Goal: Task Accomplishment & Management: Complete application form

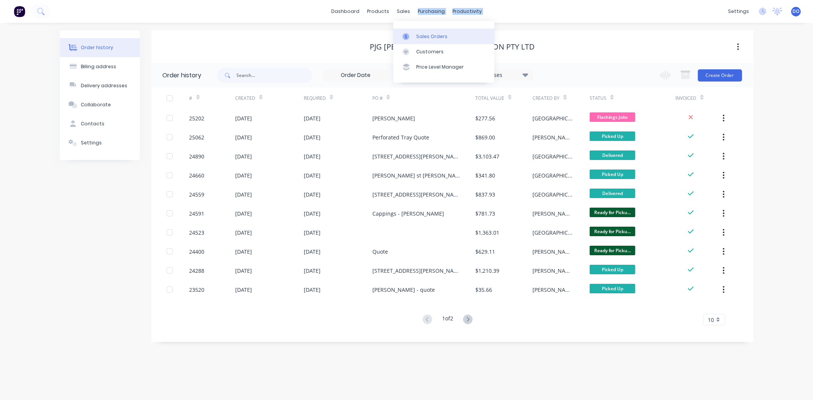
click at [405, 33] on icon at bounding box center [405, 36] width 7 height 7
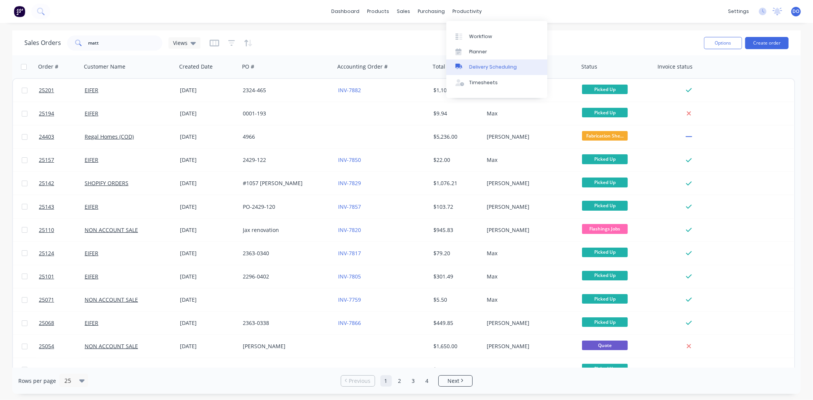
click at [487, 70] on link "Delivery Scheduling" at bounding box center [496, 66] width 101 height 15
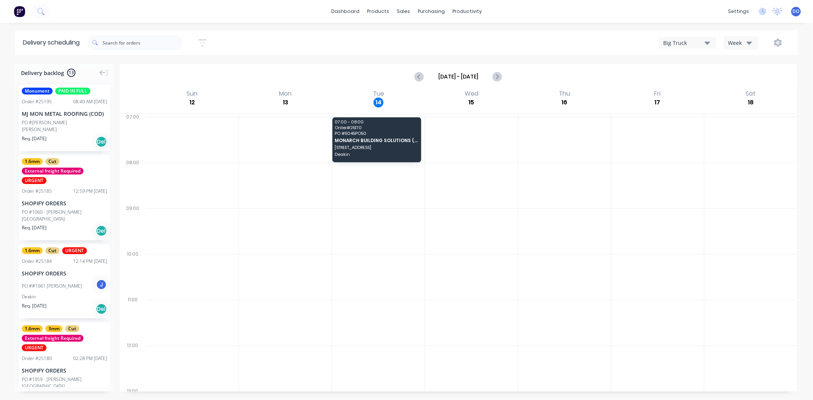
click at [325, 115] on div at bounding box center [285, 300] width 93 height 372
click at [343, 136] on div "07:00 - 08:00 Order # 25170 PO # 5045PO50. MONARCH BUILDING SOLUTIONS (AUST) PT…" at bounding box center [376, 139] width 89 height 45
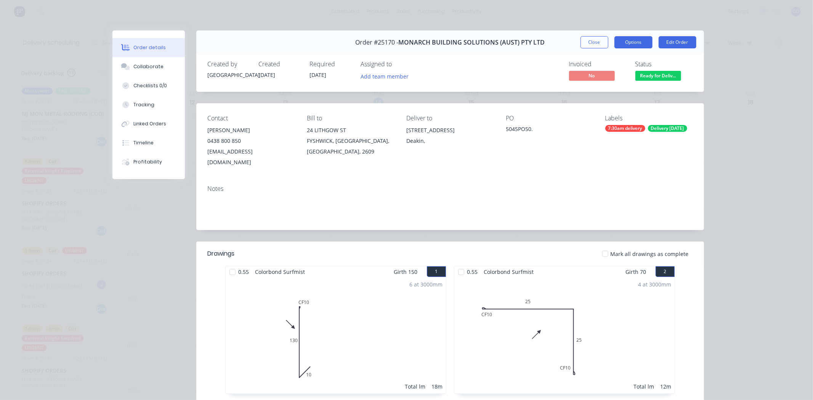
click at [614, 46] on button "Options" at bounding box center [633, 42] width 38 height 12
click at [608, 90] on div "Delivery Docket" at bounding box center [612, 92] width 66 height 11
click at [607, 94] on div "Standard" at bounding box center [612, 92] width 66 height 11
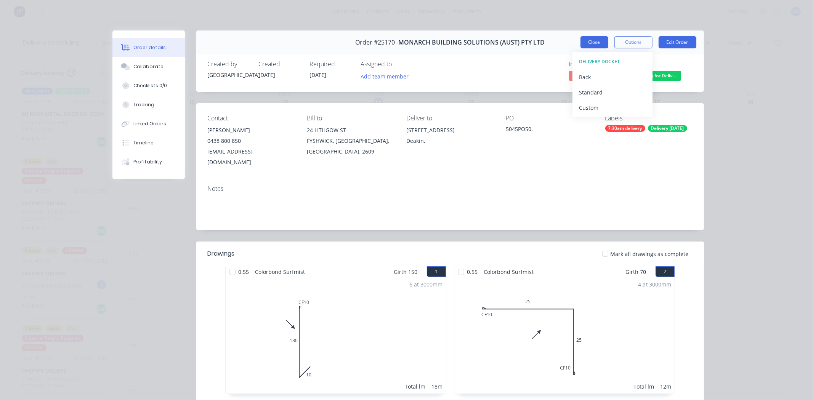
click at [595, 40] on button "Close" at bounding box center [594, 42] width 28 height 12
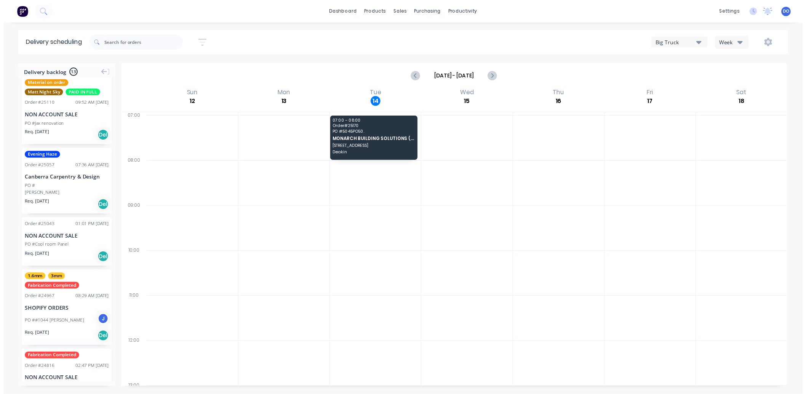
scroll to position [672, 0]
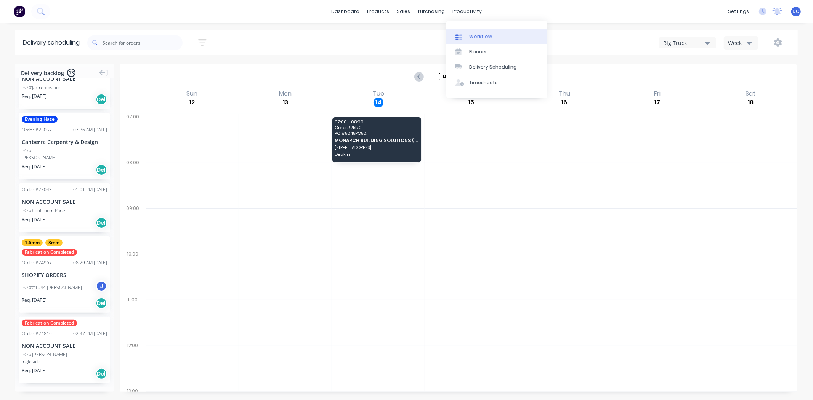
click at [468, 32] on link "Workflow" at bounding box center [496, 36] width 101 height 15
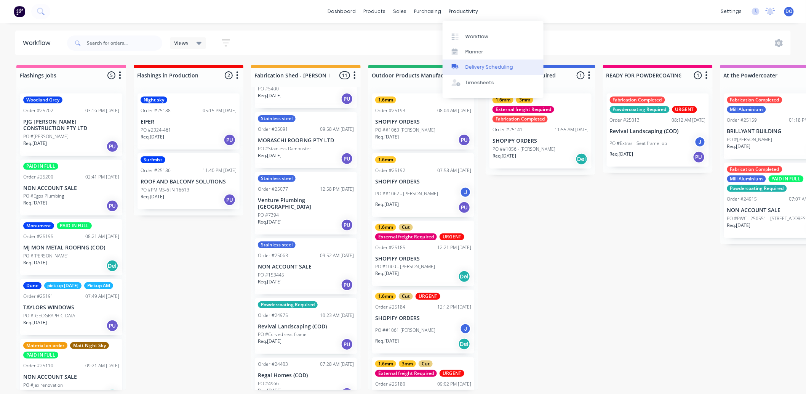
click at [474, 71] on link "Delivery Scheduling" at bounding box center [493, 66] width 101 height 15
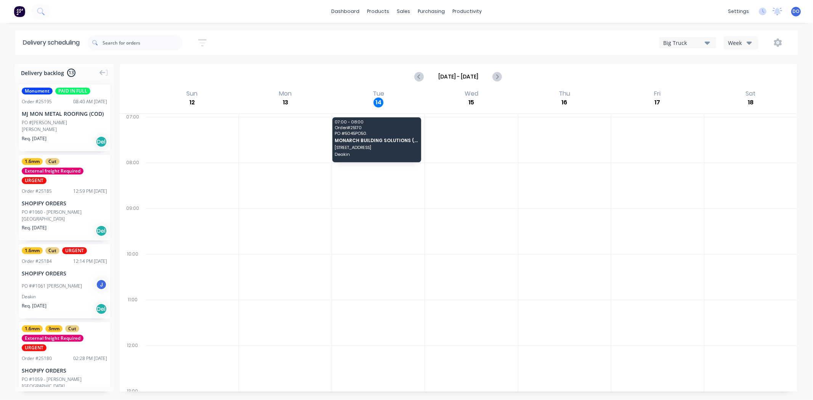
click at [62, 117] on div "Monument PAID IN FULL Order # 25195 08:40 AM [DATE] MJ MON METAL ROOFING (COD) …" at bounding box center [64, 118] width 91 height 67
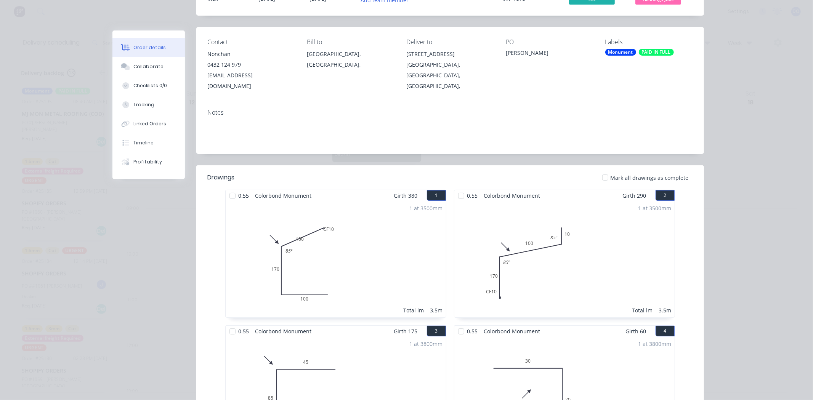
scroll to position [42, 0]
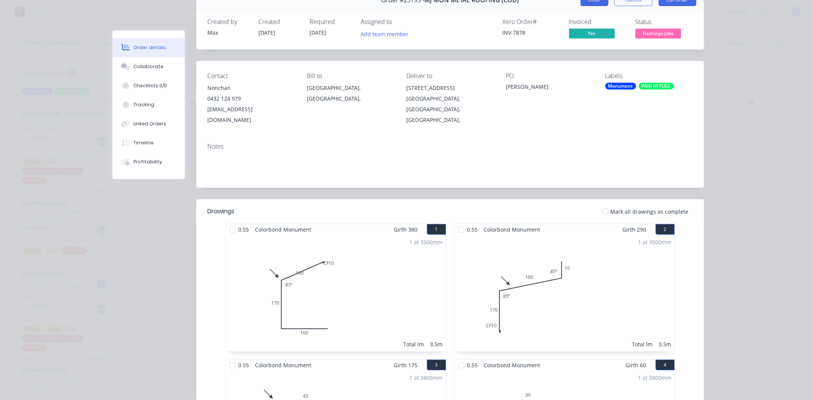
click at [596, 2] on button "Close" at bounding box center [594, 0] width 28 height 12
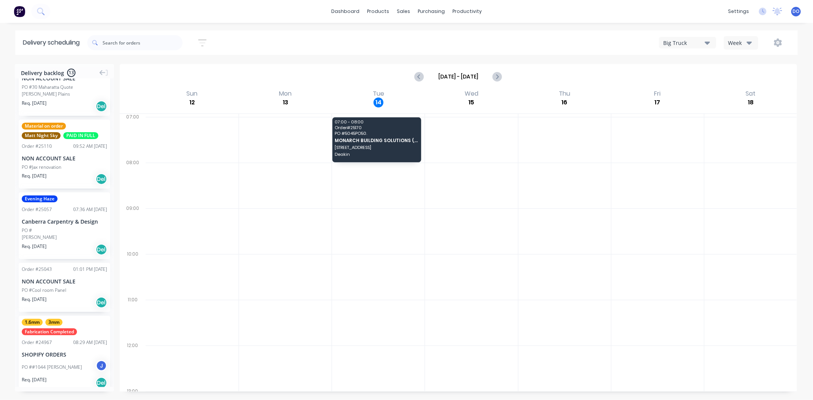
scroll to position [550, 0]
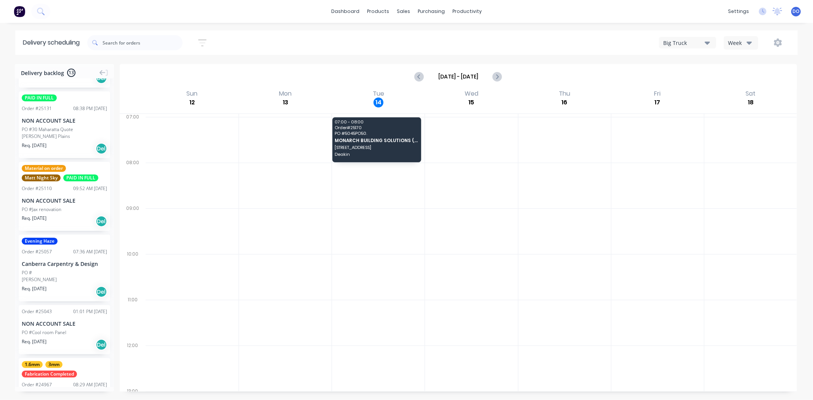
click at [52, 126] on div "PAID IN FULL Order # 25131 08:38 PM [DATE] NON ACCOUNT SALE PO #30 Maharatta Qu…" at bounding box center [64, 124] width 91 height 67
click at [40, 113] on div "PAID IN FULL Order # 25131 08:38 PM [DATE] NON ACCOUNT SALE PO #30 Maharatta Qu…" at bounding box center [64, 124] width 91 height 67
click at [416, 72] on icon "Previous page" at bounding box center [419, 76] width 9 height 9
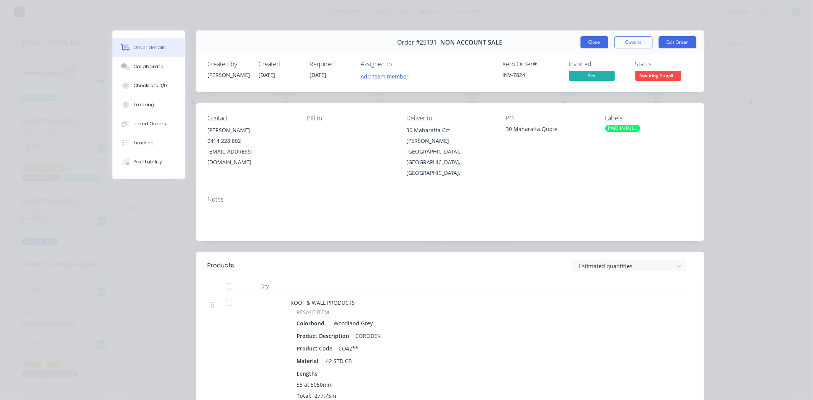
click at [590, 45] on button "Close" at bounding box center [594, 42] width 28 height 12
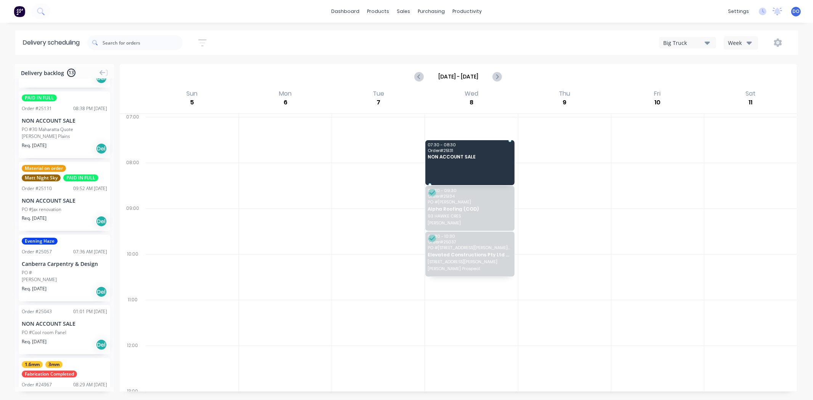
drag, startPoint x: 56, startPoint y: 110, endPoint x: 465, endPoint y: 147, distance: 410.9
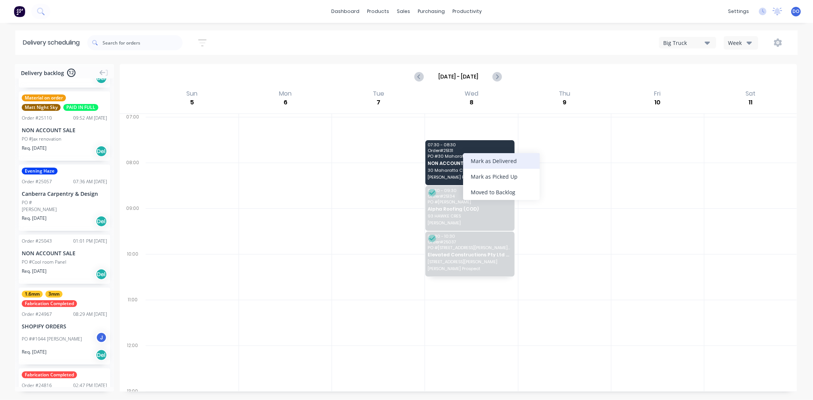
click at [511, 155] on div "Mark as Delivered" at bounding box center [501, 161] width 77 height 16
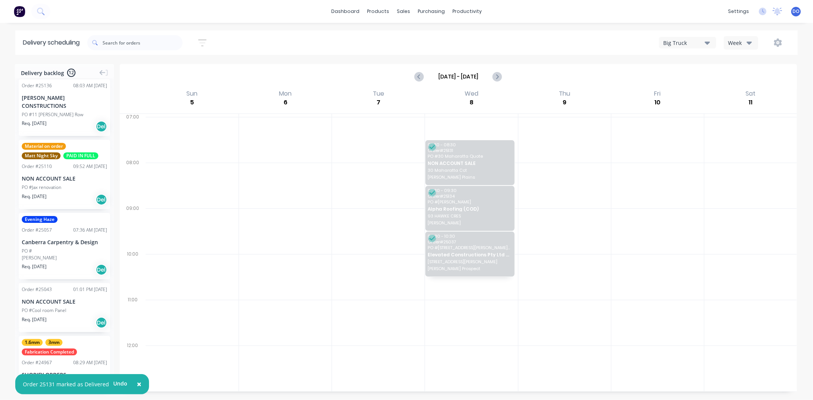
scroll to position [475, 0]
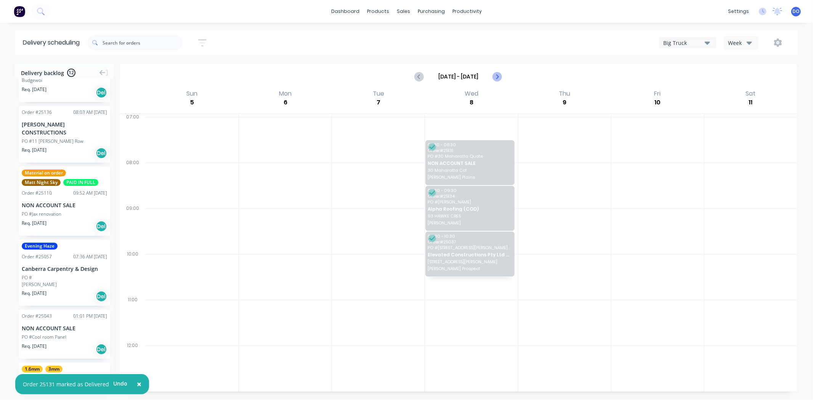
click at [493, 79] on icon "Next page" at bounding box center [496, 76] width 9 height 9
type input "[DATE] - [DATE]"
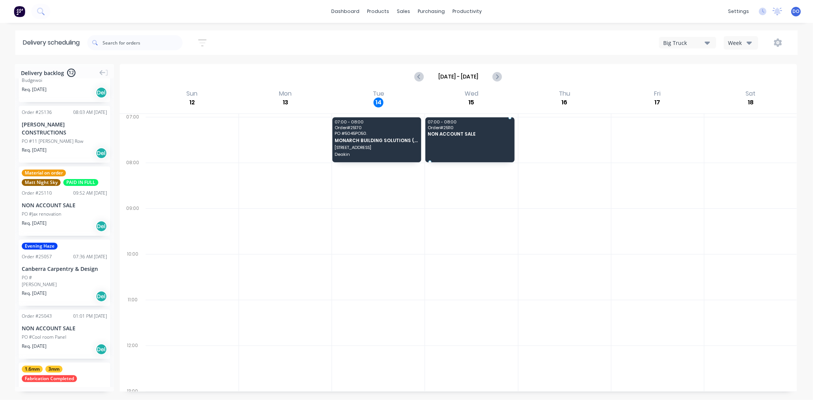
drag, startPoint x: 53, startPoint y: 207, endPoint x: 456, endPoint y: 130, distance: 410.8
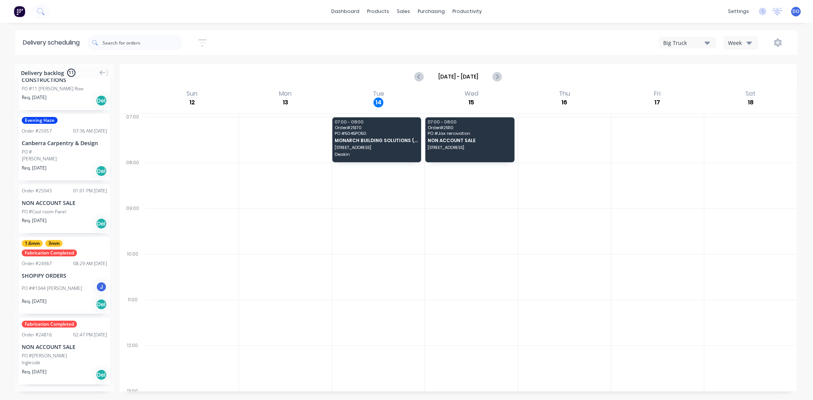
scroll to position [530, 0]
click at [59, 339] on div "Fabrication Completed Order # 24816 02:47 PM [DATE] NON ACCOUNT SALE PO #[PERSO…" at bounding box center [64, 350] width 91 height 67
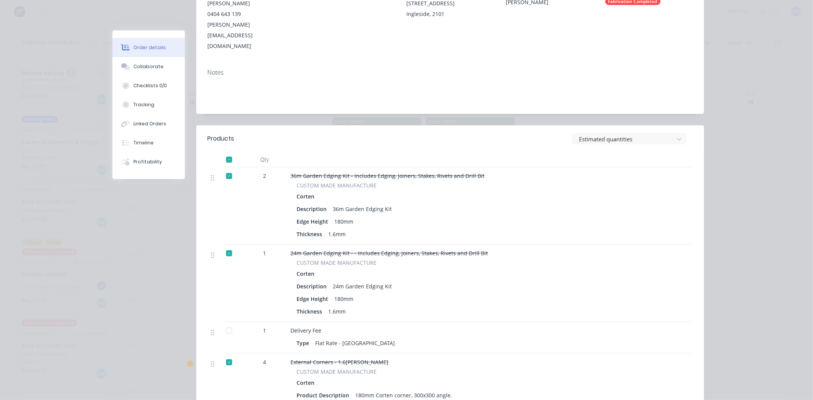
scroll to position [0, 0]
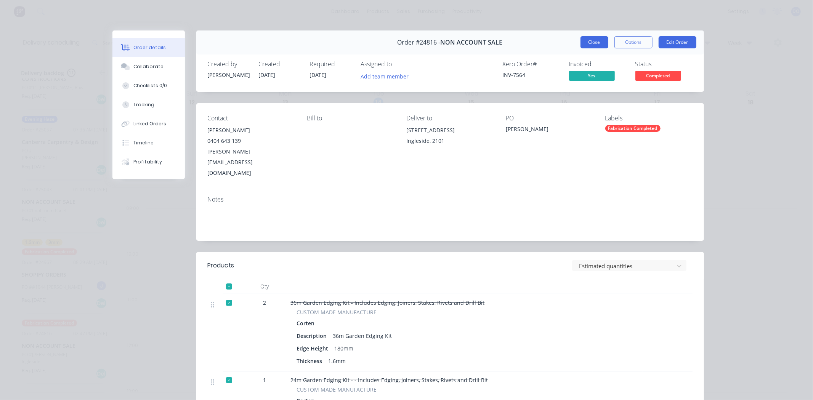
click at [591, 46] on button "Close" at bounding box center [594, 42] width 28 height 12
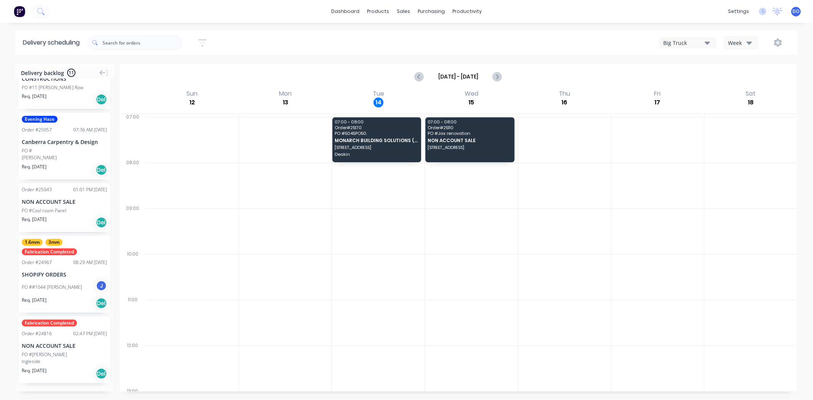
click at [73, 261] on div "08:29 AM [DATE]" at bounding box center [90, 262] width 34 height 7
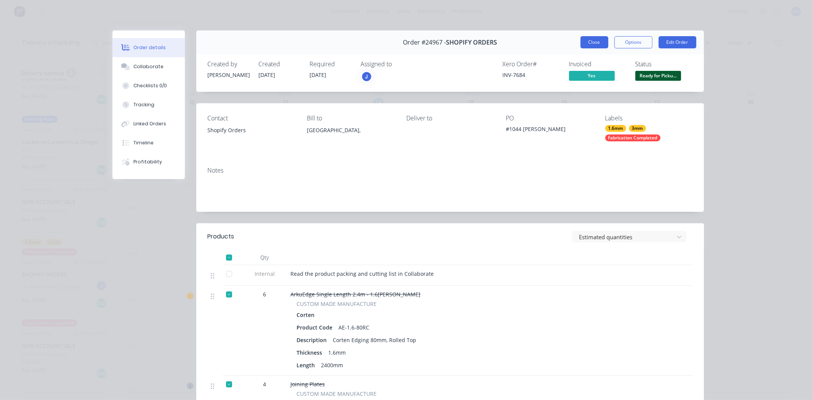
click at [580, 36] on button "Close" at bounding box center [594, 42] width 28 height 12
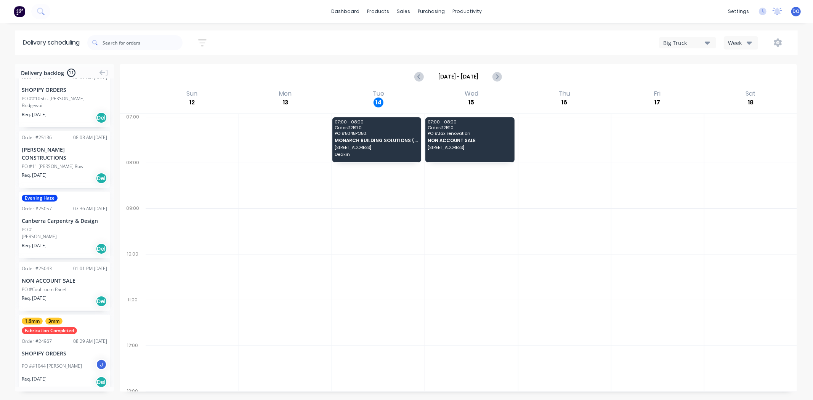
scroll to position [445, 0]
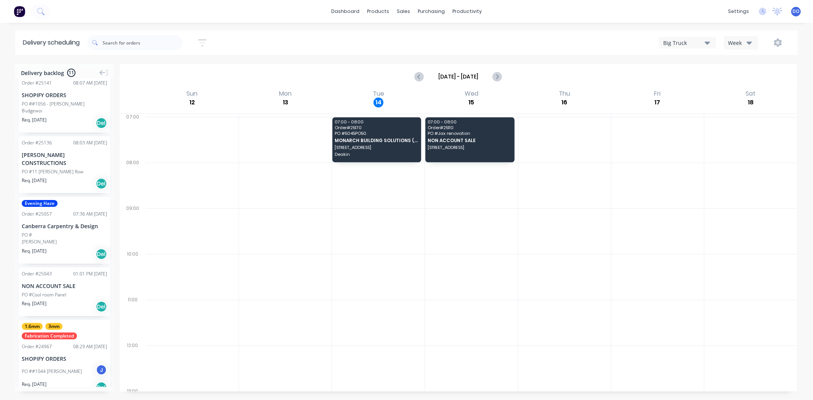
click at [58, 227] on div "Canberra Carpentry & Design" at bounding box center [64, 226] width 85 height 8
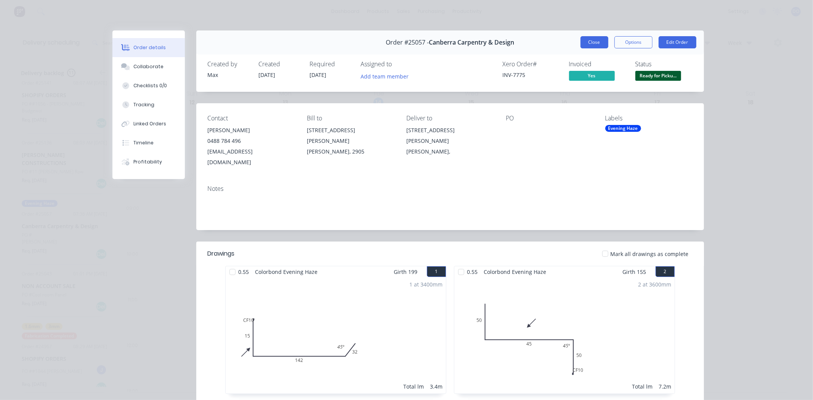
click at [593, 39] on button "Close" at bounding box center [594, 42] width 28 height 12
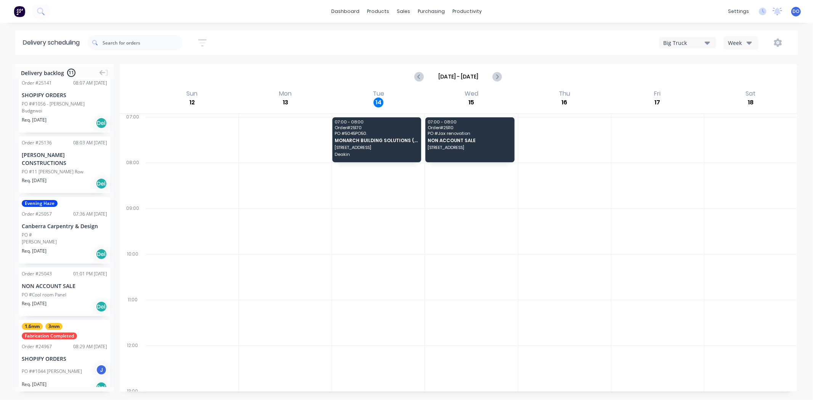
click at [43, 146] on div "Order # 25136" at bounding box center [37, 142] width 30 height 7
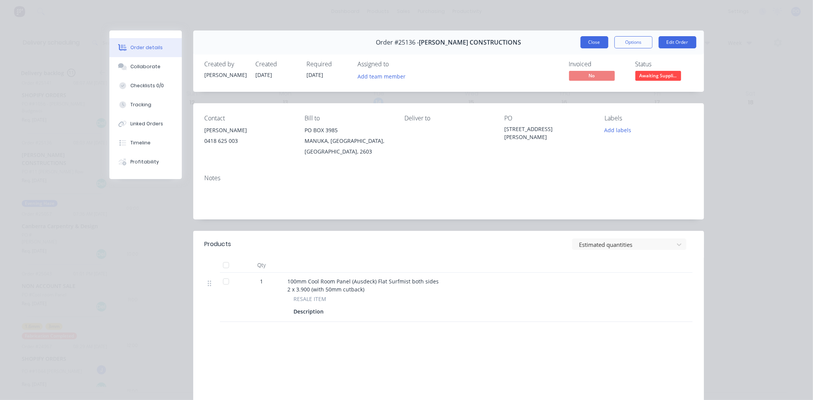
click at [580, 43] on button "Close" at bounding box center [594, 42] width 28 height 12
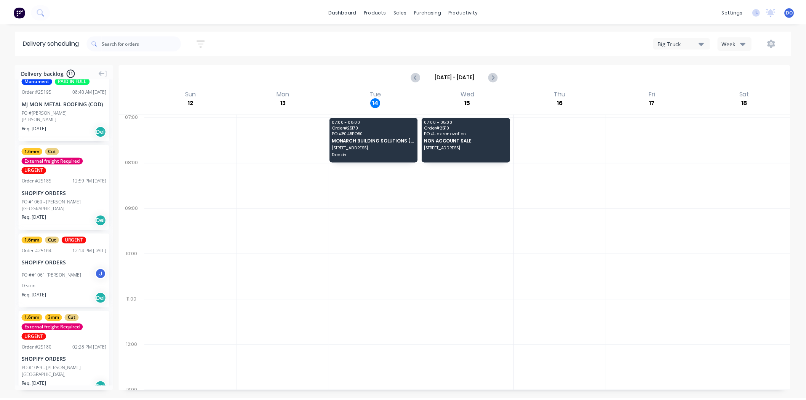
scroll to position [0, 0]
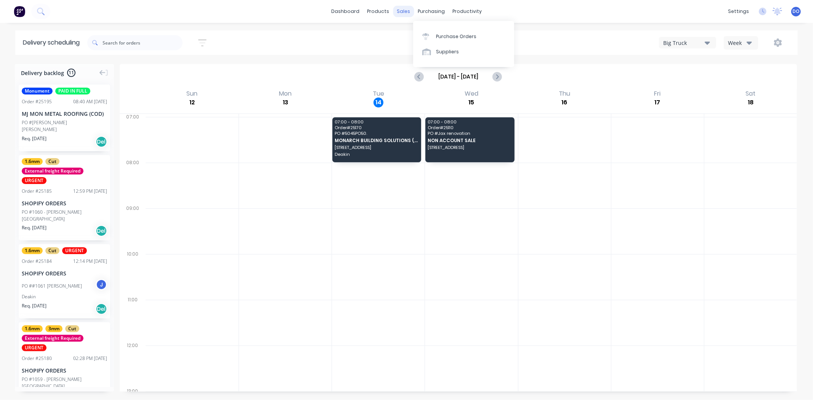
click at [403, 10] on div "sales" at bounding box center [403, 11] width 21 height 11
click at [427, 32] on link "Sales Orders" at bounding box center [443, 36] width 101 height 15
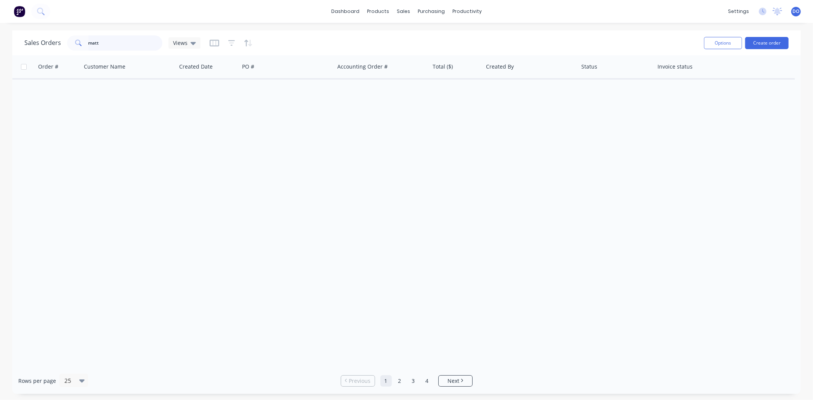
click at [105, 38] on input "matt" at bounding box center [125, 42] width 74 height 15
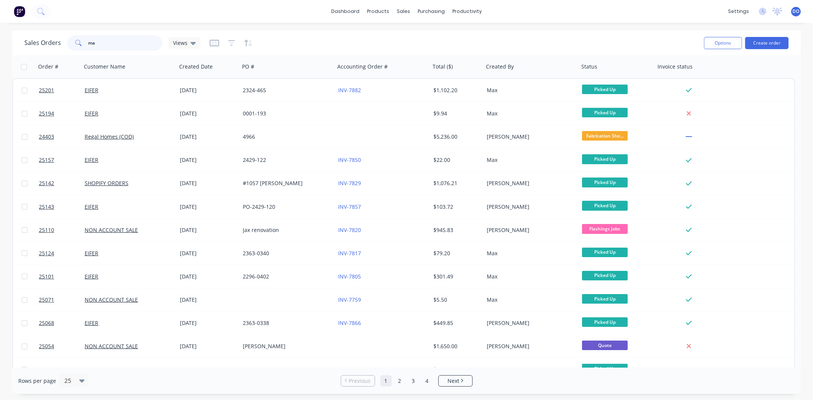
type input "m"
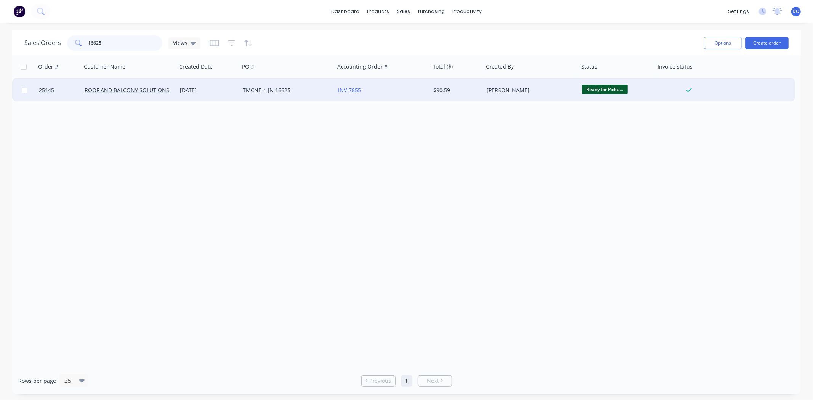
type input "16625"
click at [280, 89] on div "TMCNE-1 JN 16625" at bounding box center [285, 90] width 85 height 8
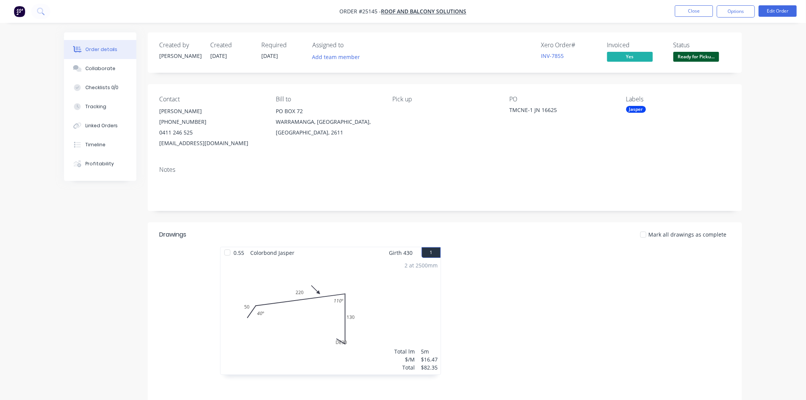
click at [700, 51] on div "Status Ready for Picku..." at bounding box center [702, 53] width 57 height 22
click at [701, 58] on span "Ready for Picku..." at bounding box center [697, 57] width 46 height 10
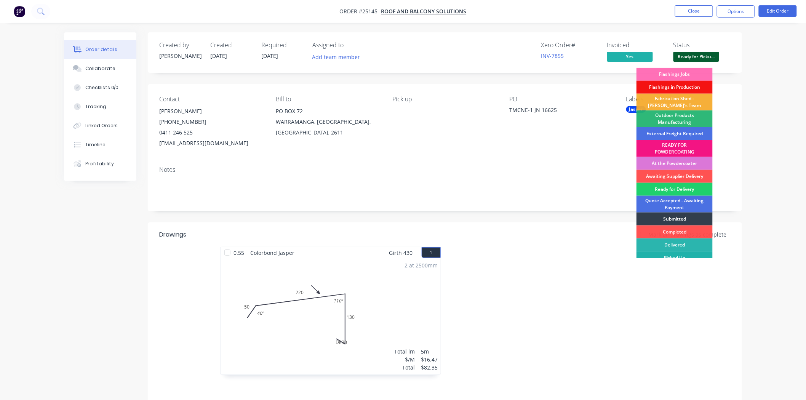
click at [687, 255] on div "Picked Up" at bounding box center [675, 257] width 76 height 13
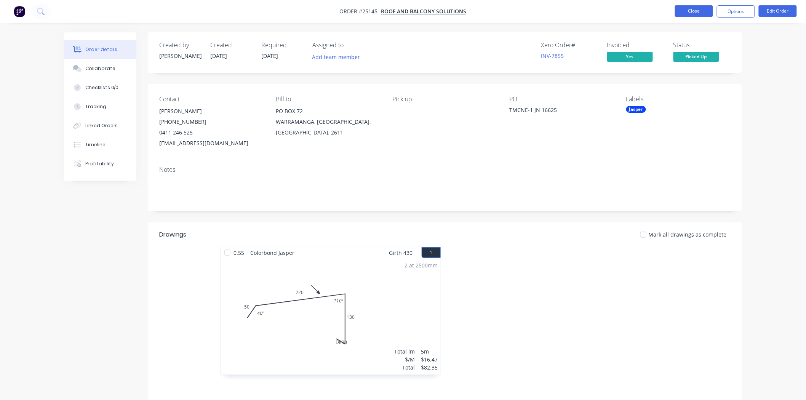
click at [701, 6] on button "Close" at bounding box center [694, 10] width 38 height 11
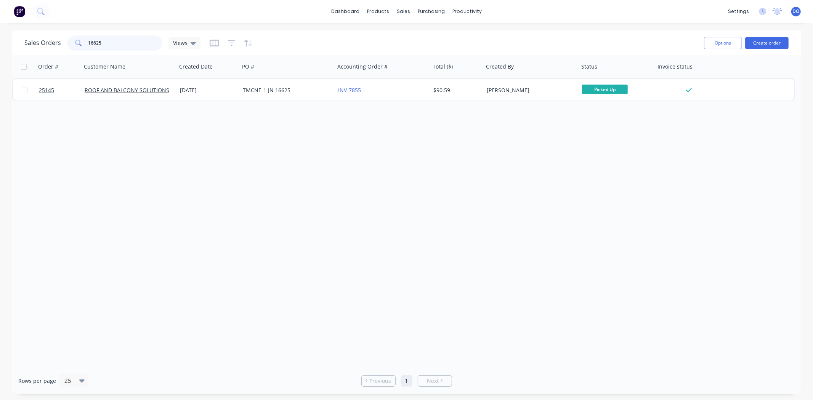
drag, startPoint x: 149, startPoint y: 45, endPoint x: 56, endPoint y: 45, distance: 93.7
click at [56, 45] on div "Sales Orders 16625 Views" at bounding box center [112, 42] width 176 height 15
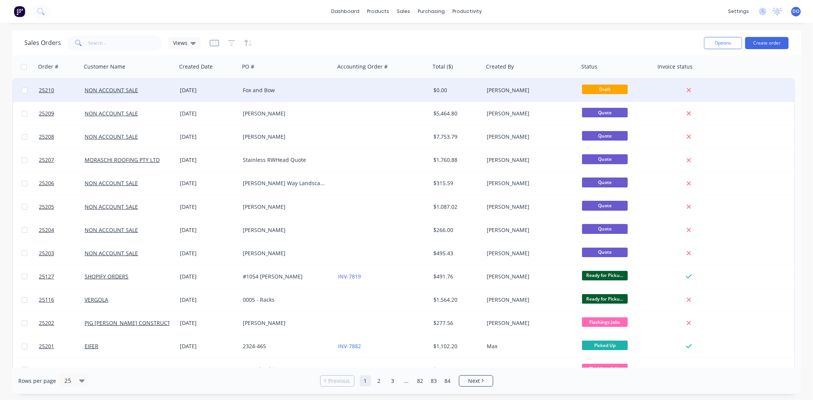
click at [284, 92] on div "Fox and Bow" at bounding box center [285, 90] width 85 height 8
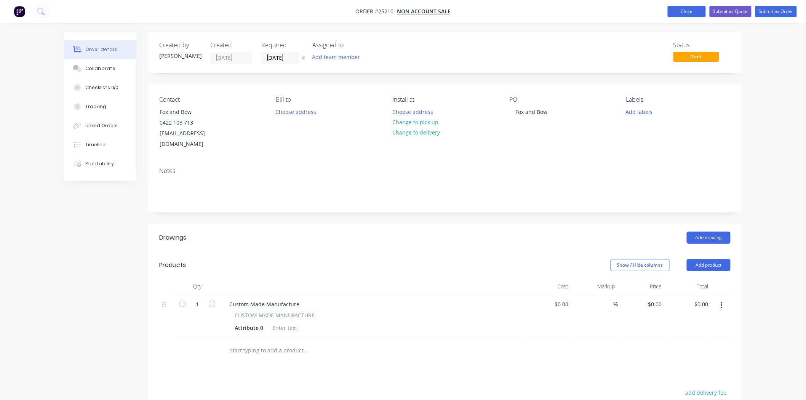
click at [682, 12] on button "Close" at bounding box center [687, 11] width 38 height 11
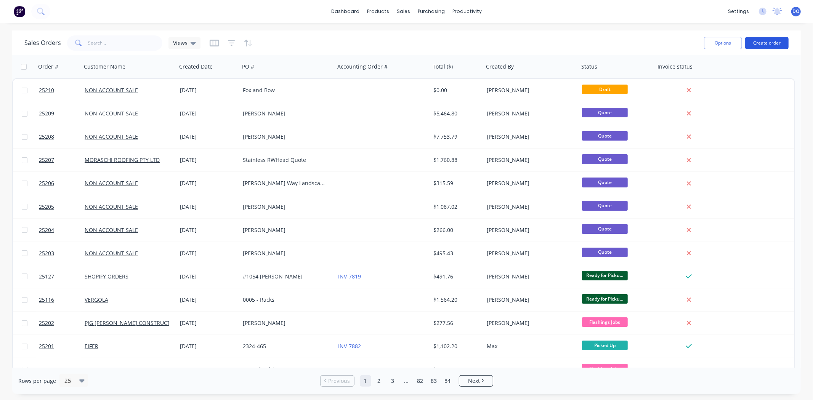
click at [761, 39] on button "Create order" at bounding box center [766, 43] width 43 height 12
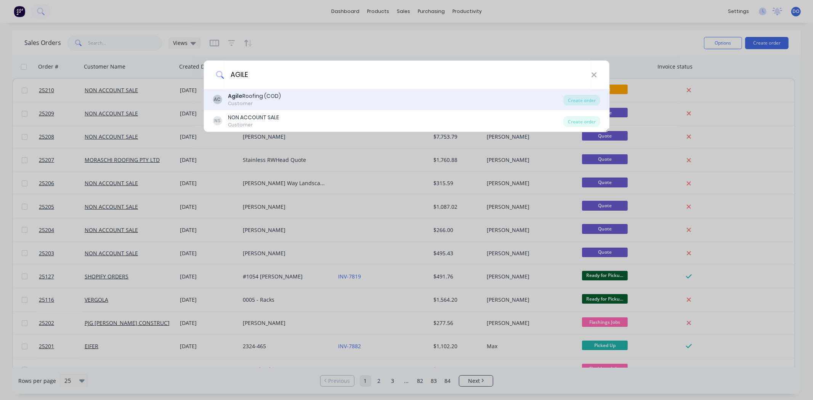
type input "AGILE"
click at [243, 96] on div "Agile Roofing (COD)" at bounding box center [254, 96] width 53 height 8
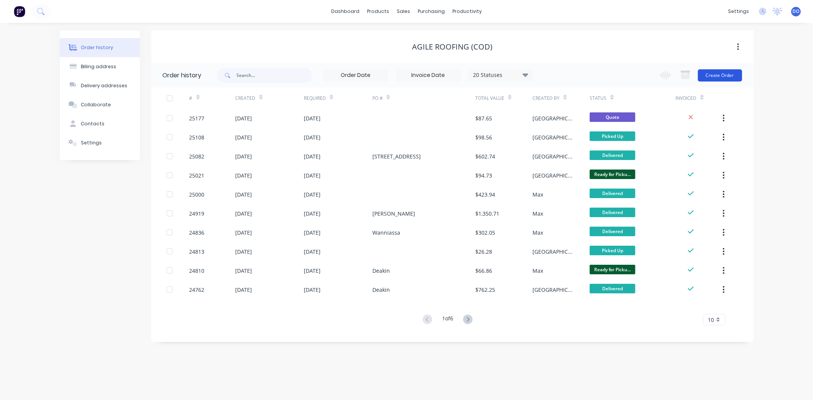
click at [718, 78] on button "Create Order" at bounding box center [720, 75] width 44 height 12
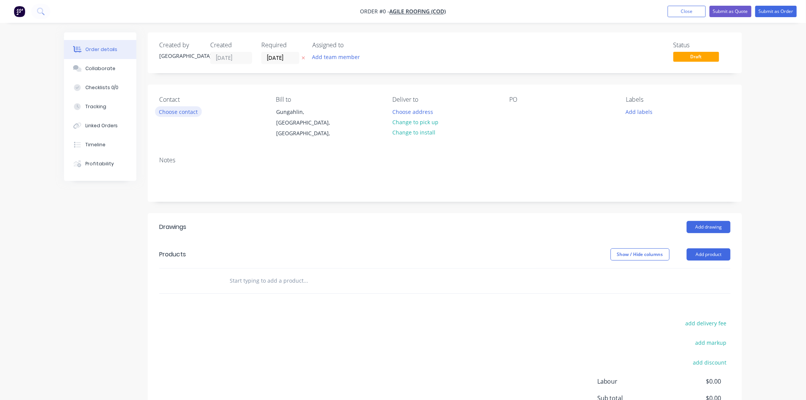
click at [164, 113] on button "Choose contact" at bounding box center [178, 111] width 47 height 10
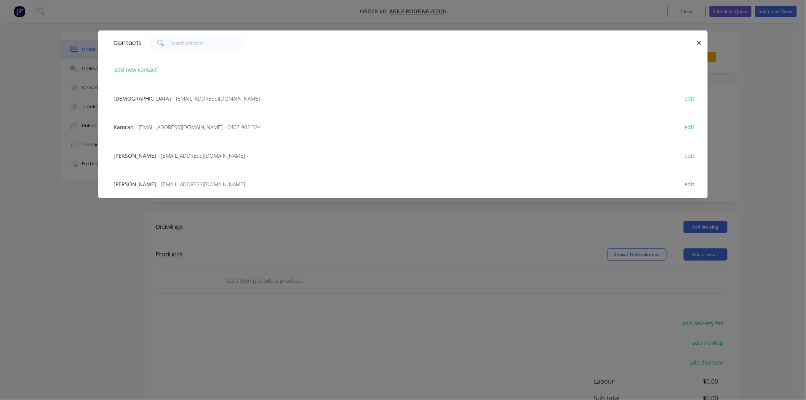
click at [173, 100] on span "- [EMAIL_ADDRESS][DOMAIN_NAME] -" at bounding box center [218, 98] width 91 height 7
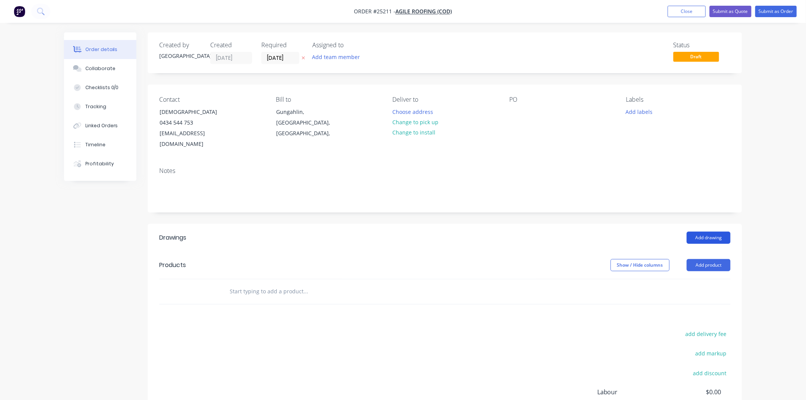
click at [694, 232] on button "Add drawing" at bounding box center [709, 238] width 44 height 12
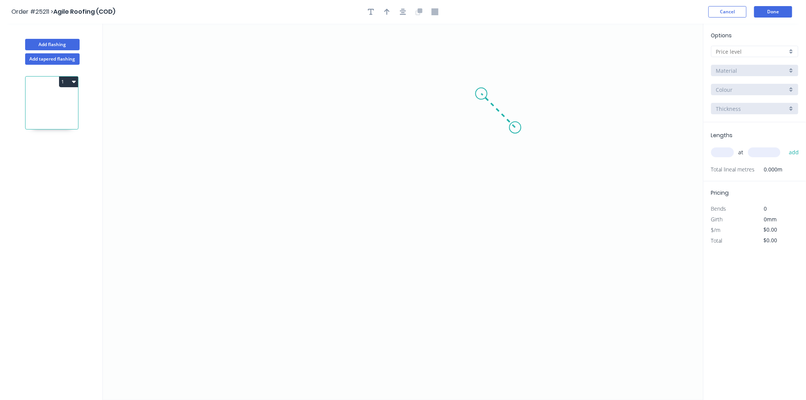
drag, startPoint x: 515, startPoint y: 127, endPoint x: 482, endPoint y: 93, distance: 47.7
click at [482, 93] on icon "0" at bounding box center [403, 212] width 601 height 376
click at [319, 99] on icon "0 ?" at bounding box center [403, 212] width 601 height 376
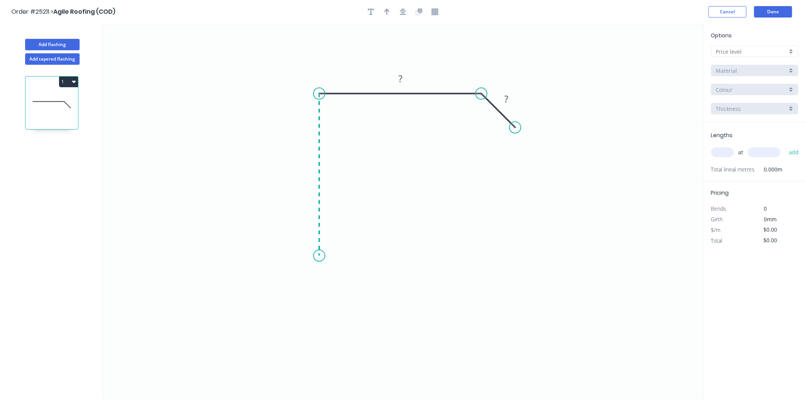
click at [313, 256] on icon "0 ? ?" at bounding box center [403, 212] width 601 height 376
click at [380, 259] on icon "0 ? ? ?" at bounding box center [403, 212] width 601 height 376
click at [380, 255] on circle at bounding box center [380, 255] width 11 height 11
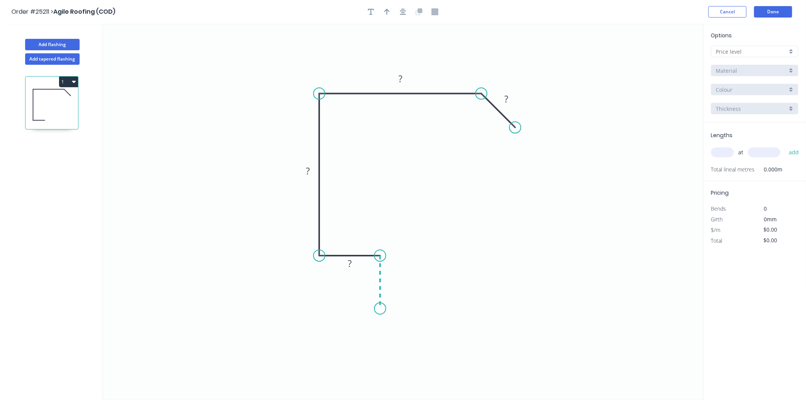
click at [376, 309] on icon "0 ? ? ? ?" at bounding box center [403, 212] width 601 height 376
click at [411, 338] on div "Crush & Fold" at bounding box center [414, 335] width 77 height 16
click at [513, 97] on rect at bounding box center [506, 99] width 15 height 11
click at [393, 286] on rect at bounding box center [391, 278] width 25 height 15
click at [388, 279] on tspan "215" at bounding box center [391, 281] width 16 height 13
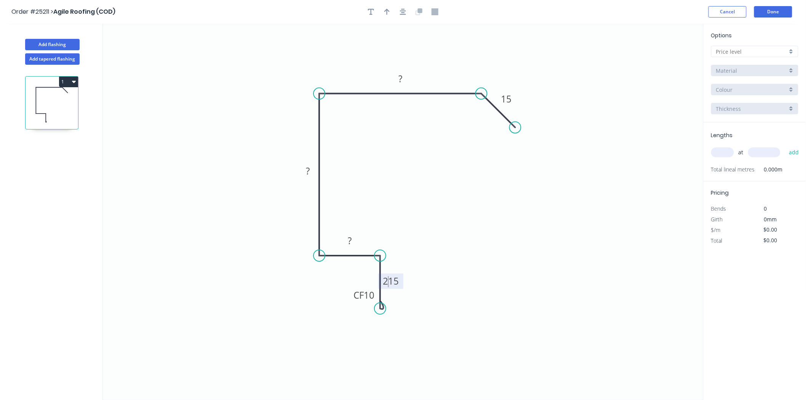
click at [388, 283] on tspan "215" at bounding box center [391, 281] width 16 height 13
click at [352, 231] on icon "0 CF 10 15 ? ? ? 15" at bounding box center [403, 212] width 601 height 376
click at [352, 235] on rect at bounding box center [350, 240] width 25 height 15
click at [352, 243] on rect at bounding box center [349, 241] width 15 height 11
click at [382, 10] on button "button" at bounding box center [386, 11] width 11 height 11
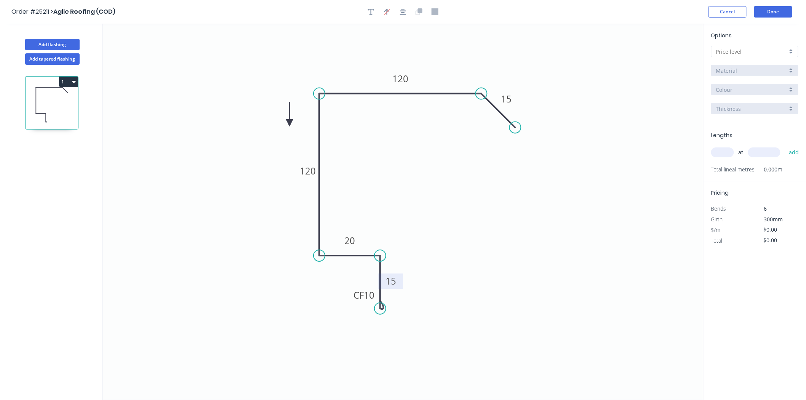
drag, startPoint x: 664, startPoint y: 61, endPoint x: 290, endPoint y: 123, distance: 379.6
click at [290, 123] on icon at bounding box center [289, 114] width 7 height 24
drag, startPoint x: 290, startPoint y: 123, endPoint x: 295, endPoint y: 82, distance: 41.2
click at [295, 82] on icon at bounding box center [289, 76] width 22 height 22
click at [778, 53] on input "text" at bounding box center [751, 52] width 71 height 8
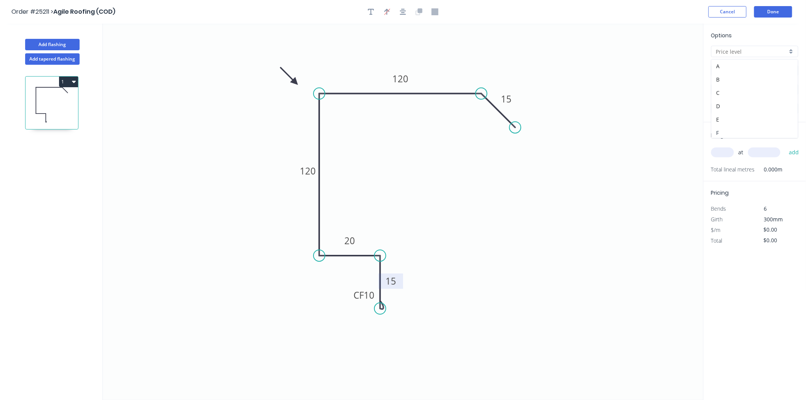
click at [719, 128] on div "F" at bounding box center [755, 132] width 86 height 13
type input "F"
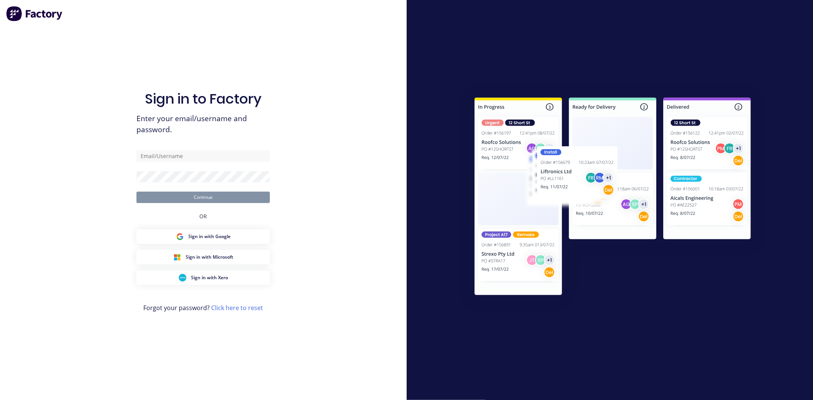
click at [227, 147] on div "Sign in to Factory Enter your email/username and password. Continue OR Sign in …" at bounding box center [202, 207] width 133 height 373
click at [226, 155] on input "text" at bounding box center [202, 155] width 133 height 11
type input "[EMAIL_ADDRESS][DOMAIN_NAME]"
click at [206, 174] on form "[EMAIL_ADDRESS][DOMAIN_NAME] Continue" at bounding box center [202, 176] width 133 height 53
click at [136, 192] on button "Continue" at bounding box center [202, 197] width 133 height 11
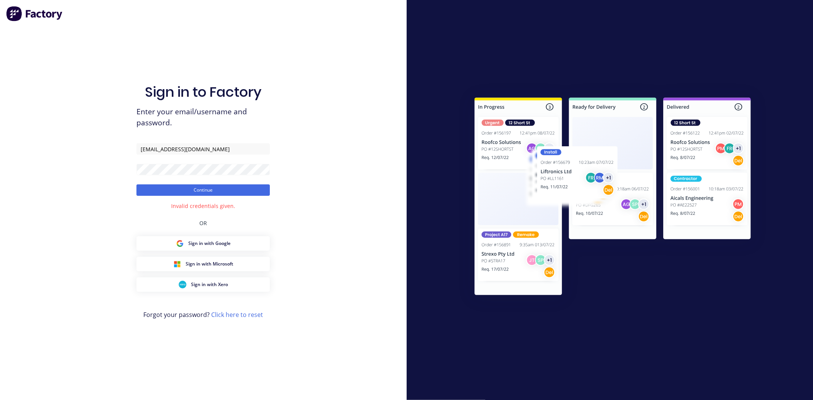
click at [204, 158] on form "[EMAIL_ADDRESS][DOMAIN_NAME] Continue" at bounding box center [202, 169] width 133 height 53
click at [136, 184] on button "Continue" at bounding box center [202, 189] width 133 height 11
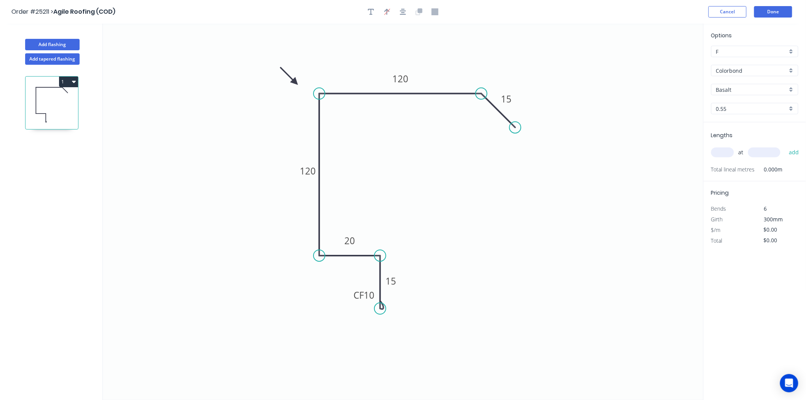
click at [710, 150] on div "Lengths at add Total lineal metres 0.000m" at bounding box center [755, 151] width 102 height 59
click at [718, 151] on input "text" at bounding box center [722, 152] width 23 height 10
click at [756, 93] on input "Basalt" at bounding box center [751, 90] width 71 height 8
click at [755, 136] on div "Classic Cream" at bounding box center [755, 130] width 86 height 13
type input "Classic Cream"
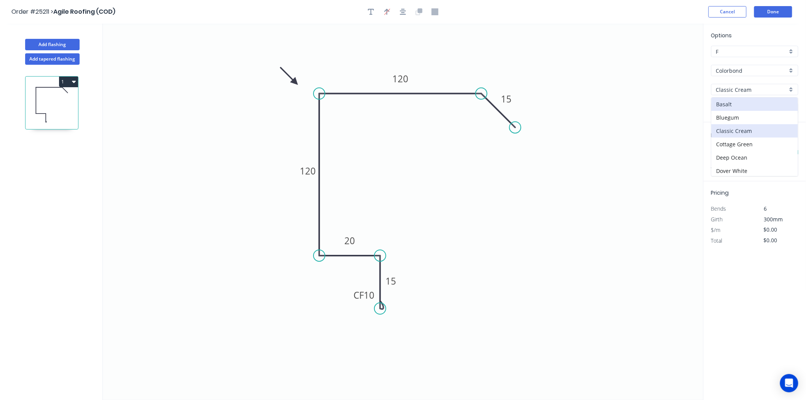
type input "$15.43"
click at [731, 155] on input "text" at bounding box center [722, 152] width 23 height 10
type input "2"
click at [773, 149] on input "text" at bounding box center [764, 152] width 32 height 10
type input "4500"
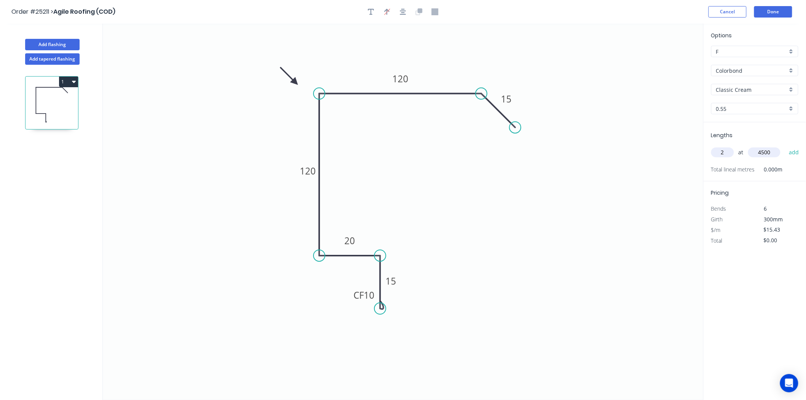
click at [785, 146] on button "add" at bounding box center [794, 152] width 18 height 13
type input "$138.87"
click at [762, 9] on button "Done" at bounding box center [773, 11] width 38 height 11
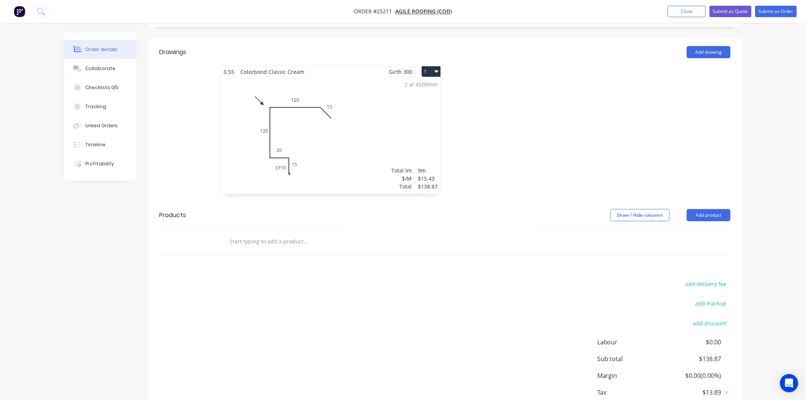
scroll to position [211, 0]
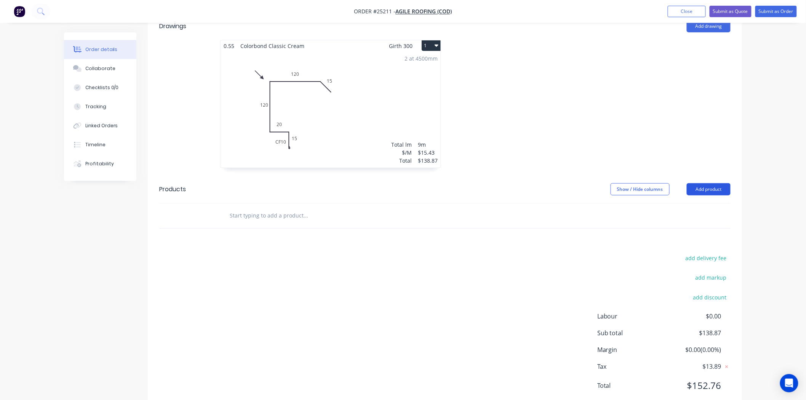
click at [695, 183] on button "Add product" at bounding box center [709, 189] width 44 height 12
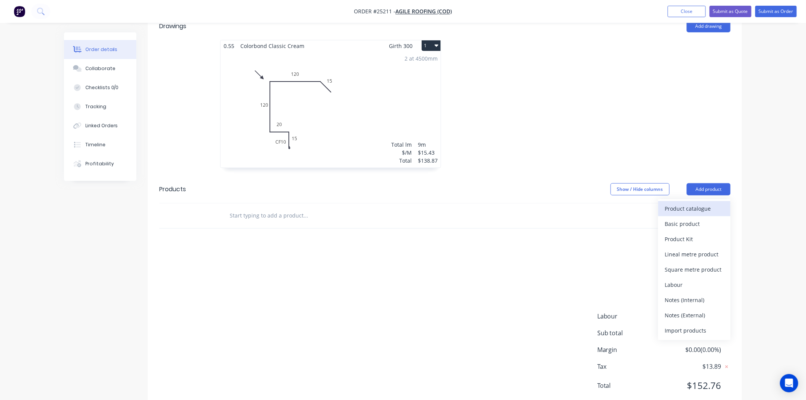
click at [695, 203] on div "Product catalogue" at bounding box center [694, 208] width 59 height 11
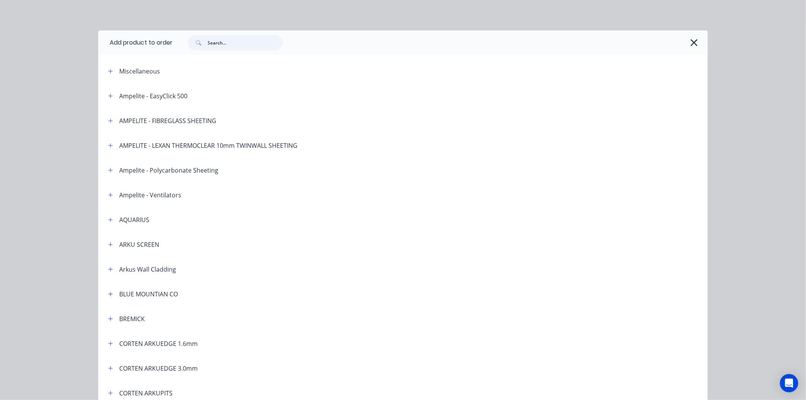
click at [228, 40] on input "text" at bounding box center [245, 42] width 75 height 15
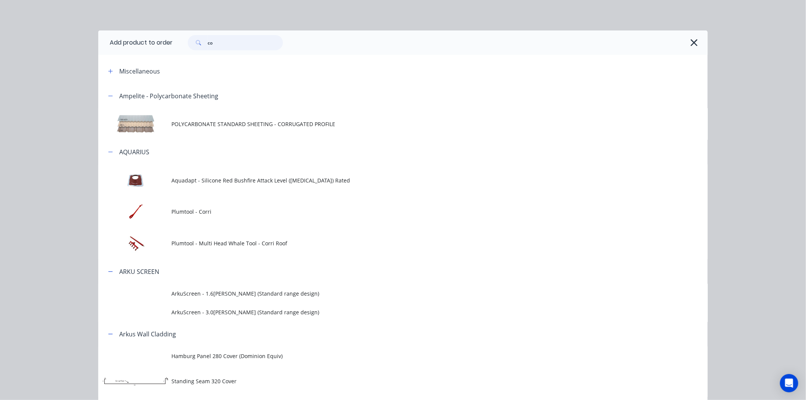
type input "c"
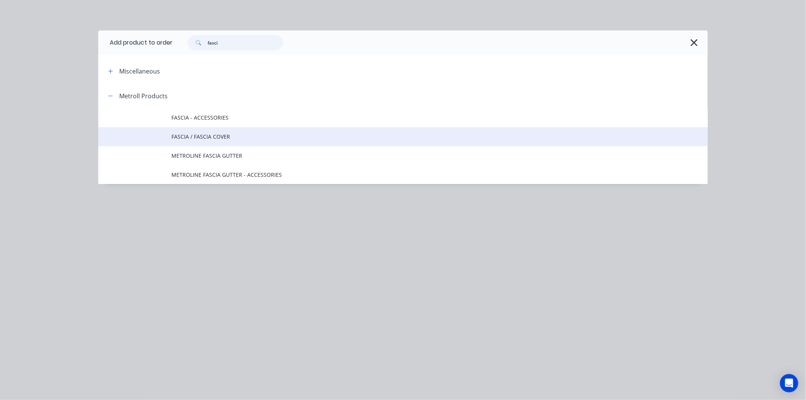
type input "fasci"
click at [199, 138] on span "FASCIA / FASCIA COVER" at bounding box center [385, 137] width 429 height 8
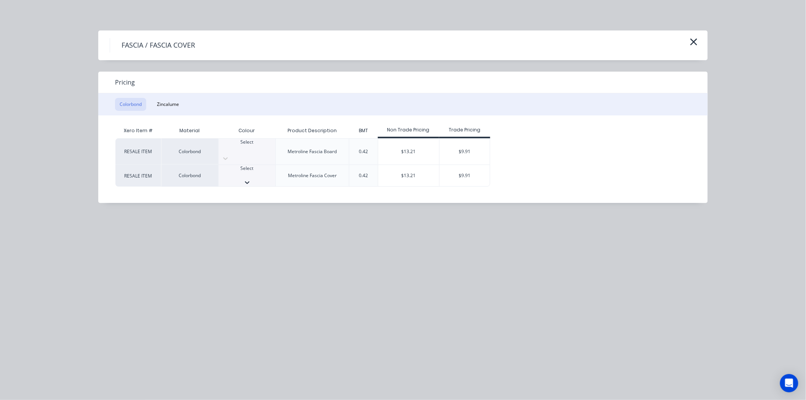
click at [258, 170] on div "Select" at bounding box center [247, 172] width 57 height 14
click at [448, 174] on div "$9.91" at bounding box center [465, 178] width 51 height 26
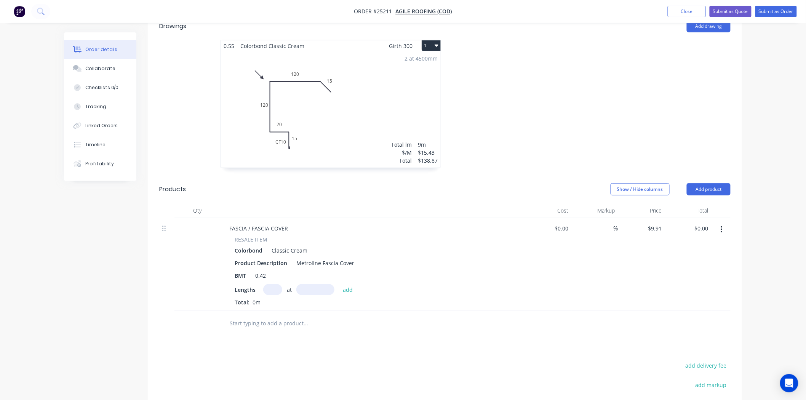
click at [269, 284] on input "text" at bounding box center [272, 289] width 19 height 11
type input "2"
click at [319, 284] on input "text" at bounding box center [315, 289] width 38 height 11
type input "5000"
click at [339, 284] on button "add" at bounding box center [348, 289] width 18 height 10
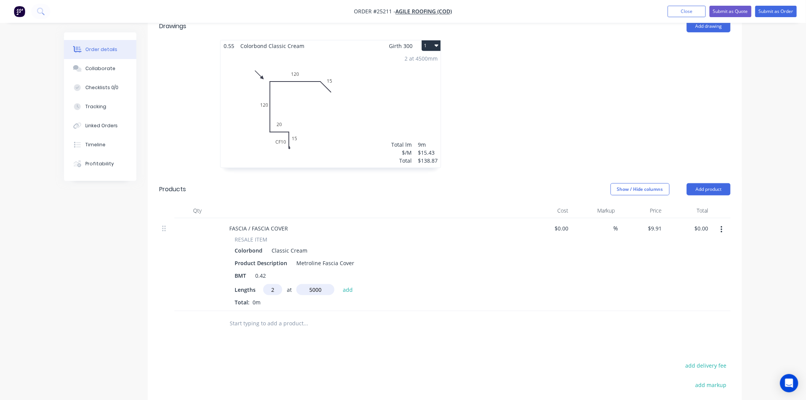
type input "$99.10"
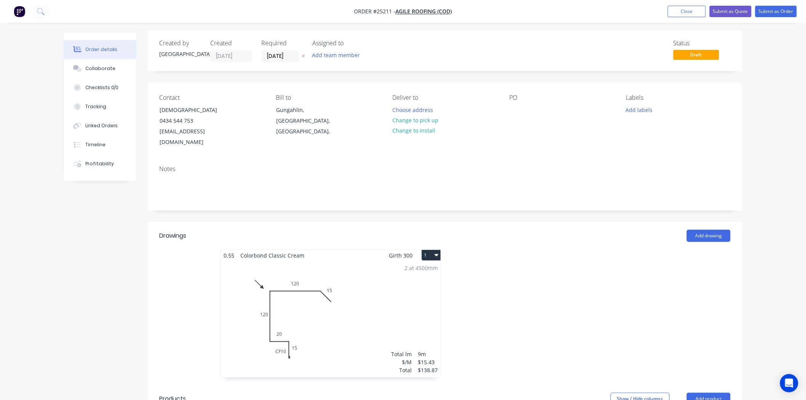
scroll to position [0, 0]
click at [431, 122] on button "Change to pick up" at bounding box center [416, 122] width 54 height 10
click at [507, 108] on div "Contact Tawhid [PHONE_NUMBER] [EMAIL_ADDRESS][DOMAIN_NAME] Bill to Gungahlin, […" at bounding box center [445, 123] width 594 height 77
click at [513, 115] on div at bounding box center [515, 111] width 12 height 11
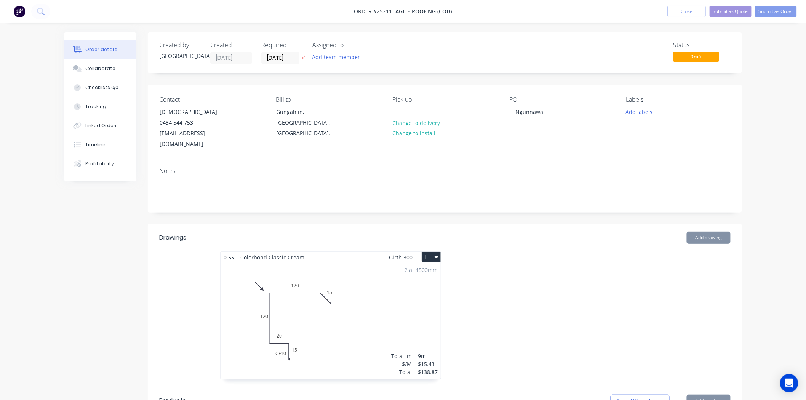
click at [531, 232] on div "Add drawing" at bounding box center [506, 238] width 450 height 12
click at [770, 10] on button "Submit as Order" at bounding box center [777, 11] width 42 height 11
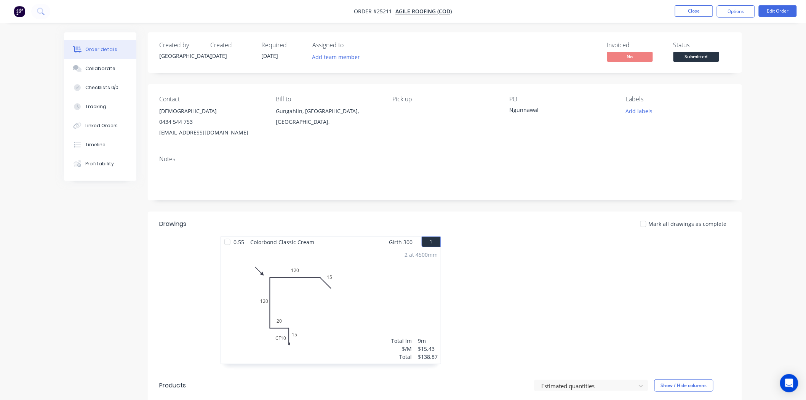
click at [698, 51] on div "Status Submitted" at bounding box center [702, 53] width 57 height 22
click at [698, 54] on span "Submitted" at bounding box center [697, 57] width 46 height 10
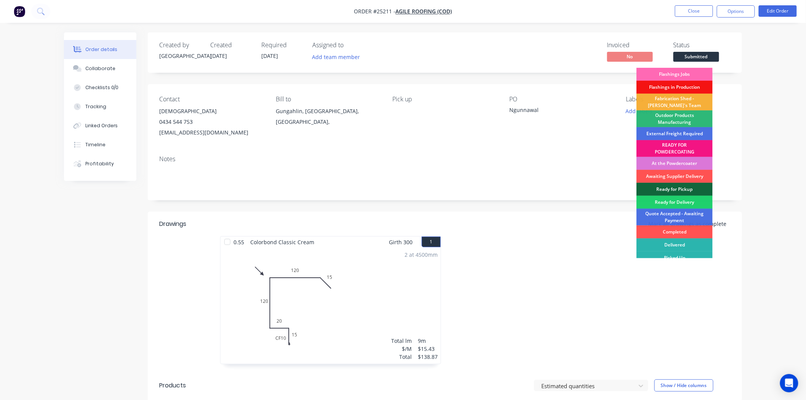
click at [691, 74] on div "Flashings Jobs" at bounding box center [675, 74] width 76 height 13
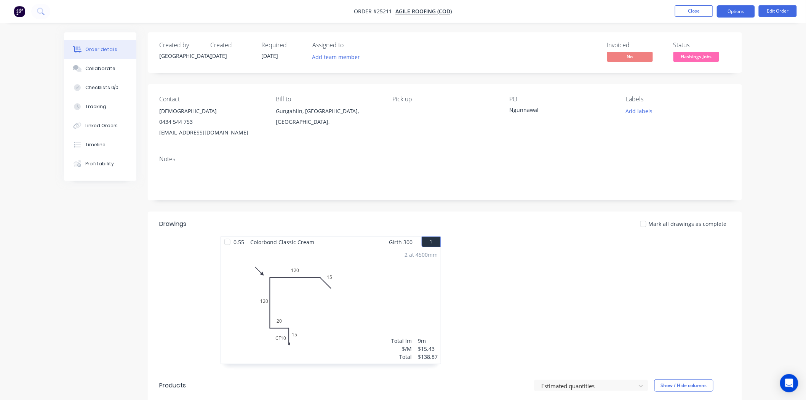
click at [731, 13] on button "Options" at bounding box center [736, 11] width 38 height 12
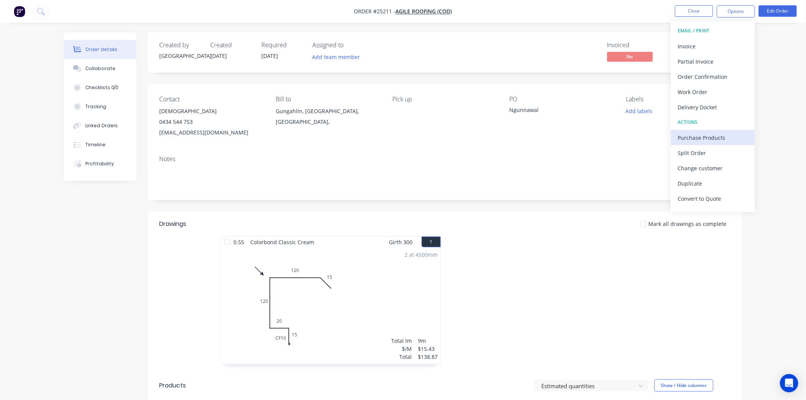
click at [694, 132] on div "Purchase Products" at bounding box center [713, 137] width 70 height 11
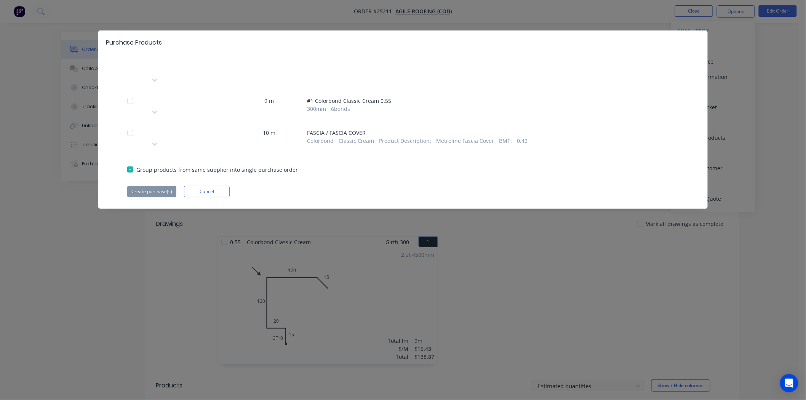
click at [198, 127] on div at bounding box center [205, 132] width 110 height 10
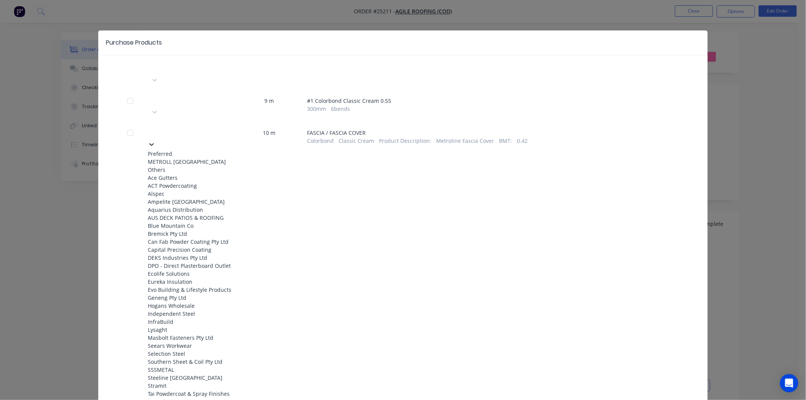
click at [193, 158] on div "METROLL [GEOGRAPHIC_DATA]" at bounding box center [190, 162] width 84 height 8
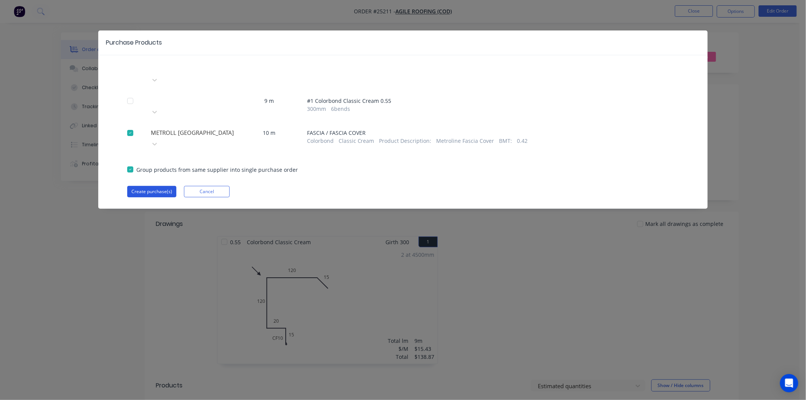
click at [149, 186] on button "Create purchase(s)" at bounding box center [151, 191] width 49 height 11
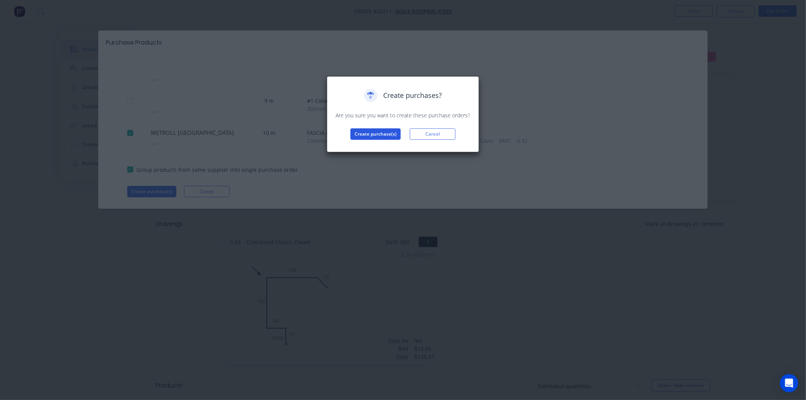
click at [376, 134] on button "Create purchase(s)" at bounding box center [376, 133] width 50 height 11
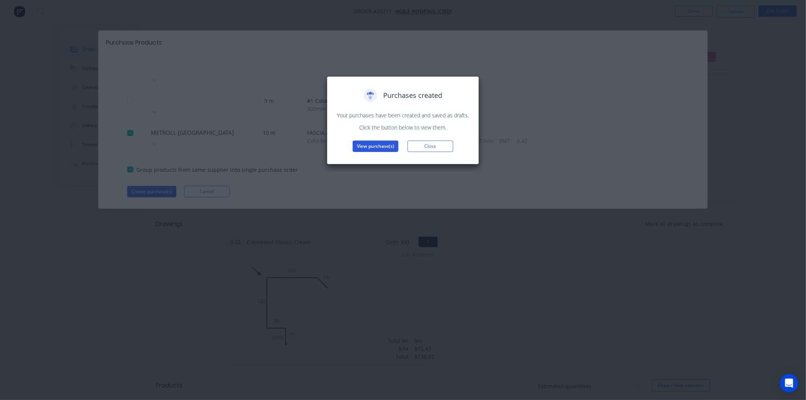
click at [376, 147] on button "View purchase(s)" at bounding box center [376, 146] width 46 height 11
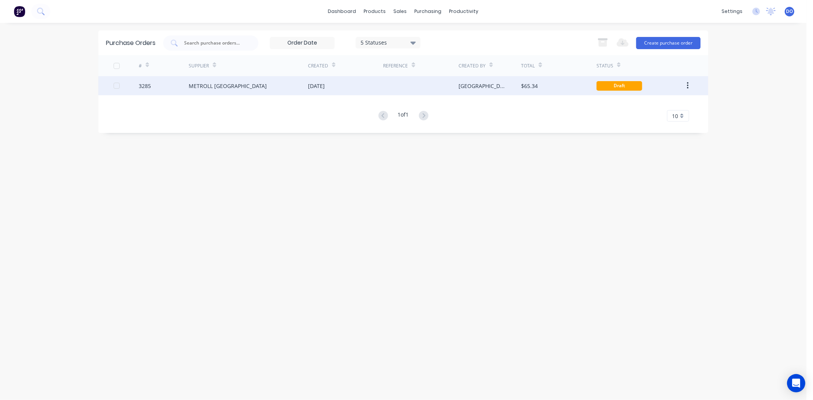
click at [282, 85] on div "METROLL [GEOGRAPHIC_DATA]" at bounding box center [248, 85] width 119 height 19
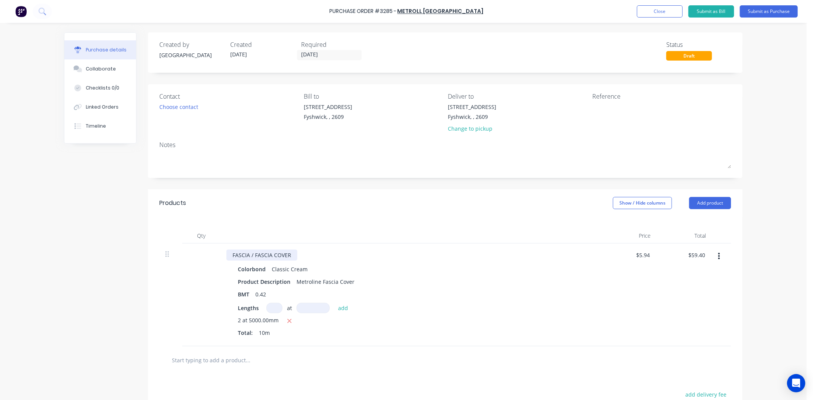
click at [250, 257] on div "FASCIA / FASCIA COVER" at bounding box center [261, 255] width 71 height 11
click at [345, 226] on div "Qty Price Total FASCIA COVER Colorbond Classic Cream Product Description Metrol…" at bounding box center [445, 282] width 594 height 130
click at [775, 12] on button "Submit as Purchase" at bounding box center [769, 11] width 58 height 12
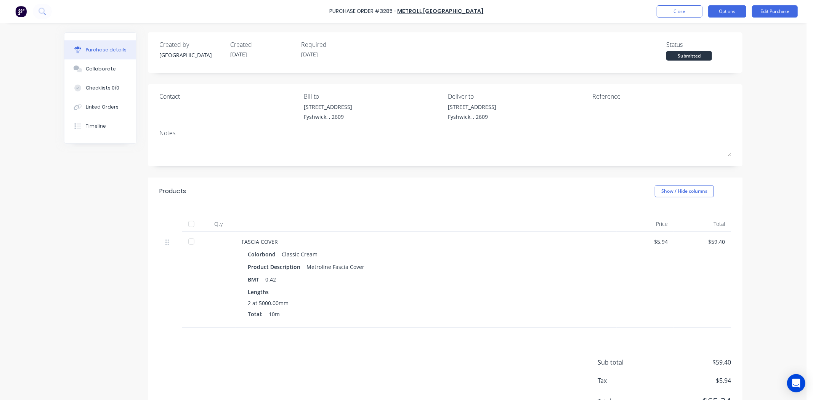
click at [714, 9] on button "Options" at bounding box center [727, 11] width 38 height 12
click at [709, 29] on div "Print / Email" at bounding box center [709, 31] width 59 height 11
click at [692, 64] on div "Without pricing" at bounding box center [709, 61] width 59 height 11
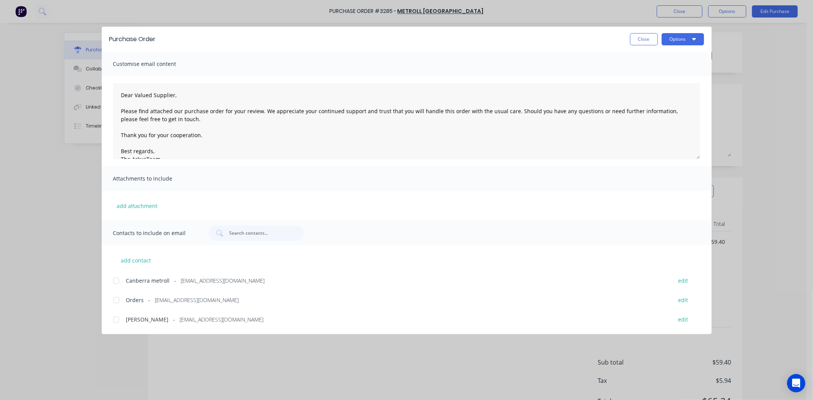
click at [117, 301] on div at bounding box center [116, 300] width 15 height 15
click at [675, 34] on button "Options" at bounding box center [682, 39] width 42 height 12
click at [649, 42] on button "Close" at bounding box center [644, 39] width 28 height 12
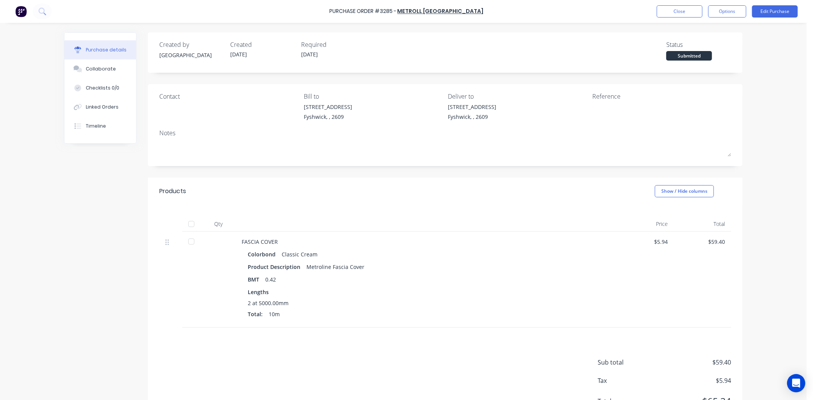
click at [727, 3] on div "Purchase Order #3285 - METROLL CANBERRA Close Options Edit Purchase" at bounding box center [406, 11] width 813 height 23
click at [727, 8] on button "Options" at bounding box center [727, 11] width 38 height 12
click at [713, 33] on div "Print / Email" at bounding box center [709, 31] width 59 height 11
click at [707, 58] on div "Without pricing" at bounding box center [709, 61] width 59 height 11
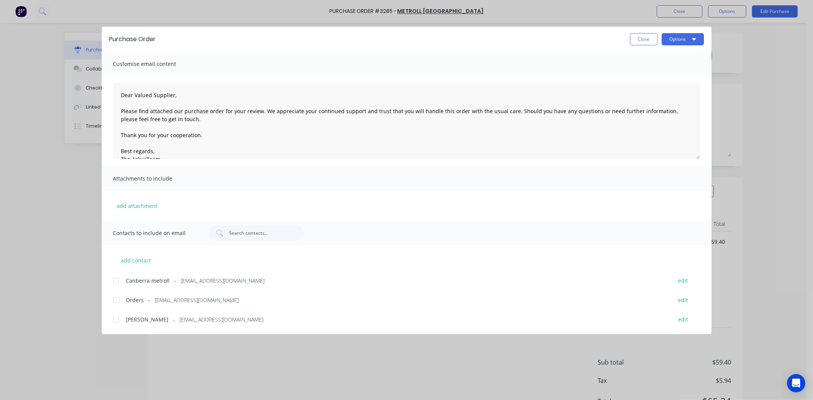
click at [116, 296] on div at bounding box center [116, 300] width 15 height 15
click at [691, 43] on button "Options" at bounding box center [682, 39] width 42 height 12
click at [664, 94] on div "Email" at bounding box center [667, 88] width 59 height 11
click at [635, 39] on button "Close" at bounding box center [644, 39] width 28 height 12
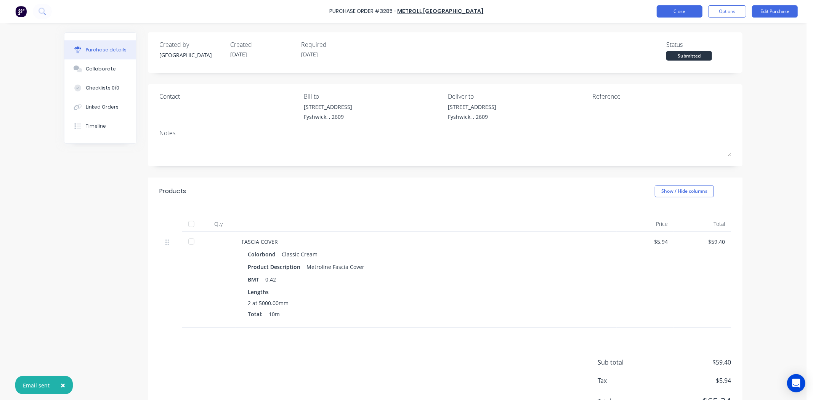
click at [688, 14] on button "Close" at bounding box center [679, 11] width 46 height 12
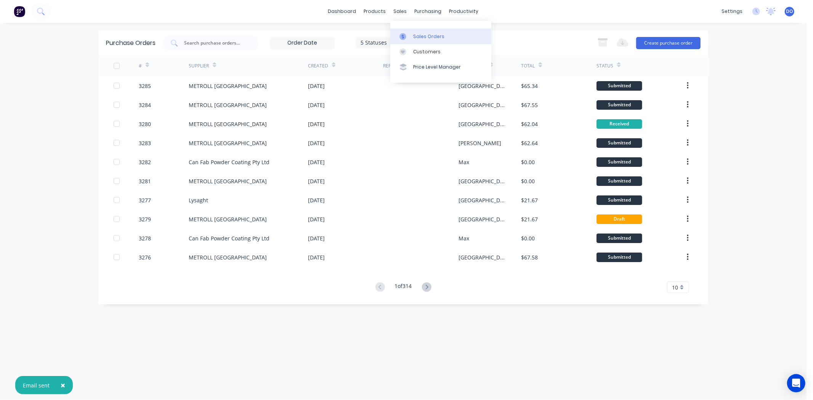
click at [414, 35] on div "Sales Orders" at bounding box center [428, 36] width 31 height 7
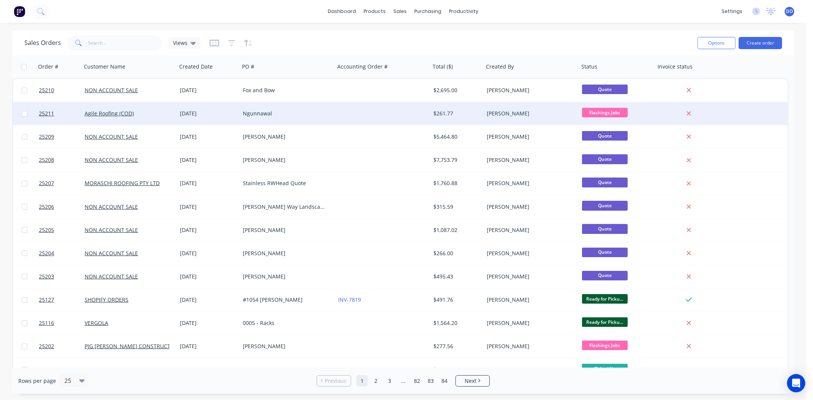
click at [246, 110] on div "Ngunnawal" at bounding box center [285, 114] width 85 height 8
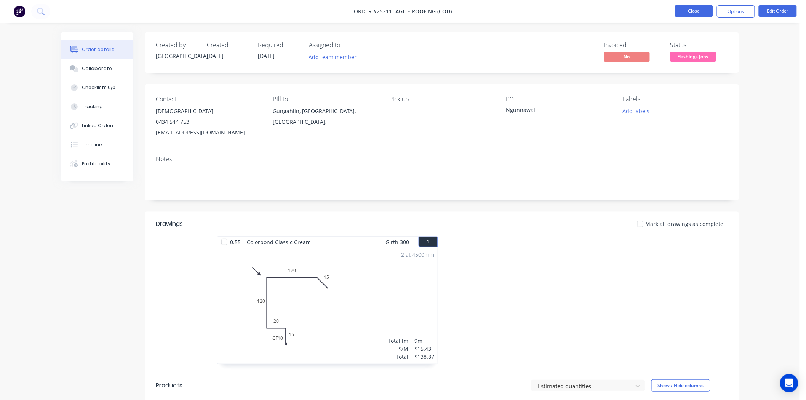
click at [693, 14] on button "Close" at bounding box center [694, 10] width 38 height 11
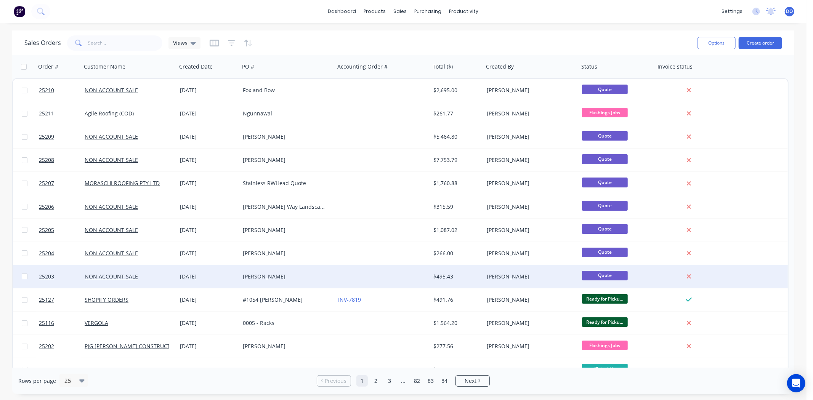
click at [545, 266] on div "25210 NON ACCOUNT SALE [DATE] Fox and Bow $2,695.00 [PERSON_NAME] Quote 25211 A…" at bounding box center [400, 369] width 776 height 582
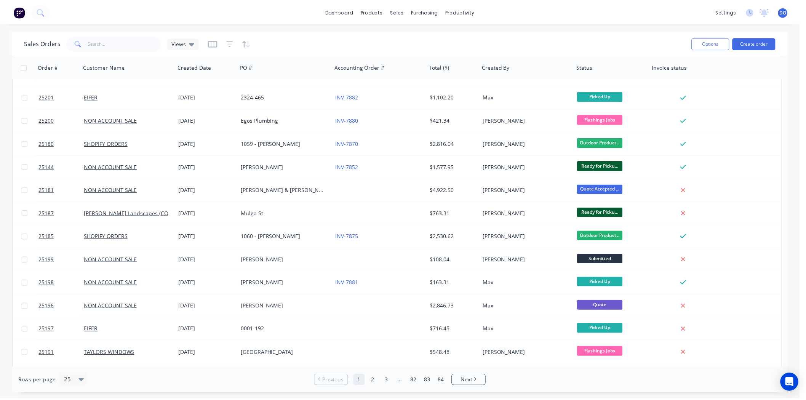
scroll to position [292, 0]
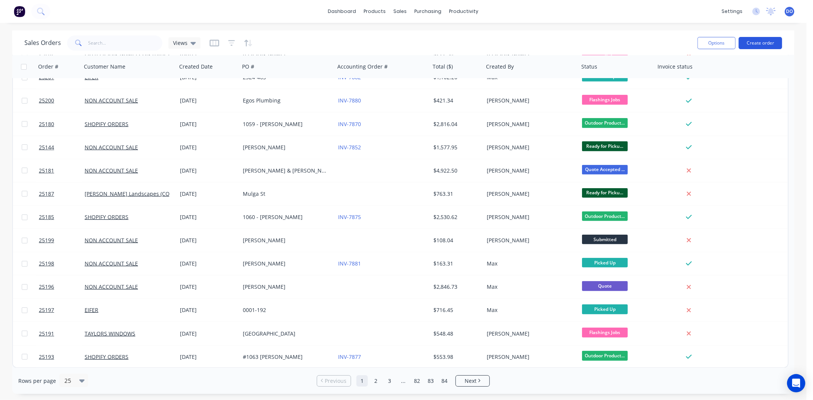
click at [754, 42] on button "Create order" at bounding box center [759, 43] width 43 height 12
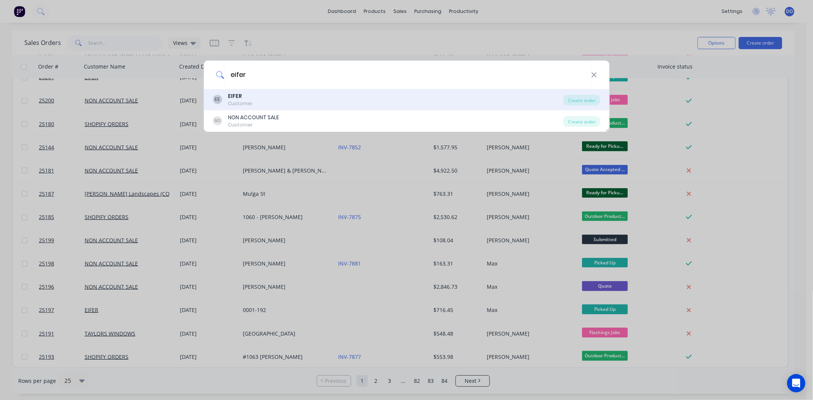
type input "eifer"
click at [347, 98] on div "EE EIFER Customer" at bounding box center [388, 99] width 351 height 15
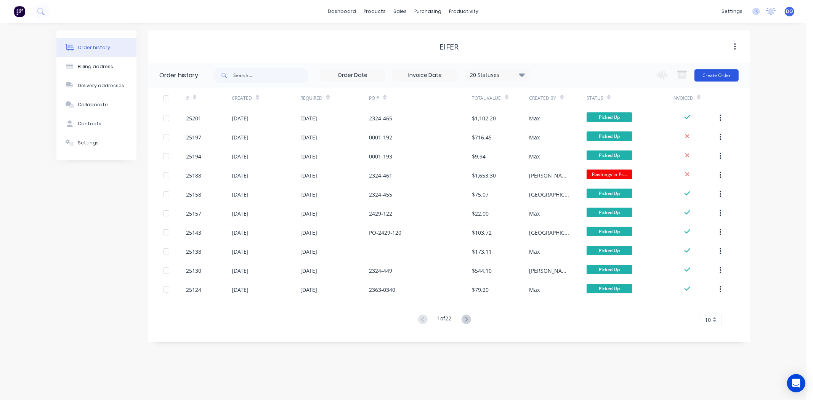
click at [711, 75] on button "Create Order" at bounding box center [716, 75] width 44 height 12
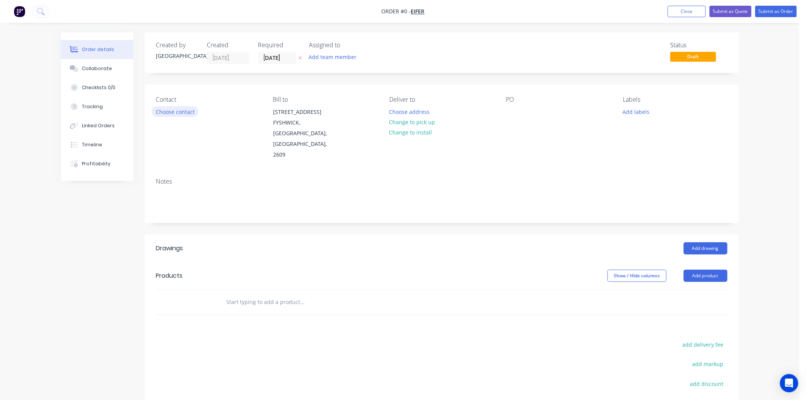
click at [166, 108] on button "Choose contact" at bounding box center [175, 111] width 47 height 10
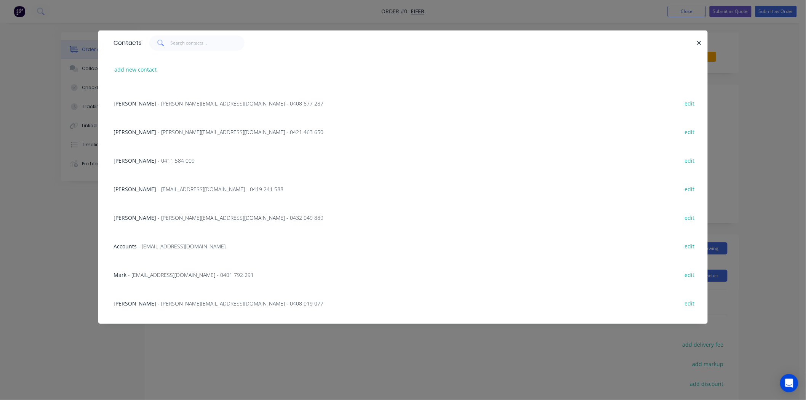
scroll to position [127, 0]
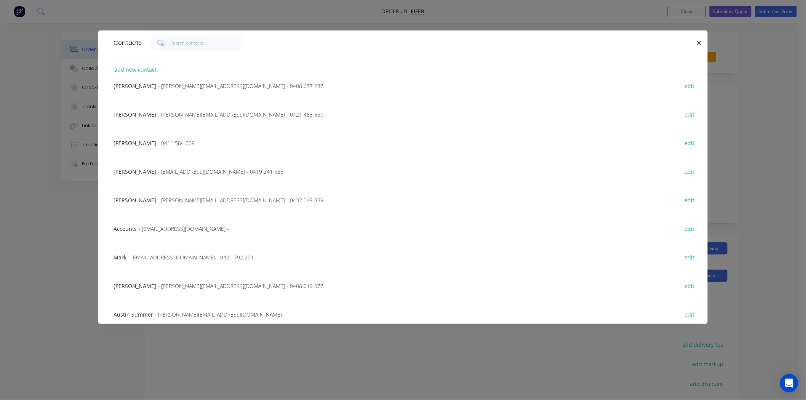
click at [156, 282] on span "[PERSON_NAME]" at bounding box center [135, 285] width 43 height 7
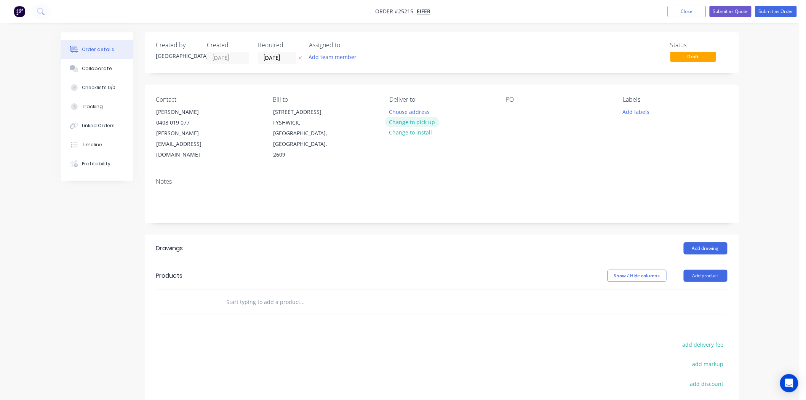
click at [403, 121] on button "Change to pick up" at bounding box center [412, 122] width 54 height 10
click at [502, 114] on div "Contact [PERSON_NAME] 0408 019 077 [PERSON_NAME][EMAIL_ADDRESS][DOMAIN_NAME] Bi…" at bounding box center [442, 128] width 594 height 87
click at [509, 114] on div at bounding box center [512, 111] width 12 height 11
click at [546, 201] on div "Notes" at bounding box center [442, 197] width 594 height 51
click at [711, 242] on button "Add drawing" at bounding box center [706, 248] width 44 height 12
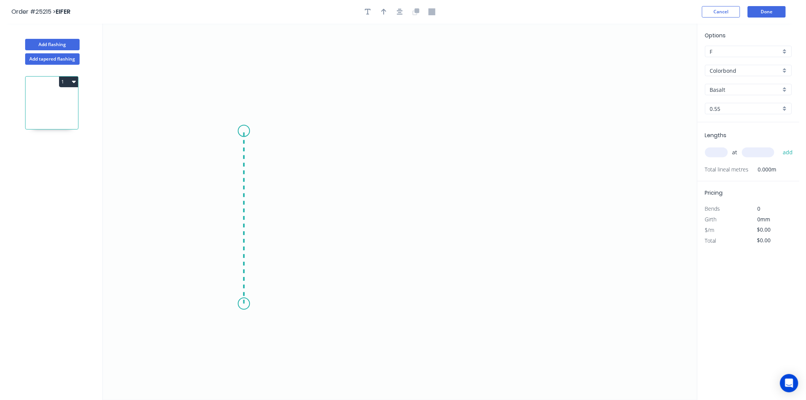
drag, startPoint x: 244, startPoint y: 304, endPoint x: 244, endPoint y: 130, distance: 174.5
click at [244, 130] on icon "0" at bounding box center [400, 212] width 594 height 376
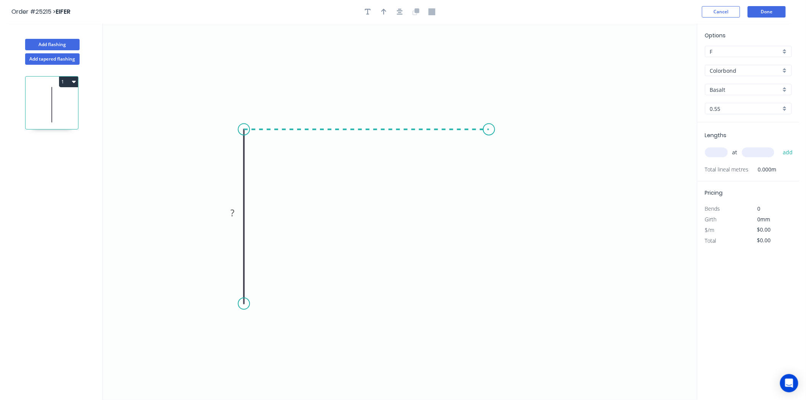
click at [489, 126] on icon "0 ?" at bounding box center [400, 212] width 594 height 376
click at [489, 322] on icon "0 ? ?" at bounding box center [400, 212] width 594 height 376
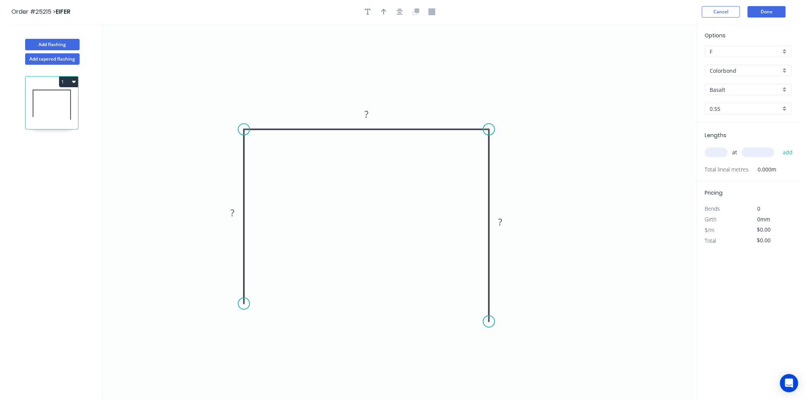
click at [488, 322] on circle at bounding box center [488, 321] width 11 height 11
click at [488, 323] on circle at bounding box center [488, 321] width 11 height 11
click at [464, 297] on icon "0 ? ? ?" at bounding box center [400, 212] width 594 height 376
click at [245, 306] on circle at bounding box center [243, 303] width 11 height 11
click at [267, 280] on icon "0 ? ? ? ?" at bounding box center [400, 212] width 594 height 376
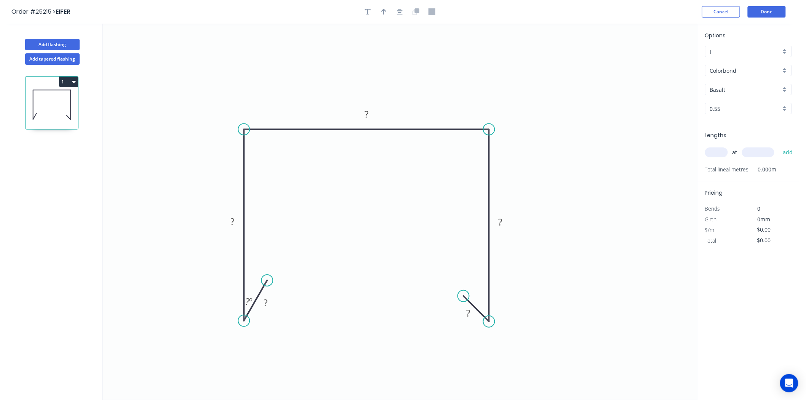
drag, startPoint x: 240, startPoint y: 304, endPoint x: 251, endPoint y: 321, distance: 20.5
click at [251, 321] on icon "0 ? ? ? ? ? ? º" at bounding box center [400, 212] width 594 height 376
click at [274, 281] on icon "0 ? ? ? ? ? ? º" at bounding box center [400, 212] width 594 height 376
drag, startPoint x: 269, startPoint y: 281, endPoint x: 277, endPoint y: 290, distance: 12.2
click at [277, 290] on circle at bounding box center [277, 287] width 11 height 11
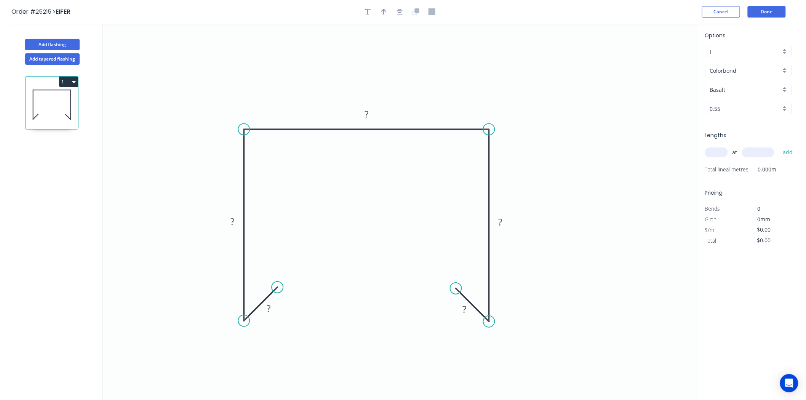
drag, startPoint x: 465, startPoint y: 297, endPoint x: 456, endPoint y: 291, distance: 10.5
click at [456, 291] on circle at bounding box center [455, 288] width 11 height 11
click at [264, 310] on rect at bounding box center [268, 309] width 15 height 11
click at [715, 154] on input "text" at bounding box center [716, 152] width 23 height 10
type input "$21.01"
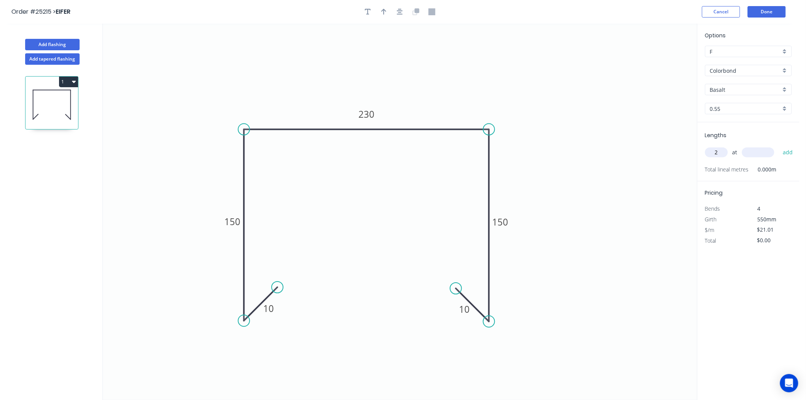
type input "2"
type input "3600"
click at [779, 146] on button "add" at bounding box center [788, 152] width 18 height 13
type input "$151.27"
click at [380, 12] on button "button" at bounding box center [383, 11] width 11 height 11
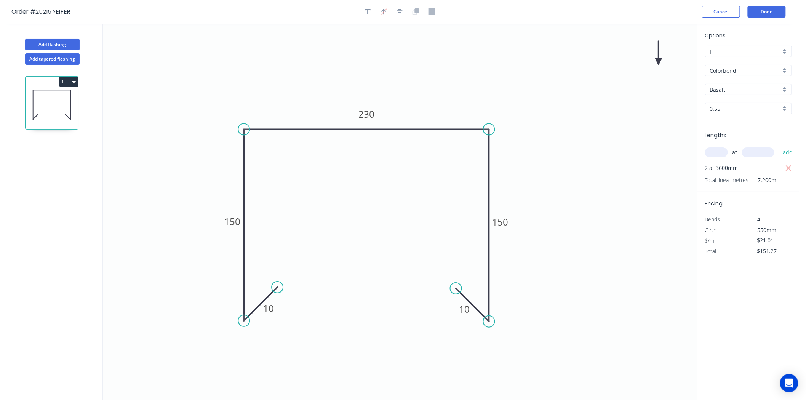
click at [660, 58] on icon at bounding box center [658, 53] width 7 height 24
drag, startPoint x: 660, startPoint y: 58, endPoint x: 475, endPoint y: 100, distance: 189.4
click at [475, 100] on icon at bounding box center [481, 93] width 22 height 22
click at [768, 10] on button "Done" at bounding box center [767, 11] width 38 height 11
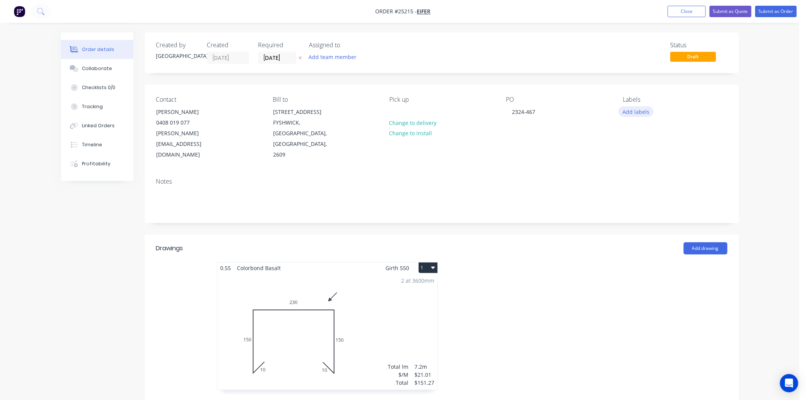
click at [621, 111] on button "Add labels" at bounding box center [636, 111] width 35 height 10
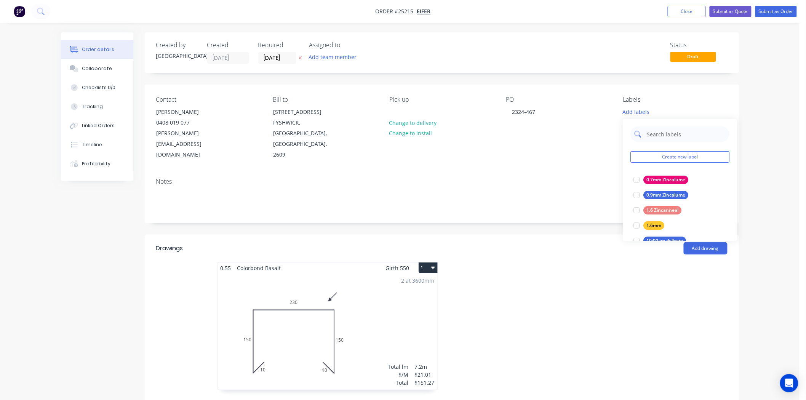
click at [653, 132] on input "text" at bounding box center [687, 133] width 80 height 15
type input "c"
click at [659, 134] on input "baslt" at bounding box center [687, 133] width 80 height 15
type input "bas"
click at [656, 181] on div "Basalt" at bounding box center [654, 180] width 20 height 8
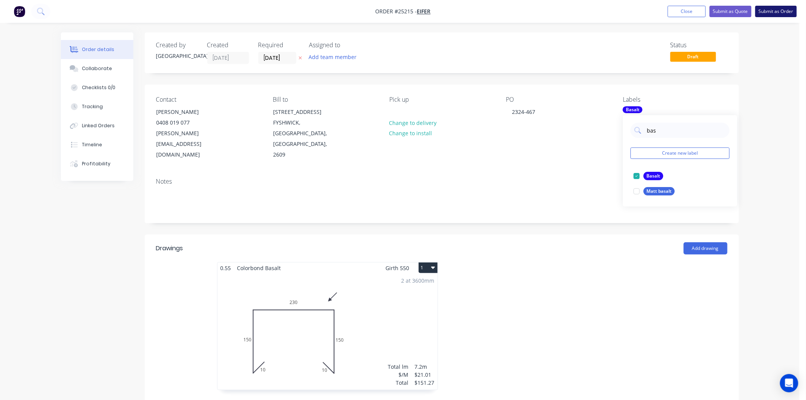
click at [791, 13] on button "Submit as Order" at bounding box center [777, 11] width 42 height 11
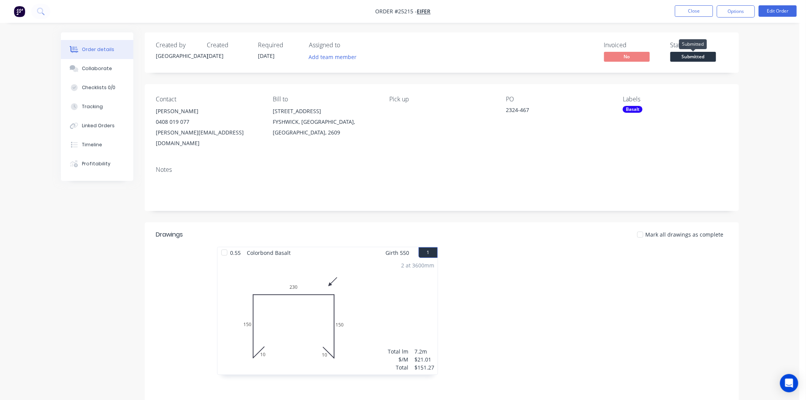
click at [691, 58] on span "Submitted" at bounding box center [694, 57] width 46 height 10
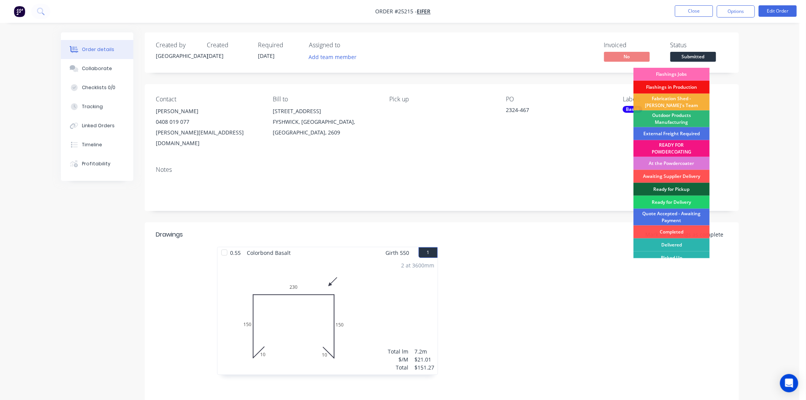
click at [690, 72] on div "Flashings Jobs" at bounding box center [672, 74] width 76 height 13
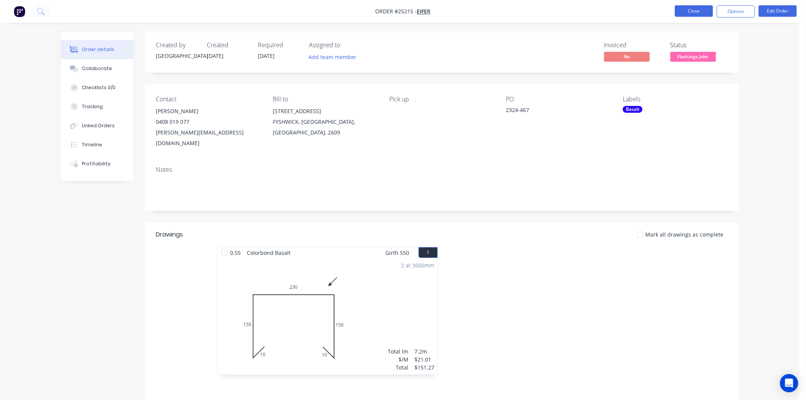
click at [702, 8] on button "Close" at bounding box center [694, 10] width 38 height 11
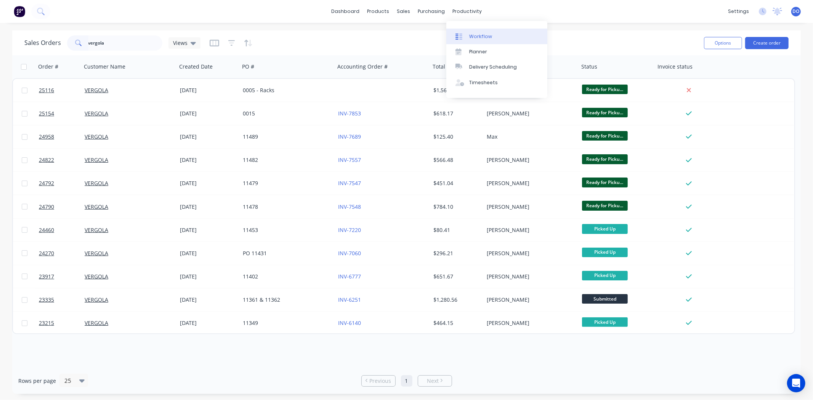
click at [467, 32] on link "Workflow" at bounding box center [496, 36] width 101 height 15
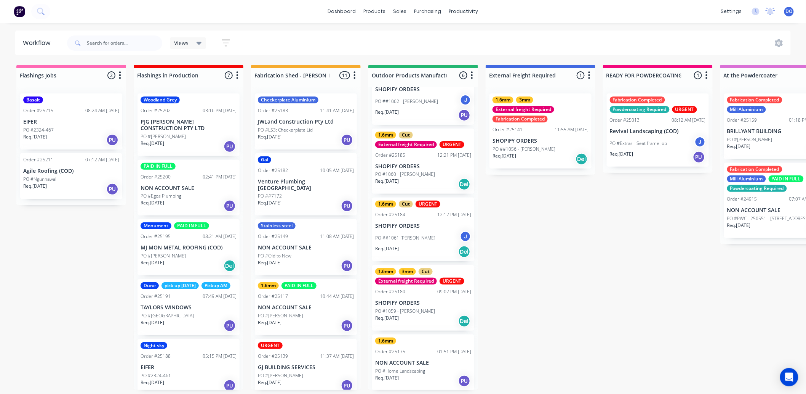
scroll to position [2, 0]
click at [410, 32] on link "Sales Orders" at bounding box center [440, 38] width 101 height 15
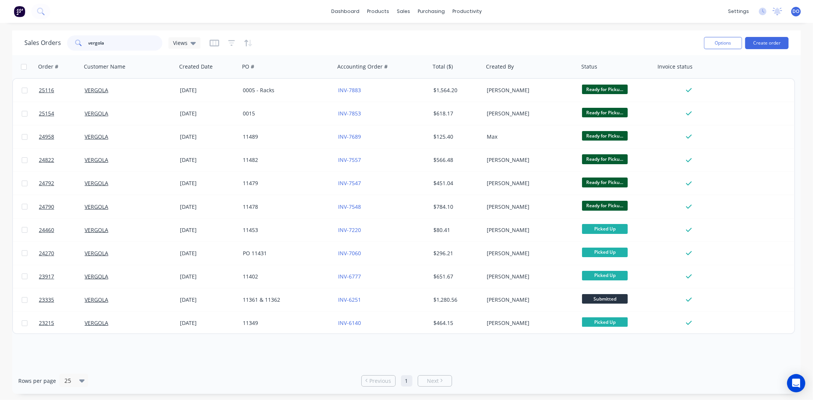
drag, startPoint x: 112, startPoint y: 37, endPoint x: 48, endPoint y: 38, distance: 64.8
click at [48, 38] on div "Sales Orders vergola Views" at bounding box center [112, 42] width 176 height 15
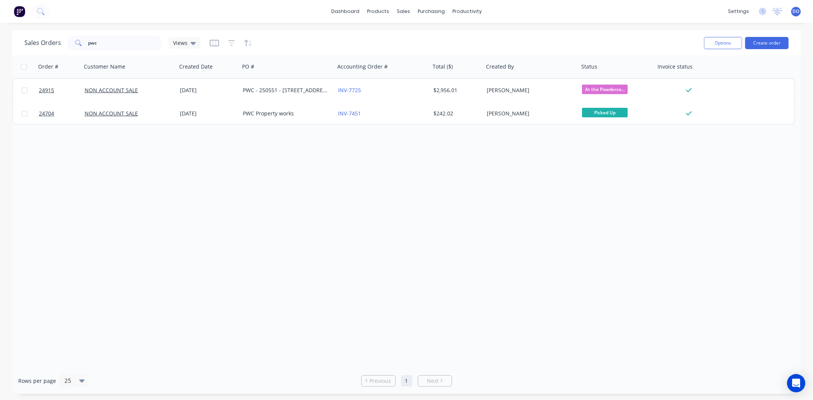
click at [741, 219] on div "Order # Customer Name Created Date PO # Accounting Order # Total ($) Created By…" at bounding box center [406, 211] width 788 height 312
click at [119, 47] on input "pwc" at bounding box center [125, 42] width 74 height 15
type input "p"
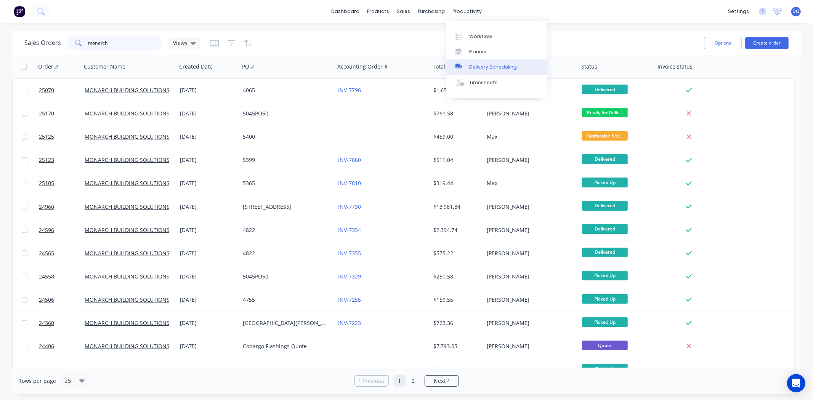
type input "monarch"
click at [479, 64] on div "Delivery Scheduling" at bounding box center [493, 67] width 48 height 7
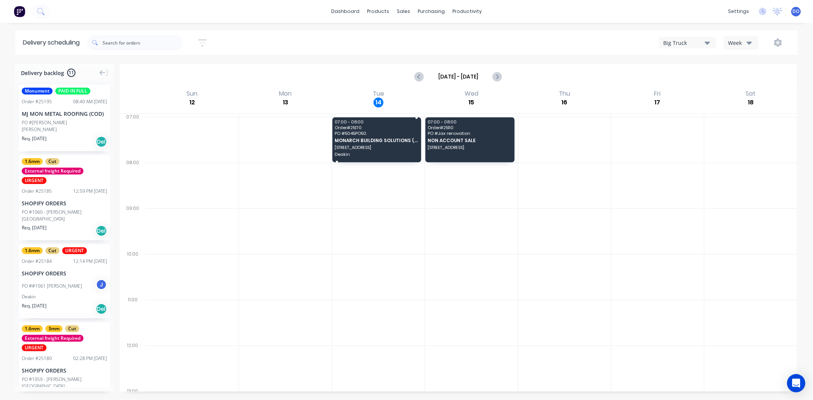
click at [370, 141] on span "MONARCH BUILDING SOLUTIONS (AUST) PTY LTD" at bounding box center [377, 140] width 84 height 5
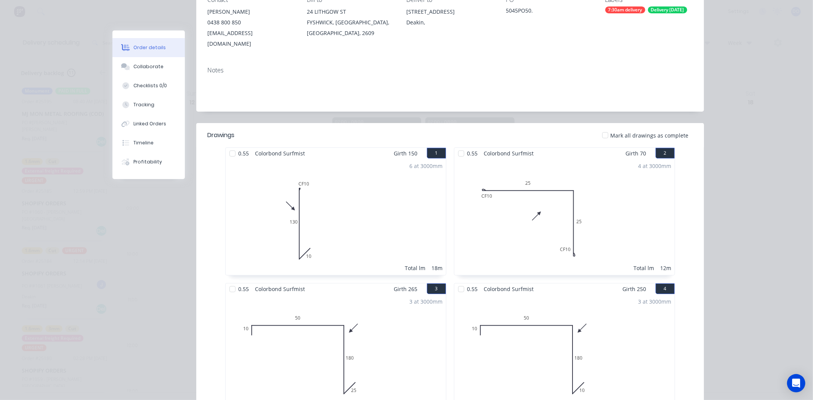
scroll to position [42, 0]
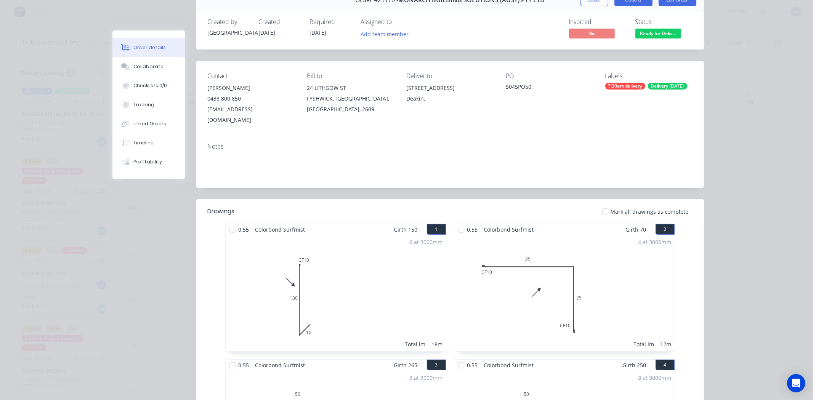
click at [636, 5] on button "Options" at bounding box center [633, 0] width 38 height 12
click at [591, 31] on div "Work Order" at bounding box center [612, 34] width 66 height 11
click at [594, 52] on div "Standard" at bounding box center [612, 50] width 66 height 11
click at [730, 128] on div "Order details Collaborate Checklists 0/0 Tracking Linked Orders Timeline Profit…" at bounding box center [406, 200] width 813 height 400
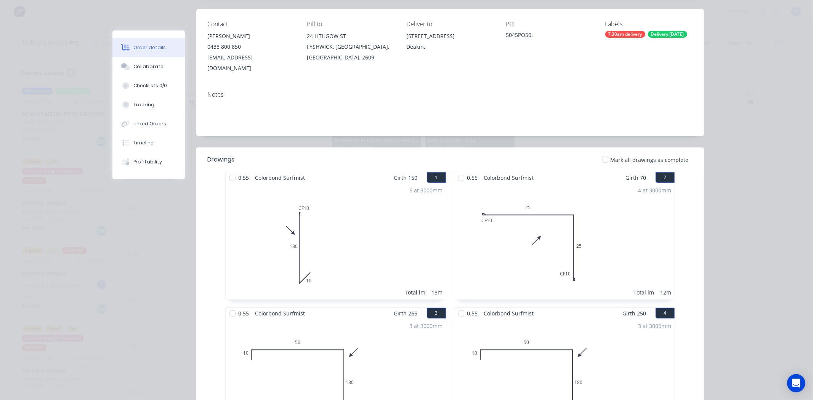
scroll to position [0, 0]
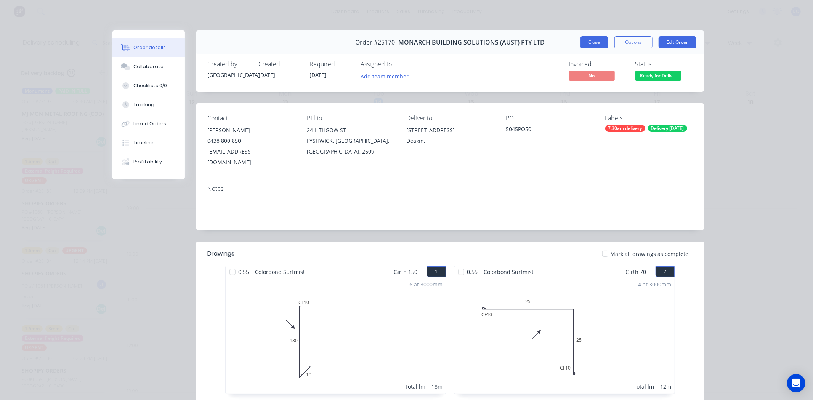
click at [581, 47] on button "Close" at bounding box center [594, 42] width 28 height 12
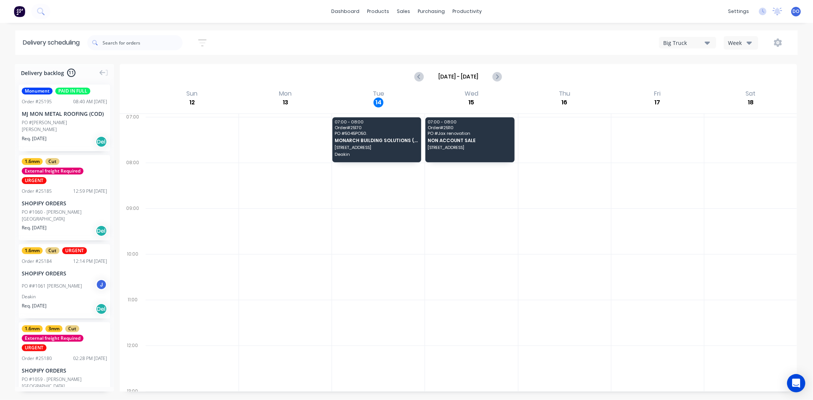
click at [681, 231] on div at bounding box center [657, 231] width 93 height 46
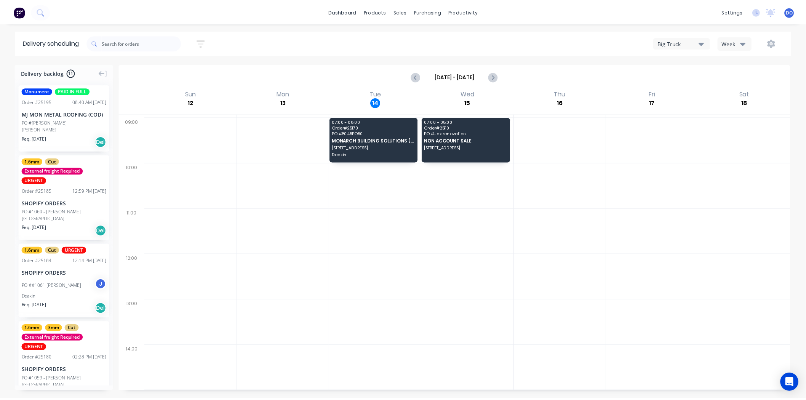
scroll to position [94, 0]
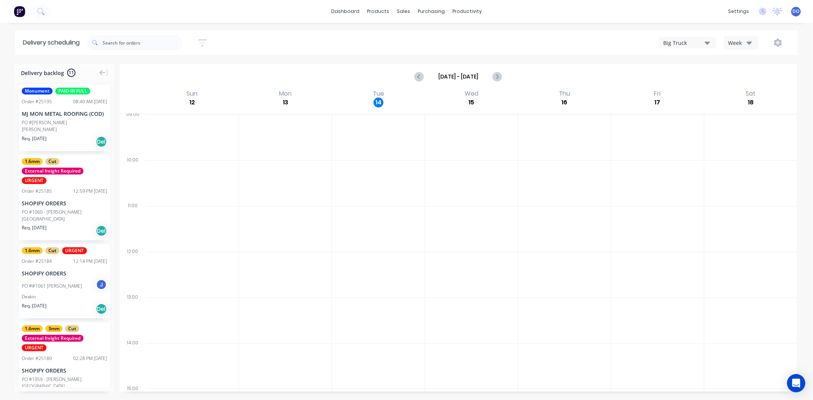
click at [681, 231] on div at bounding box center [657, 229] width 93 height 46
click at [424, 74] on icon "Previous page" at bounding box center [419, 76] width 9 height 9
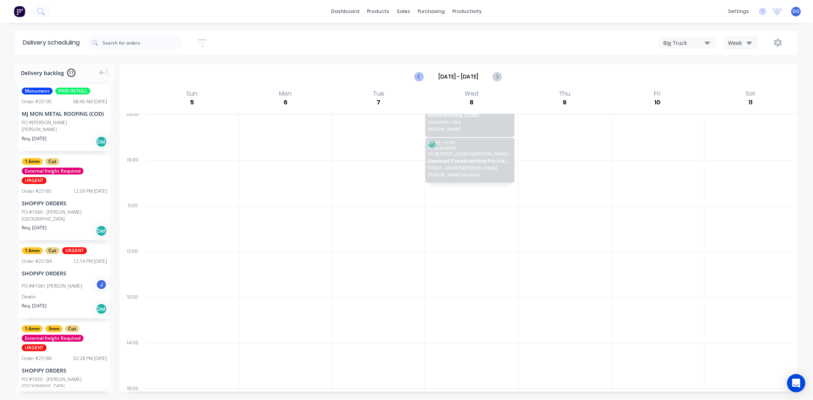
click at [424, 73] on icon "Previous page" at bounding box center [419, 76] width 9 height 9
type input "Sep 28 - Oct 4"
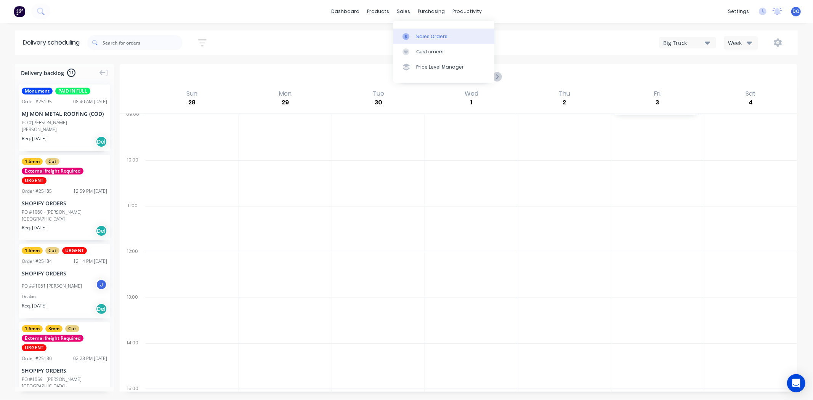
click at [410, 29] on link "Sales Orders" at bounding box center [443, 36] width 101 height 15
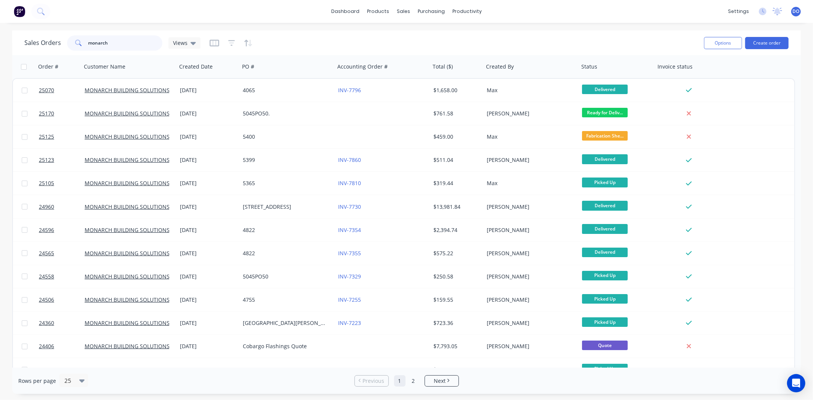
drag, startPoint x: 123, startPoint y: 37, endPoint x: 45, endPoint y: 39, distance: 77.8
click at [45, 39] on div "Sales Orders monarch Views" at bounding box center [112, 42] width 176 height 15
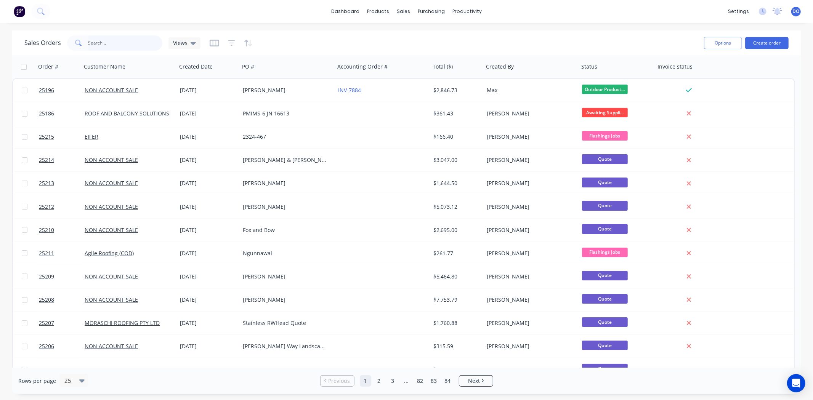
click at [101, 42] on input "text" at bounding box center [125, 42] width 74 height 15
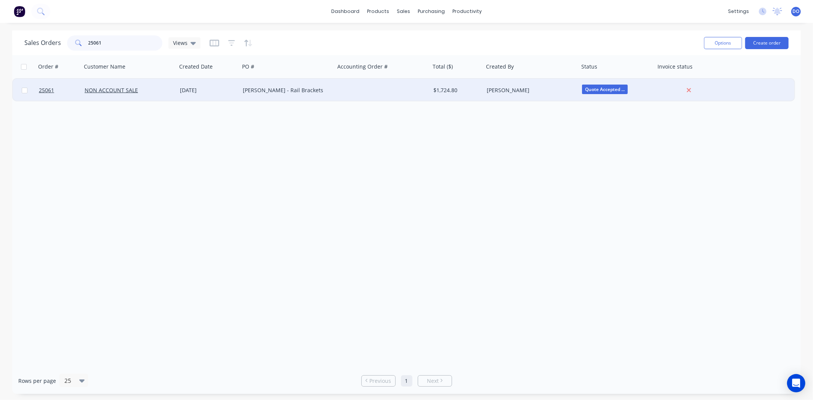
type input "25061"
click at [259, 90] on div "Steve Rankine - Rail Brackets" at bounding box center [285, 90] width 85 height 8
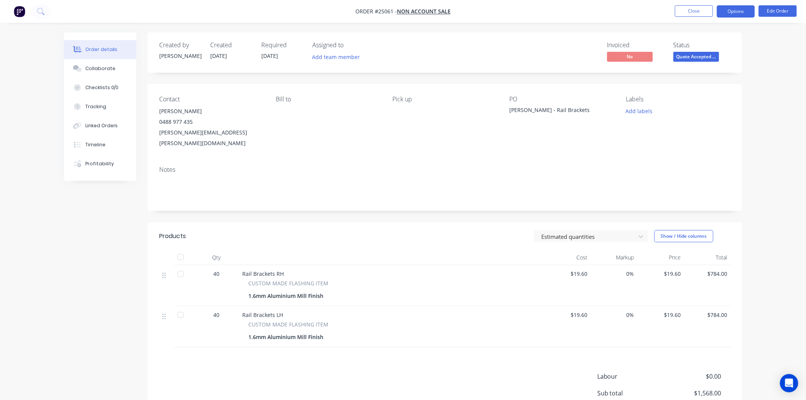
click at [740, 10] on button "Options" at bounding box center [736, 11] width 38 height 12
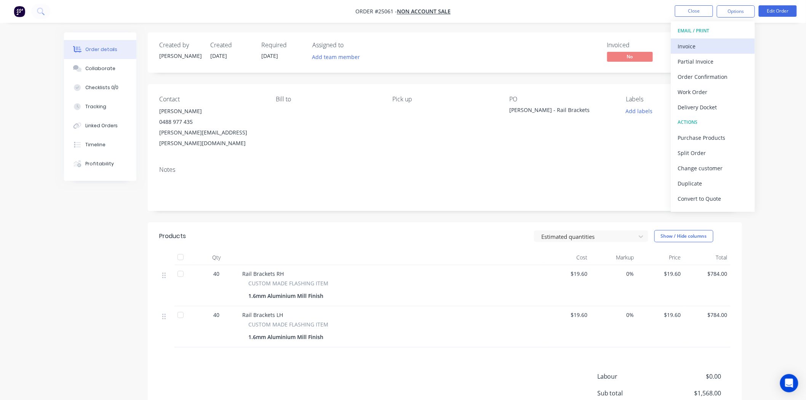
click at [700, 46] on div "Invoice" at bounding box center [713, 46] width 70 height 11
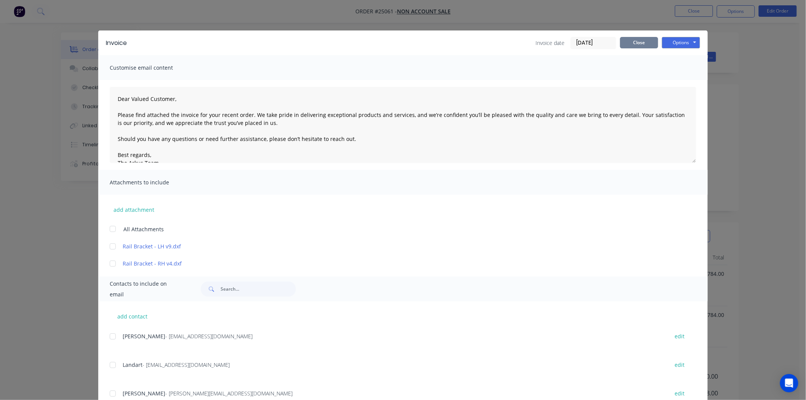
click at [635, 44] on button "Close" at bounding box center [639, 42] width 38 height 11
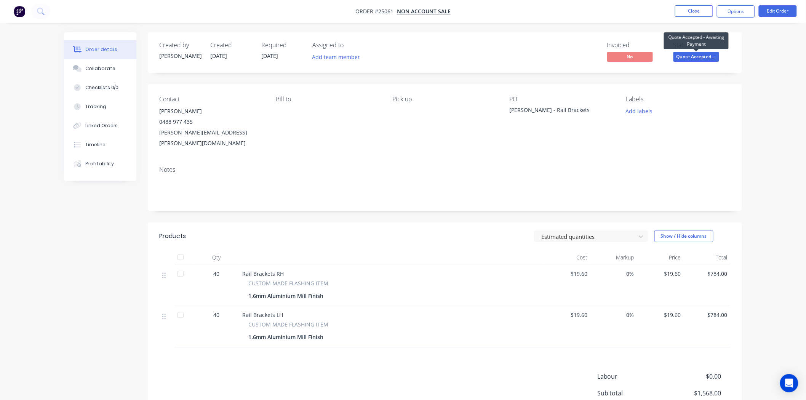
click at [707, 56] on span "Quote Accepted ..." at bounding box center [697, 57] width 46 height 10
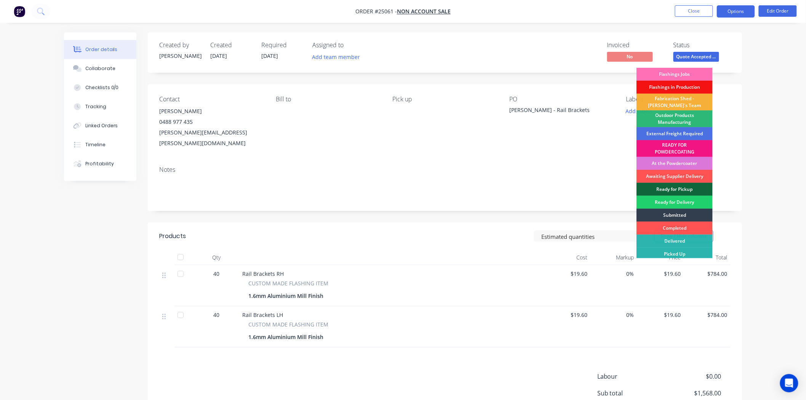
click at [727, 7] on button "Options" at bounding box center [736, 11] width 38 height 12
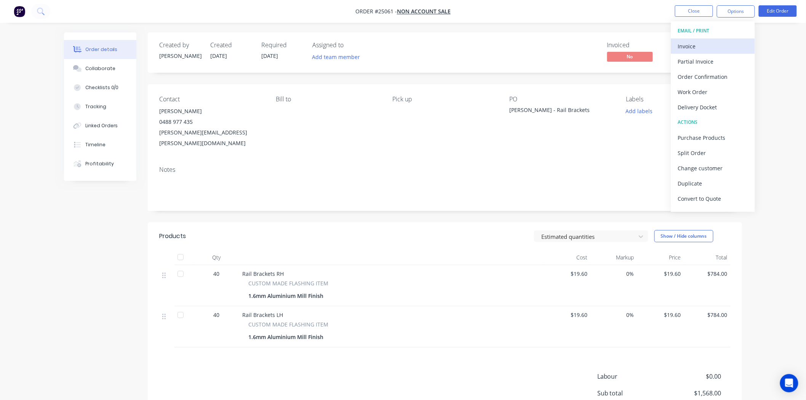
click at [712, 39] on button "Invoice" at bounding box center [713, 45] width 84 height 15
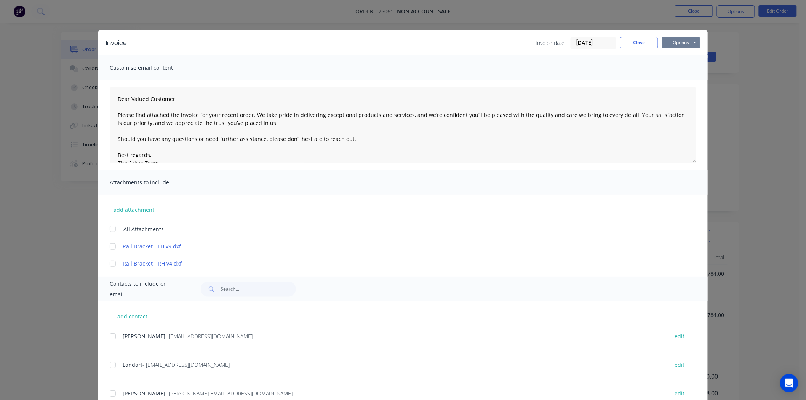
click at [688, 43] on button "Options" at bounding box center [681, 42] width 38 height 11
click at [687, 67] on button "Print" at bounding box center [686, 68] width 49 height 13
click at [644, 40] on button "Close" at bounding box center [639, 42] width 38 height 11
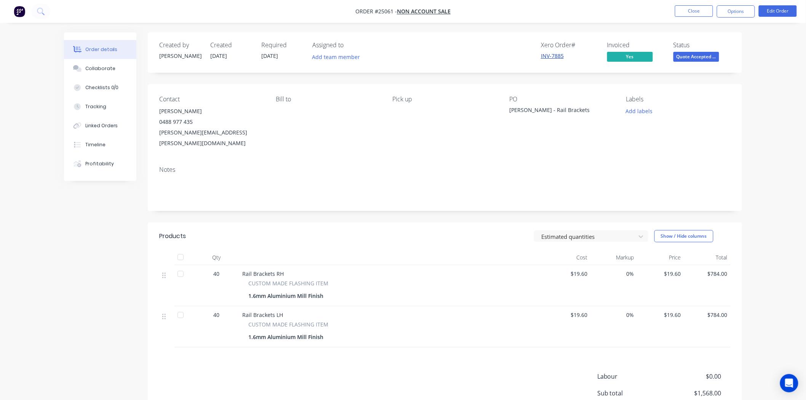
click at [552, 53] on link "INV-7885" at bounding box center [552, 55] width 23 height 7
click at [731, 12] on button "Options" at bounding box center [736, 11] width 38 height 12
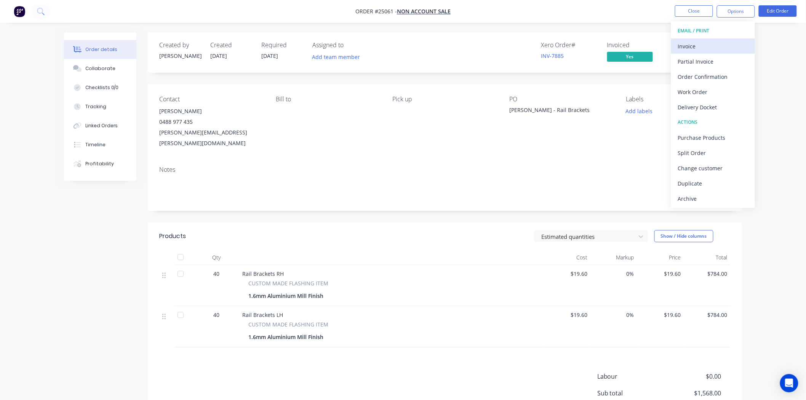
click at [698, 46] on div "Invoice" at bounding box center [713, 46] width 70 height 11
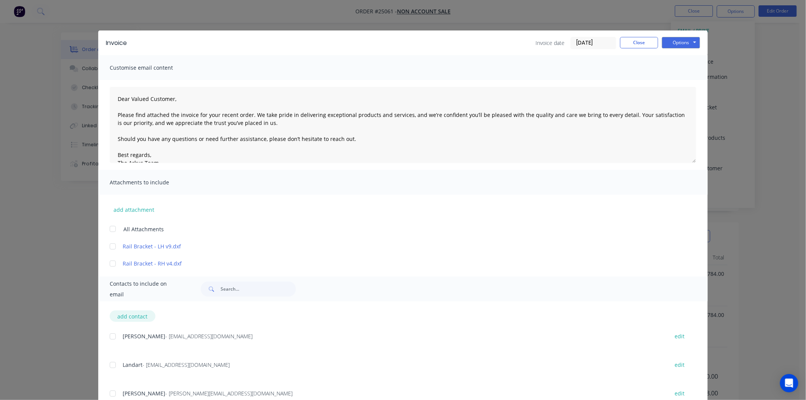
click at [128, 315] on button "add contact" at bounding box center [133, 316] width 46 height 11
select select "AU"
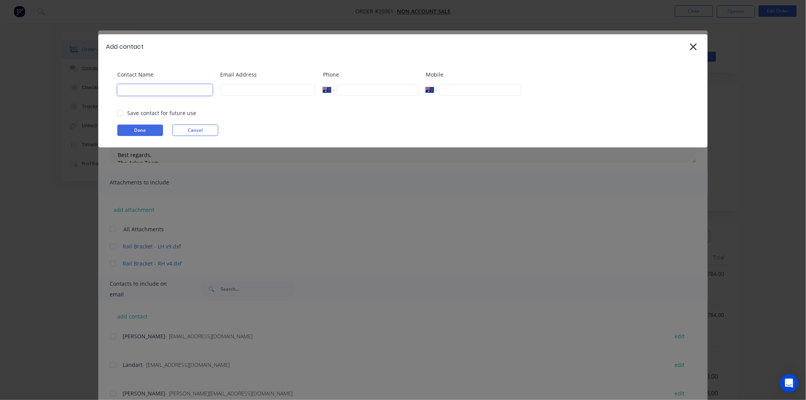
click at [142, 88] on input at bounding box center [164, 89] width 95 height 11
type input "Duncan Campbell"
paste input "duncan.campbell1@defence.gov.au"
click at [123, 106] on div at bounding box center [120, 113] width 15 height 15
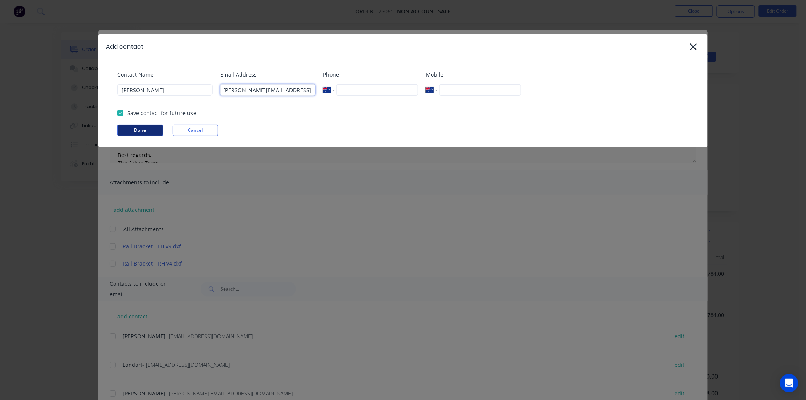
type input "duncan.campbell1@defence.gov.au"
click at [125, 130] on button "Done" at bounding box center [140, 130] width 46 height 11
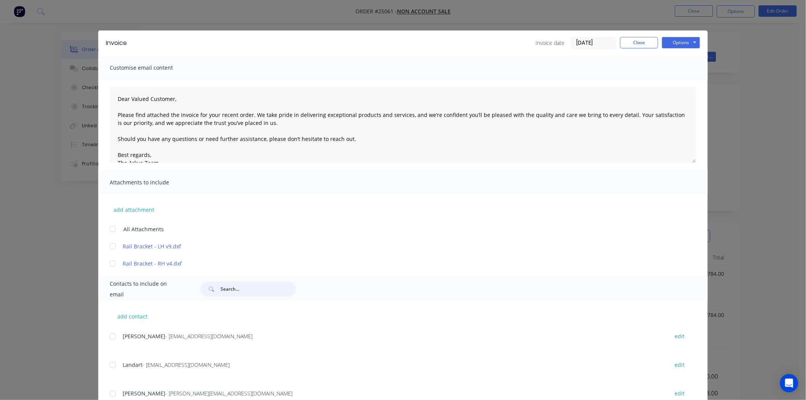
click at [256, 287] on input "text" at bounding box center [258, 289] width 75 height 15
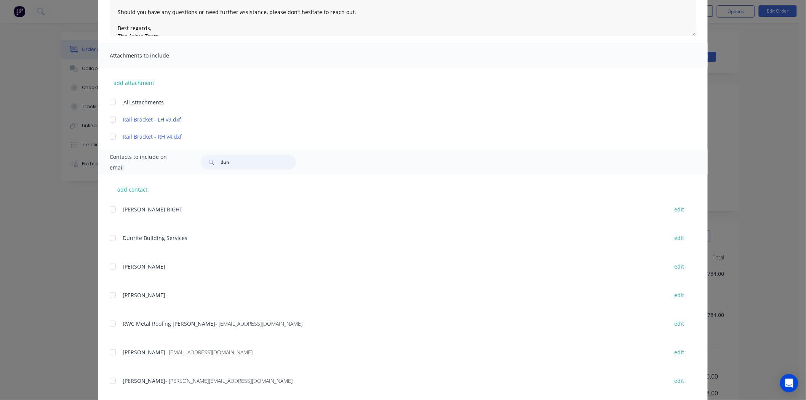
scroll to position [142, 0]
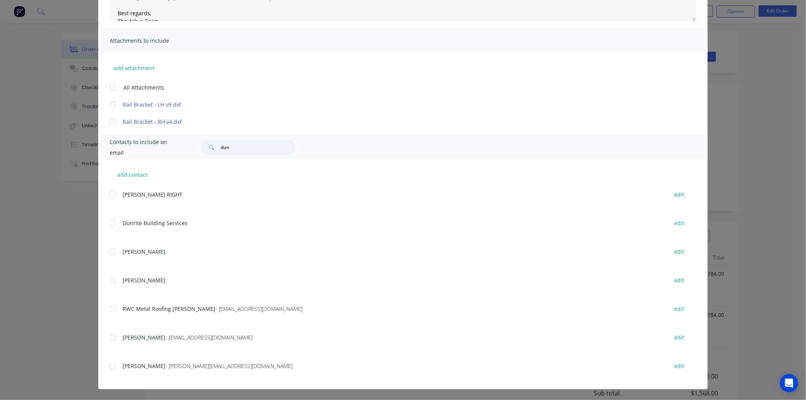
click at [107, 367] on div at bounding box center [112, 366] width 15 height 15
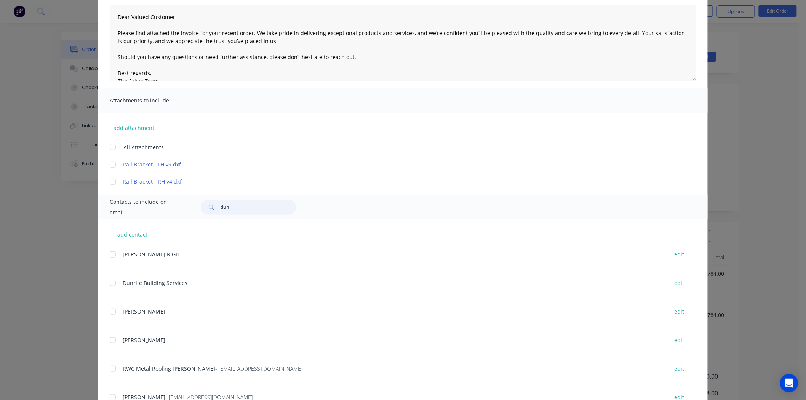
scroll to position [0, 0]
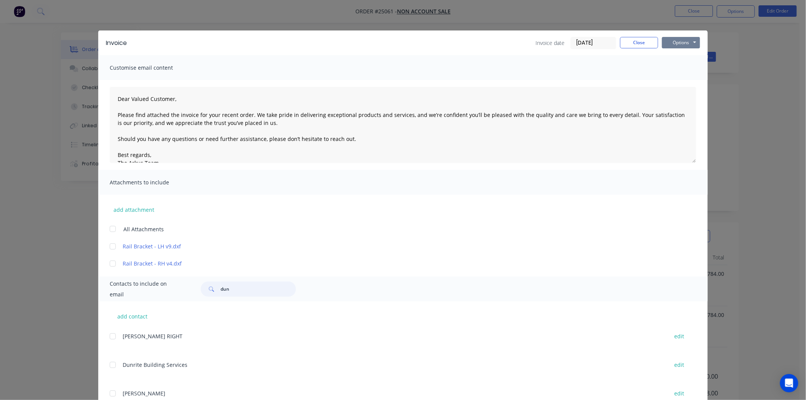
type input "dun"
click at [688, 38] on button "Options" at bounding box center [681, 42] width 38 height 11
click at [680, 79] on button "Email" at bounding box center [686, 81] width 49 height 13
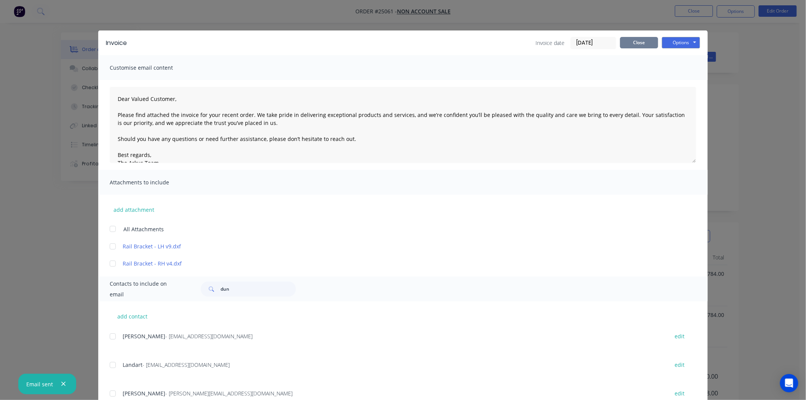
click at [635, 43] on button "Close" at bounding box center [639, 42] width 38 height 11
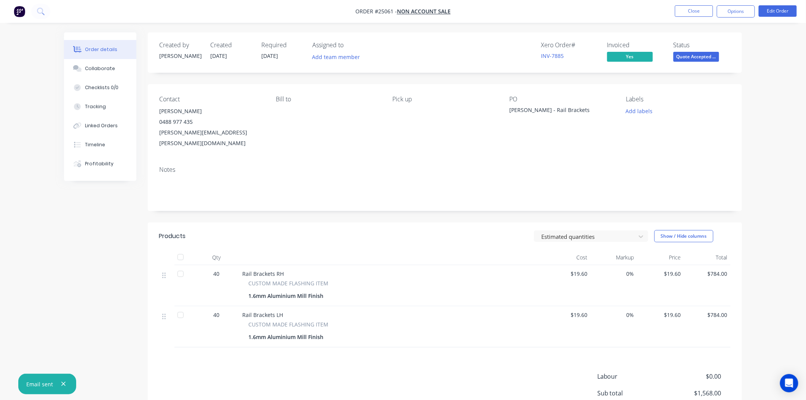
click at [684, 5] on nav "Order #25061 - NON ACCOUNT SALE Close Options Edit Order" at bounding box center [403, 11] width 806 height 23
click at [690, 16] on button "Close" at bounding box center [694, 10] width 38 height 11
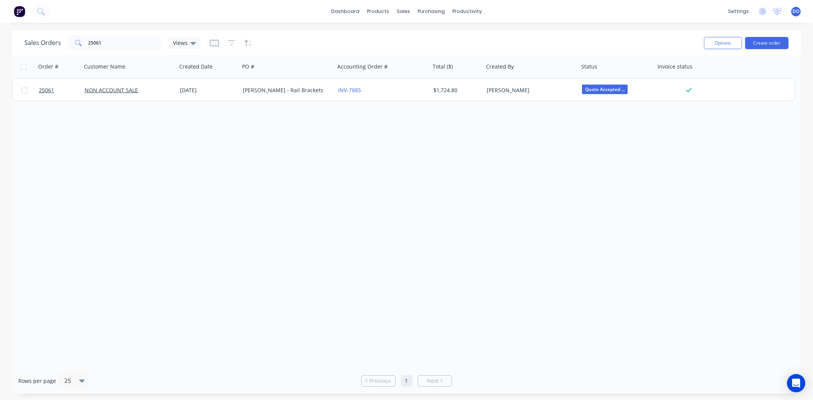
click at [613, 276] on div "Order # Customer Name Created Date PO # Accounting Order # Total ($) Created By…" at bounding box center [406, 211] width 788 height 312
click at [138, 39] on input "25061" at bounding box center [125, 42] width 74 height 15
type input "2"
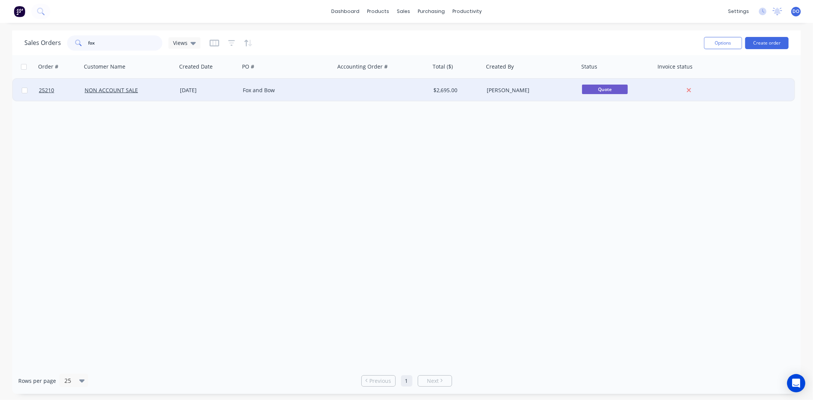
type input "fox"
click at [291, 93] on div "Fox and Bow" at bounding box center [285, 90] width 85 height 8
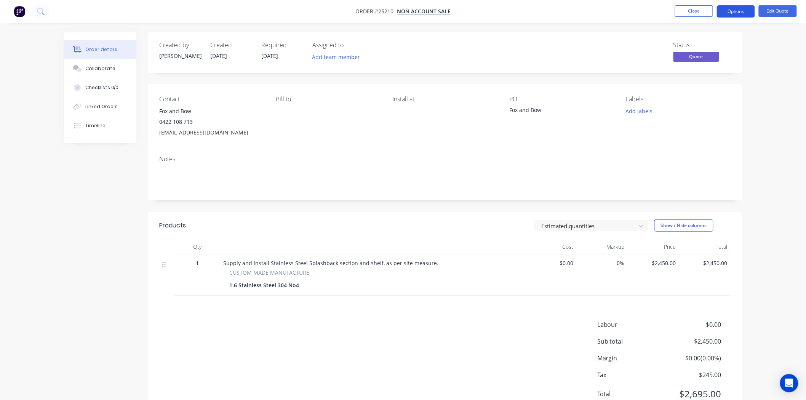
click at [725, 14] on button "Options" at bounding box center [736, 11] width 38 height 12
drag, startPoint x: 496, startPoint y: 97, endPoint x: 513, endPoint y: 73, distance: 29.3
click at [496, 96] on div "Install at" at bounding box center [445, 99] width 104 height 7
click at [746, 12] on button "Options" at bounding box center [736, 11] width 38 height 12
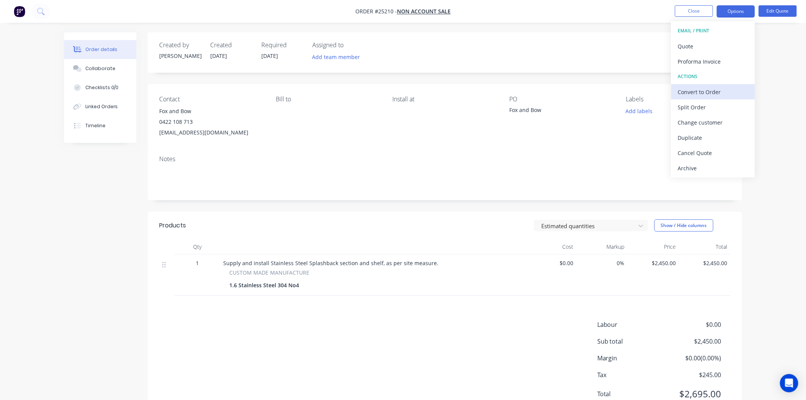
click at [726, 92] on div "Convert to Order" at bounding box center [713, 91] width 70 height 11
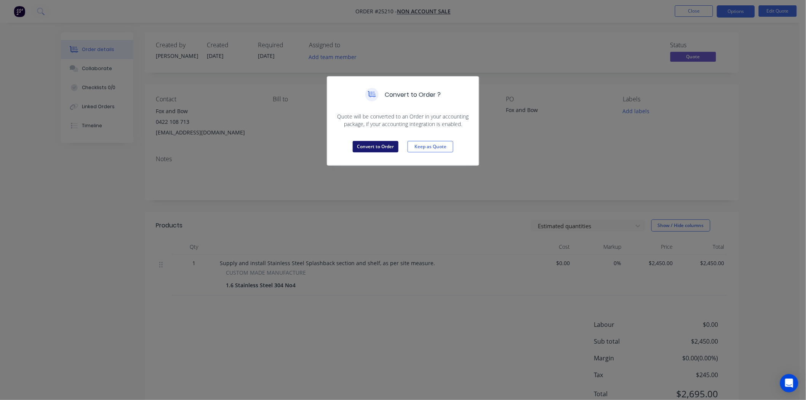
click at [363, 146] on button "Convert to Order" at bounding box center [376, 146] width 46 height 11
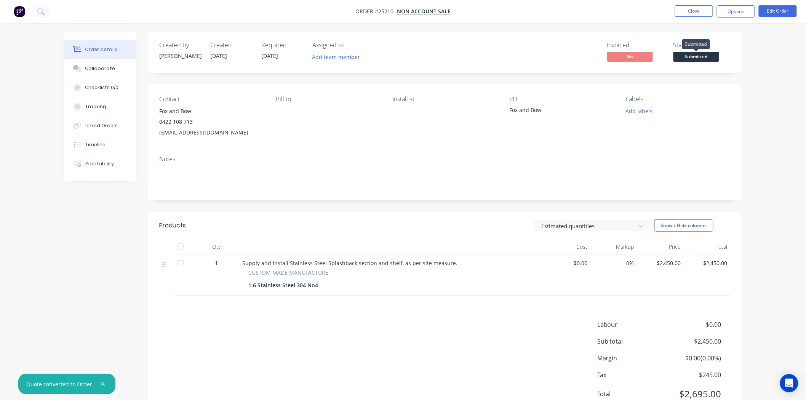
click at [686, 61] on span "Submitted" at bounding box center [697, 57] width 46 height 10
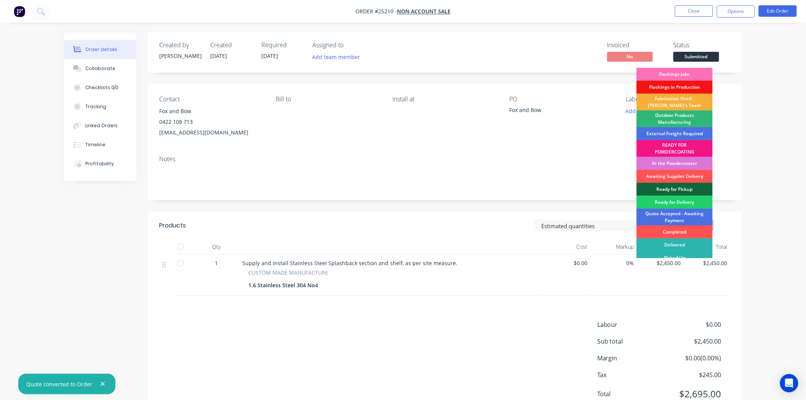
drag, startPoint x: 671, startPoint y: 218, endPoint x: 671, endPoint y: 211, distance: 7.3
click at [671, 219] on div "Quote Accepted - Awaiting Payment" at bounding box center [675, 217] width 76 height 17
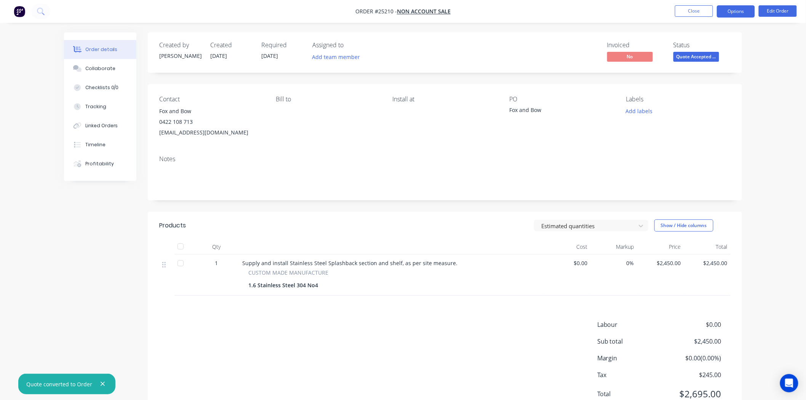
click at [725, 10] on button "Options" at bounding box center [736, 11] width 38 height 12
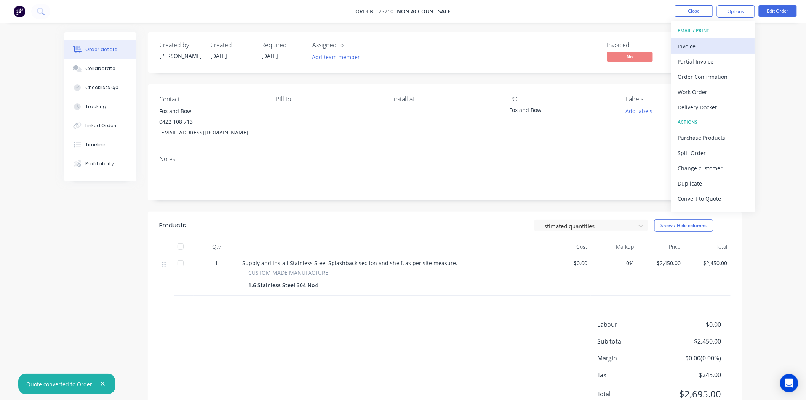
click at [715, 43] on div "Invoice" at bounding box center [713, 46] width 70 height 11
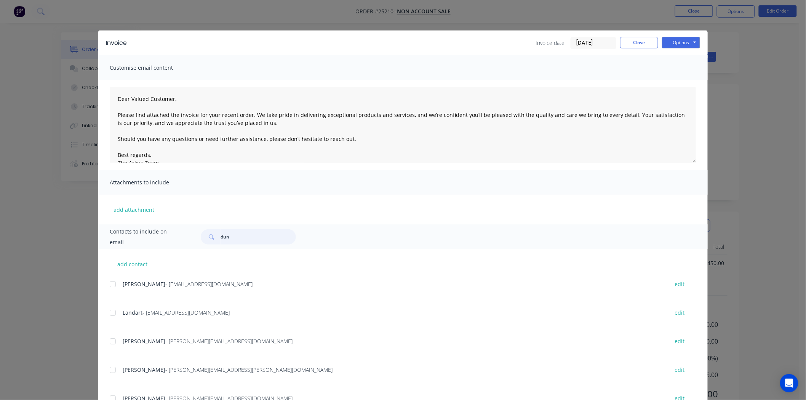
drag, startPoint x: 274, startPoint y: 235, endPoint x: 184, endPoint y: 231, distance: 90.4
click at [184, 231] on div "Contacts to include on email dun" at bounding box center [403, 236] width 610 height 25
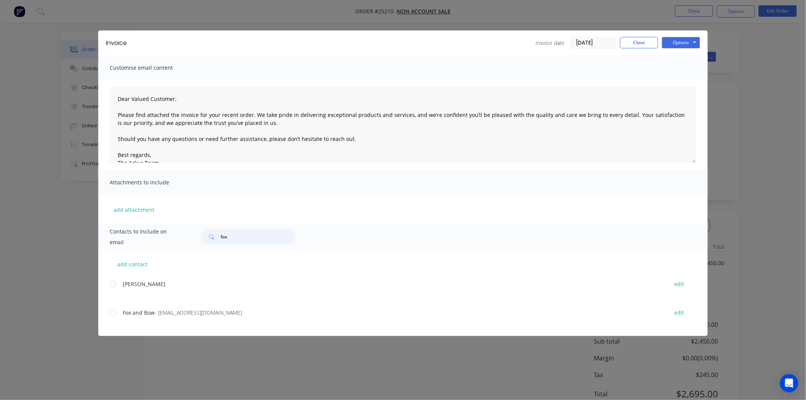
click at [113, 311] on div at bounding box center [112, 312] width 15 height 15
type input "fox"
click at [680, 31] on div "Invoice Invoice date 14/10/25 Close Options Preview Print Email" at bounding box center [403, 42] width 610 height 25
click at [681, 44] on button "Options" at bounding box center [681, 42] width 38 height 11
click at [683, 83] on button "Email" at bounding box center [686, 81] width 49 height 13
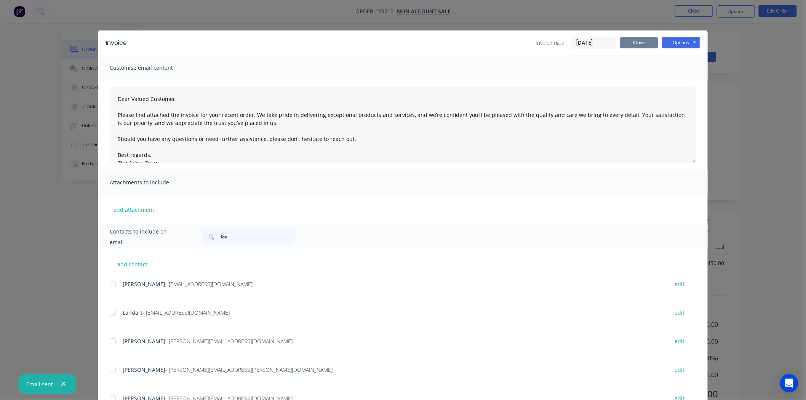
click at [625, 38] on button "Close" at bounding box center [639, 42] width 38 height 11
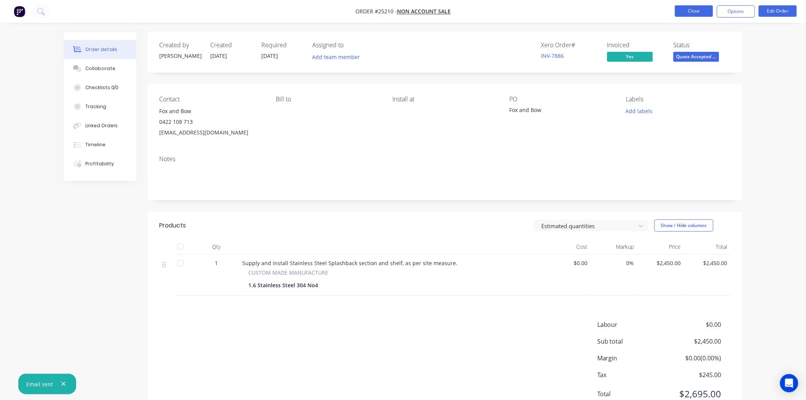
click at [704, 8] on button "Close" at bounding box center [694, 10] width 38 height 11
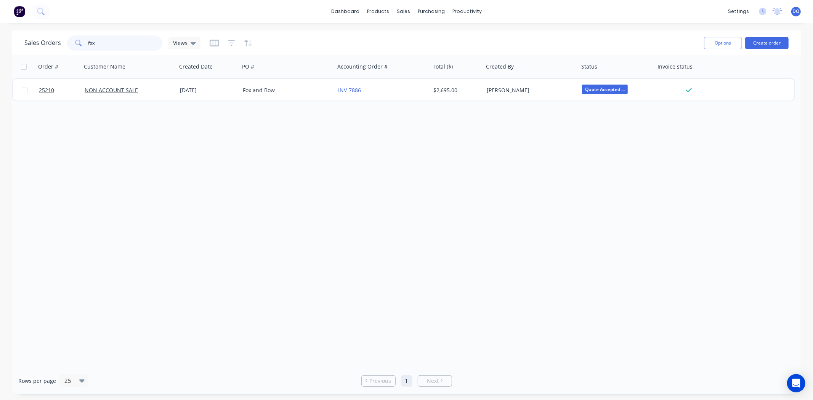
drag, startPoint x: 117, startPoint y: 48, endPoint x: 29, endPoint y: 43, distance: 88.6
click at [29, 43] on div "Sales Orders fox Views" at bounding box center [112, 42] width 176 height 15
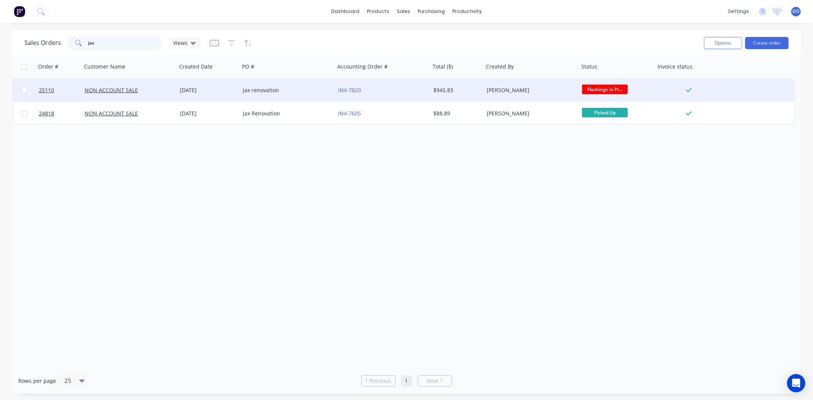
type input "jax"
click at [270, 93] on div "Jax renovation" at bounding box center [285, 90] width 85 height 8
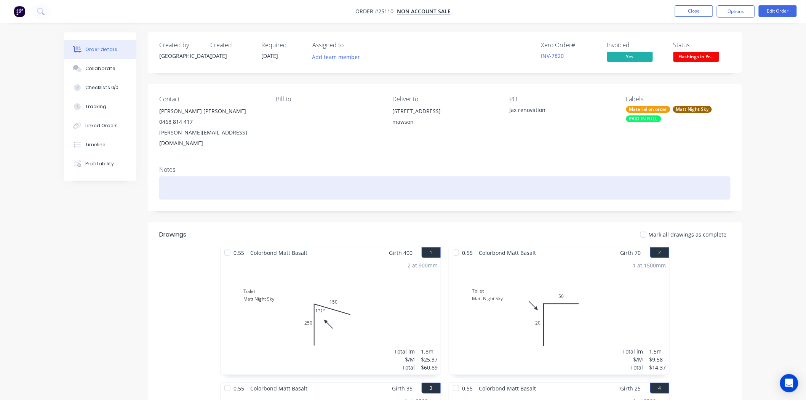
click at [486, 188] on div at bounding box center [445, 187] width 572 height 23
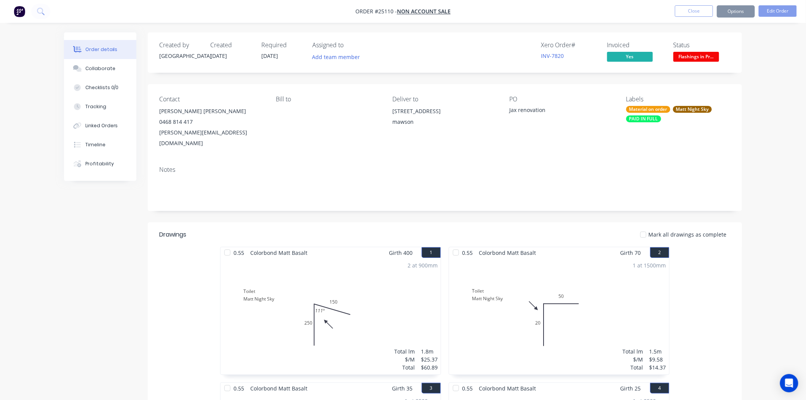
click at [697, 15] on button "Close" at bounding box center [694, 10] width 38 height 11
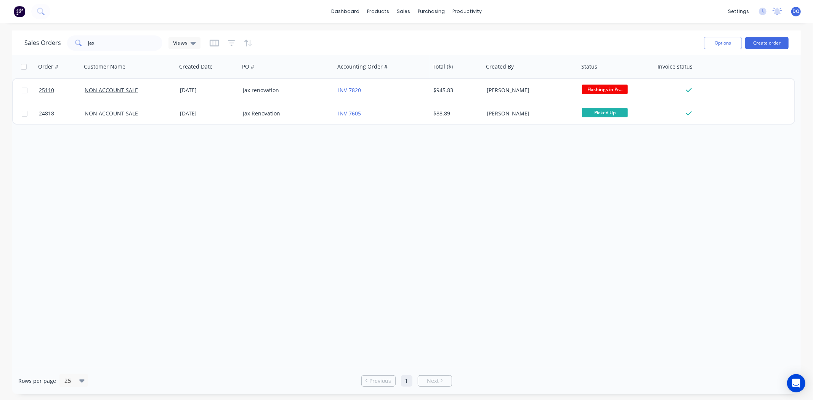
drag, startPoint x: 111, startPoint y: 51, endPoint x: 112, endPoint y: 41, distance: 9.6
click at [111, 46] on div "Sales Orders jax Views" at bounding box center [360, 43] width 673 height 19
click at [112, 41] on input "jax" at bounding box center [125, 42] width 74 height 15
type input "j"
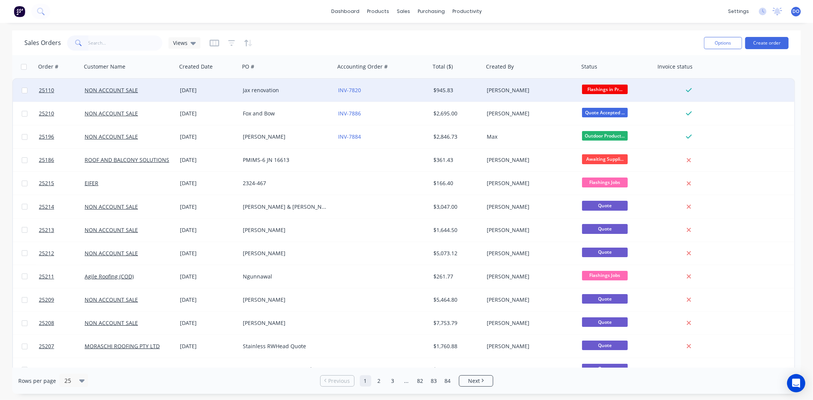
click at [253, 93] on div "Jax renovation" at bounding box center [285, 90] width 85 height 8
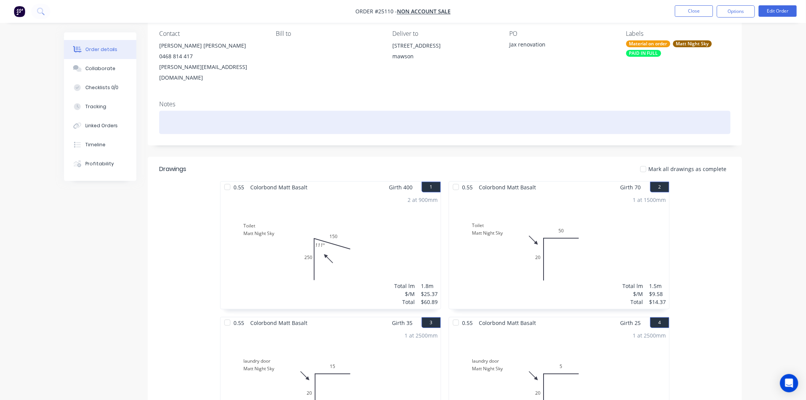
scroll to position [127, 0]
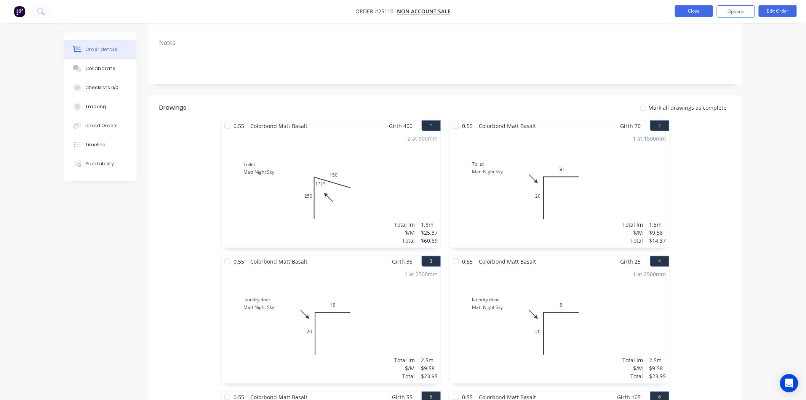
click at [703, 11] on button "Close" at bounding box center [694, 10] width 38 height 11
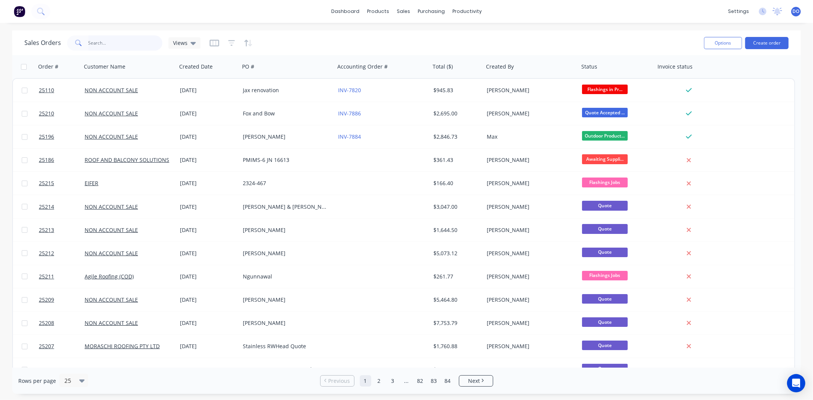
click at [116, 49] on input "text" at bounding box center [125, 42] width 74 height 15
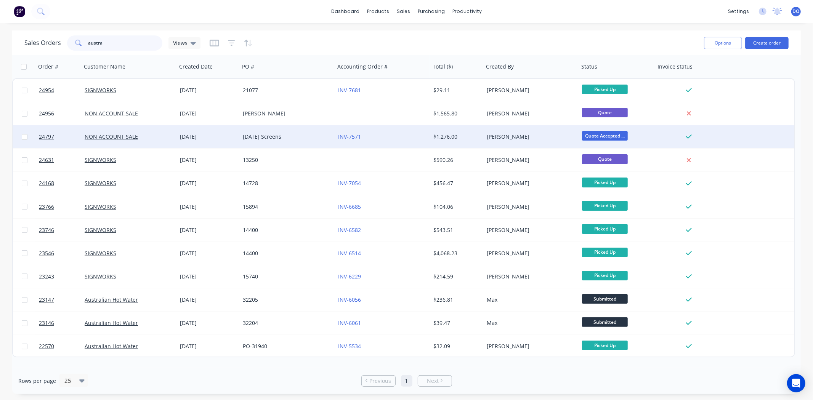
type input "austra"
click at [314, 144] on div "Field Day Screens" at bounding box center [287, 136] width 95 height 23
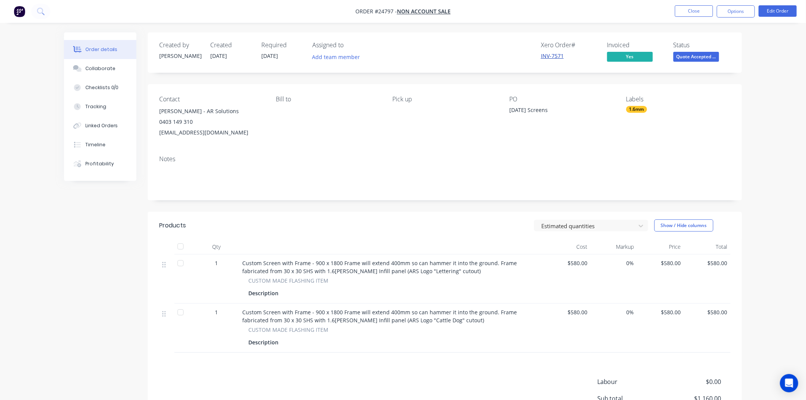
click at [562, 52] on link "INV-7571" at bounding box center [552, 55] width 23 height 7
click at [284, 147] on div "Contact Hailey Naylor - AR Solutions 0403 149 310 office@australianretainingsol…" at bounding box center [445, 116] width 594 height 65
click at [701, 58] on span "Quote Accepted ..." at bounding box center [697, 57] width 46 height 10
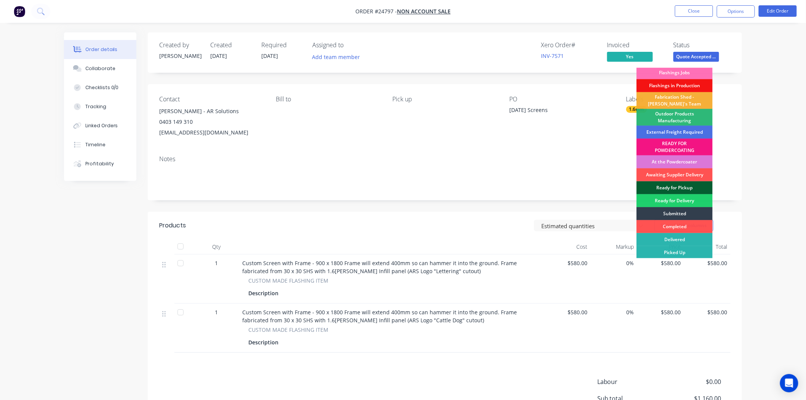
scroll to position [2, 0]
click at [679, 94] on div "Fabrication Shed - [PERSON_NAME]'s Team" at bounding box center [675, 100] width 76 height 17
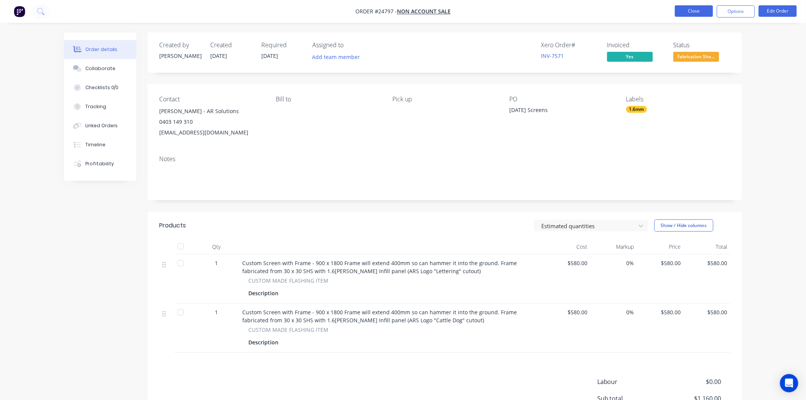
click at [681, 11] on button "Close" at bounding box center [694, 10] width 38 height 11
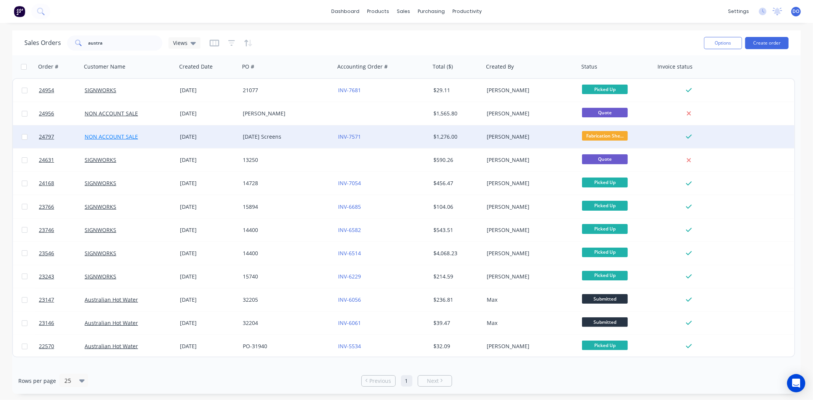
click at [136, 134] on link "NON ACCOUNT SALE" at bounding box center [111, 136] width 53 height 7
click at [306, 139] on div "Field Day Screens" at bounding box center [285, 137] width 85 height 8
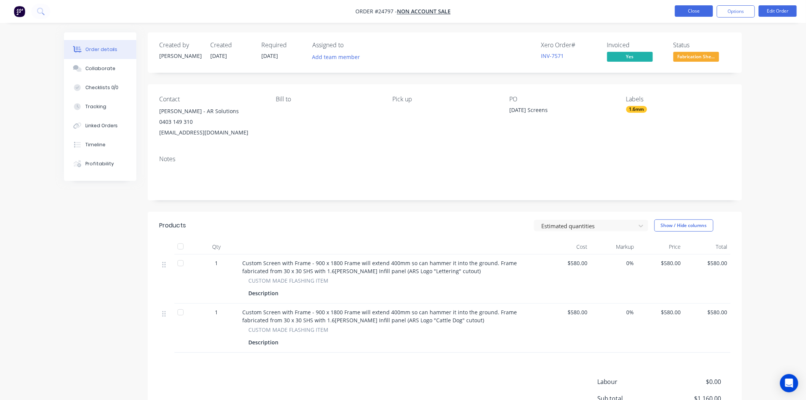
click at [698, 13] on button "Close" at bounding box center [694, 10] width 38 height 11
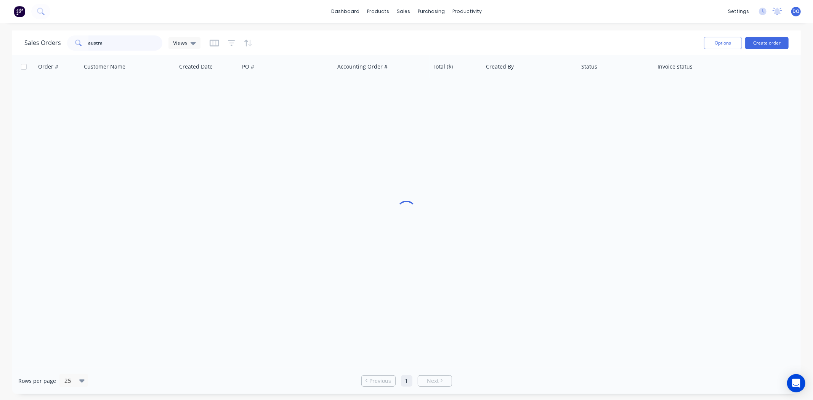
click at [123, 42] on input "austra" at bounding box center [125, 42] width 74 height 15
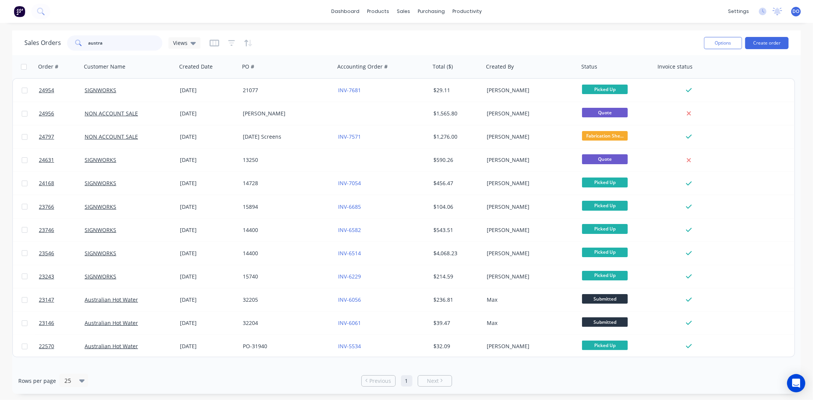
drag, startPoint x: 123, startPoint y: 42, endPoint x: 16, endPoint y: 23, distance: 108.4
click at [51, 45] on div "Sales Orders austra Views" at bounding box center [112, 42] width 176 height 15
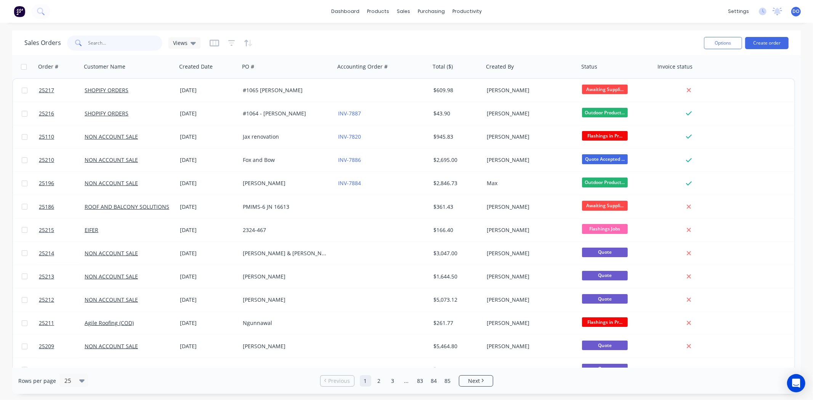
paste input "25186"
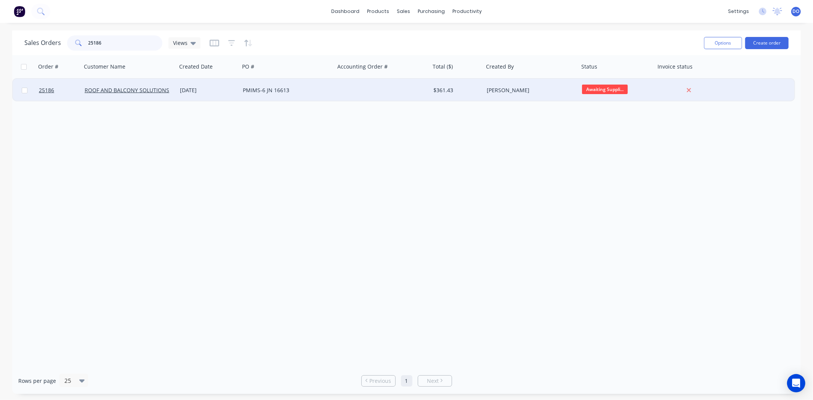
type input "25186"
click at [265, 92] on div "PMIMS-6 JN 16613" at bounding box center [285, 90] width 85 height 8
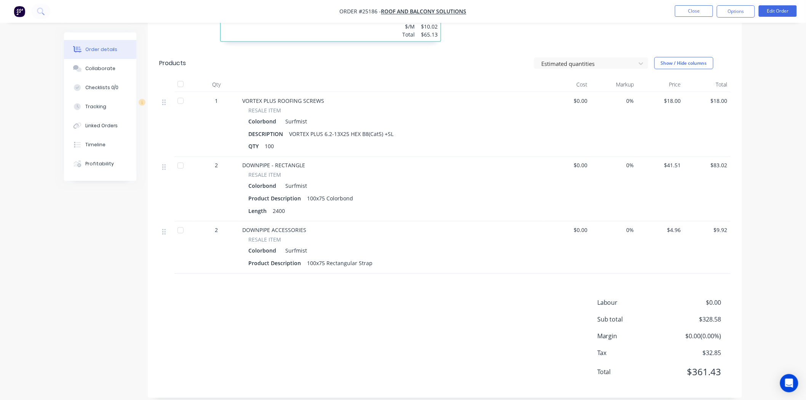
scroll to position [479, 0]
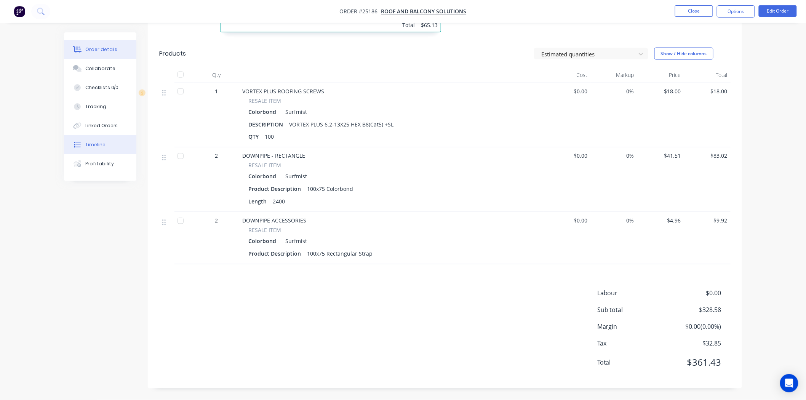
click at [85, 138] on button "Timeline" at bounding box center [100, 144] width 72 height 19
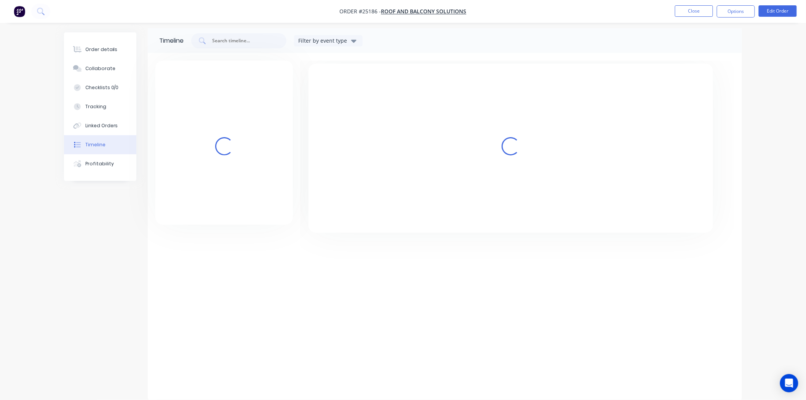
scroll to position [4, 0]
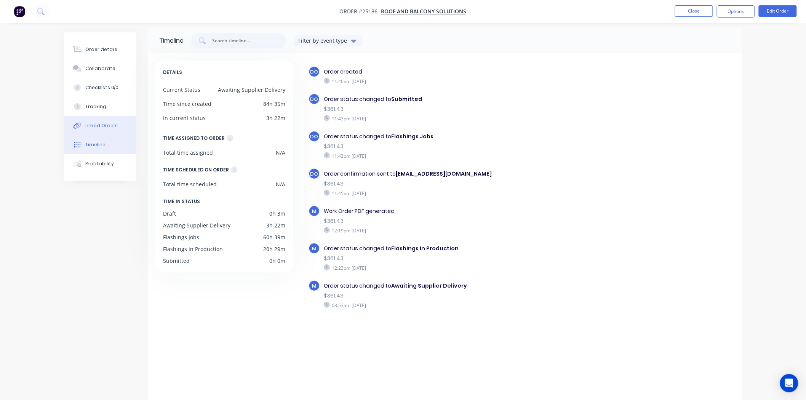
click at [92, 125] on div "Linked Orders" at bounding box center [101, 125] width 33 height 7
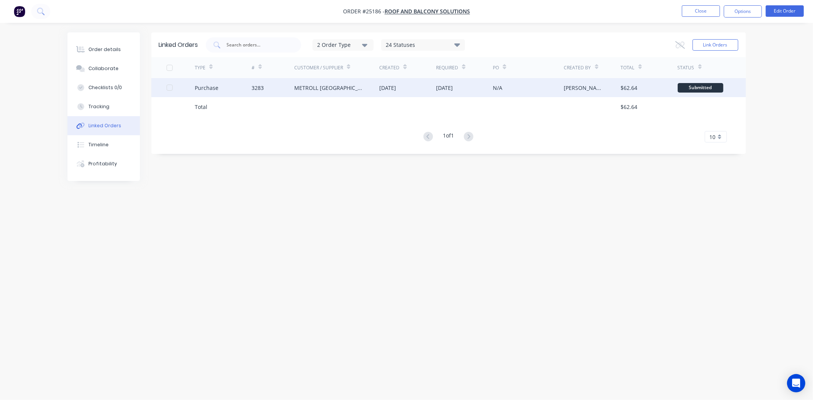
click at [319, 89] on div "METROLL [GEOGRAPHIC_DATA]" at bounding box center [329, 88] width 70 height 8
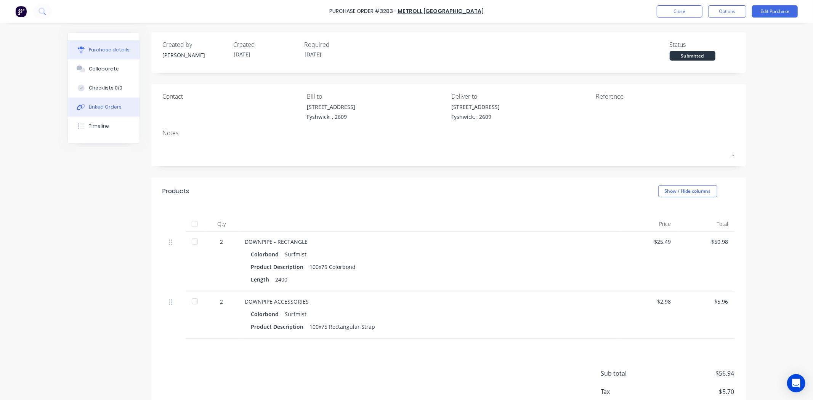
click at [119, 106] on button "Linked Orders" at bounding box center [104, 107] width 72 height 19
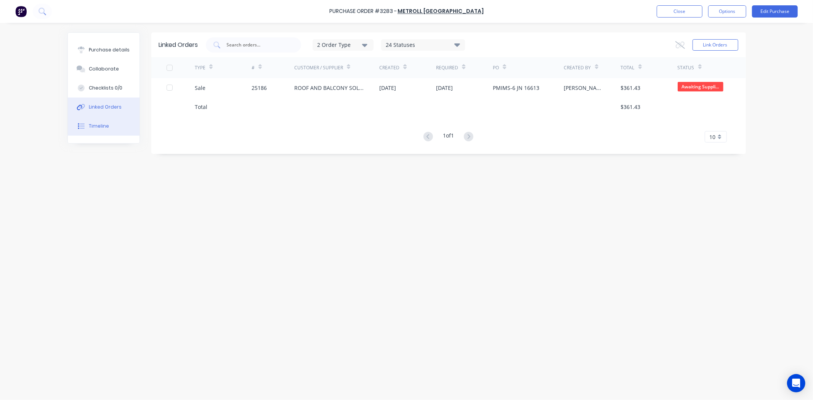
click at [118, 119] on button "Timeline" at bounding box center [104, 126] width 72 height 19
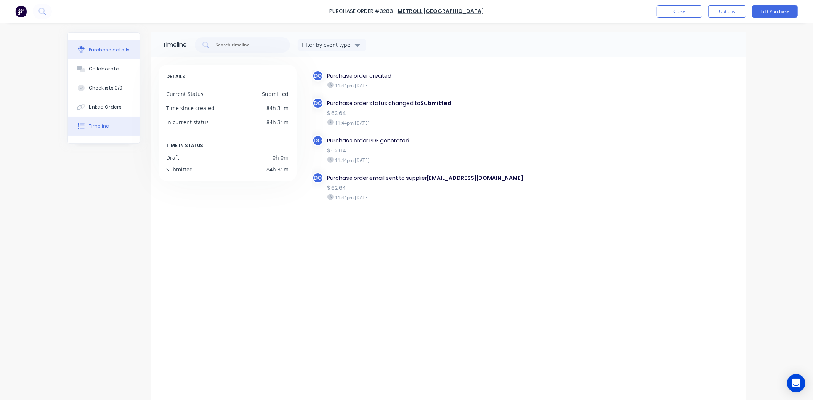
click at [130, 51] on button "Purchase details" at bounding box center [104, 49] width 72 height 19
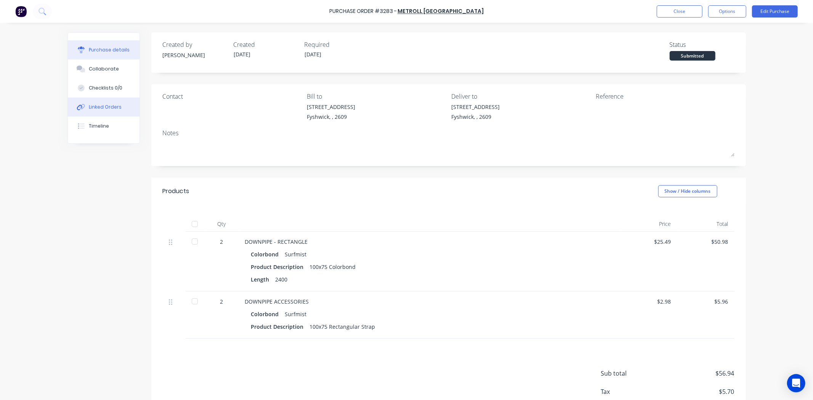
click at [89, 109] on div "Linked Orders" at bounding box center [105, 107] width 33 height 7
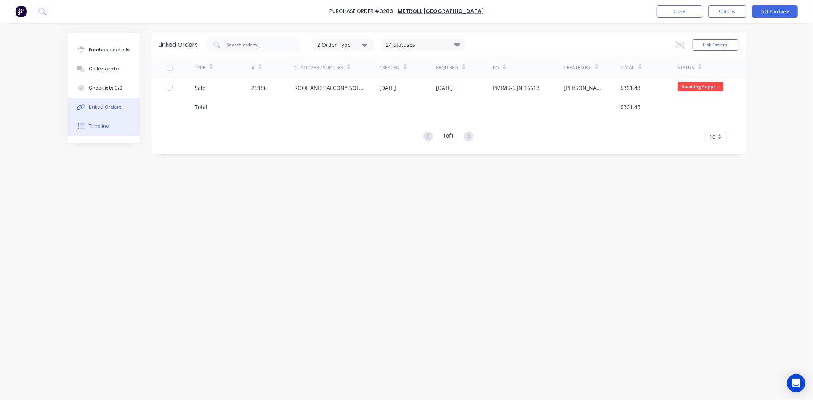
click at [123, 128] on button "Timeline" at bounding box center [104, 126] width 72 height 19
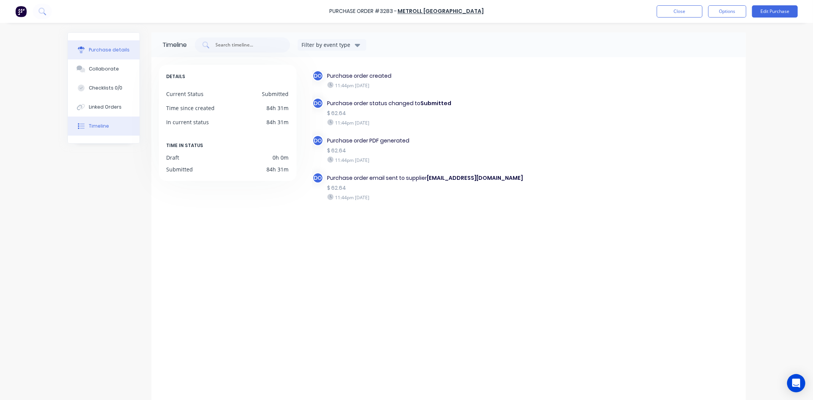
click at [88, 45] on button "Purchase details" at bounding box center [104, 49] width 72 height 19
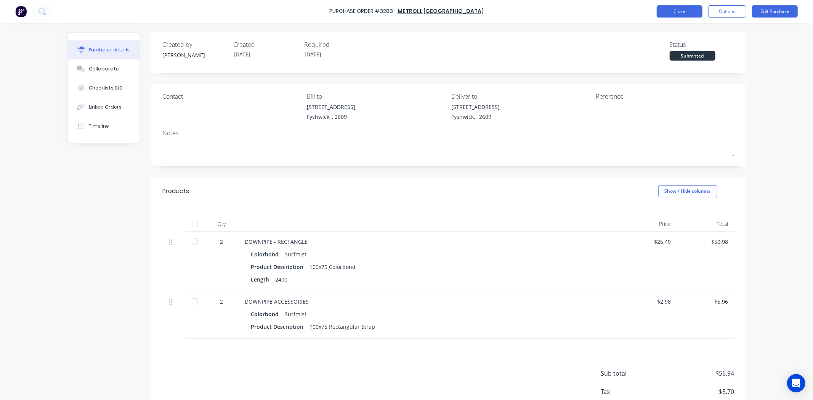
click at [677, 5] on button "Close" at bounding box center [679, 11] width 46 height 12
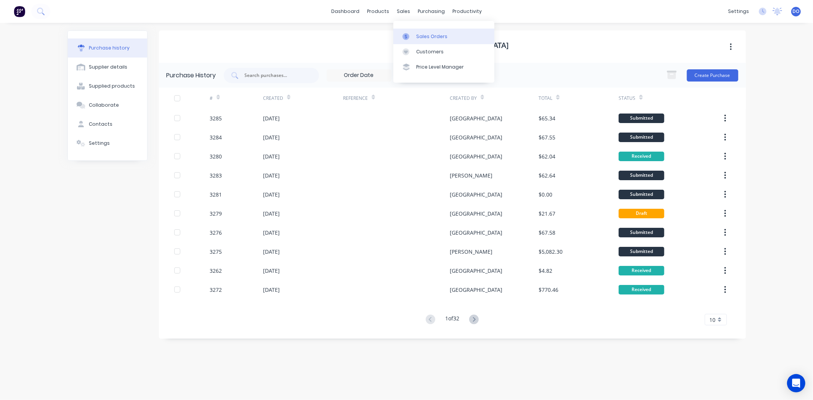
click at [409, 33] on div at bounding box center [407, 36] width 11 height 7
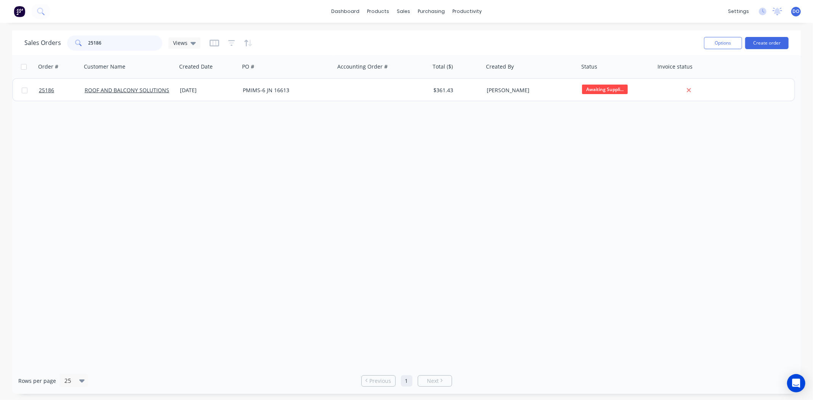
drag, startPoint x: 139, startPoint y: 37, endPoint x: 61, endPoint y: 37, distance: 78.5
click at [61, 37] on div "Sales Orders 25186 Views" at bounding box center [112, 42] width 176 height 15
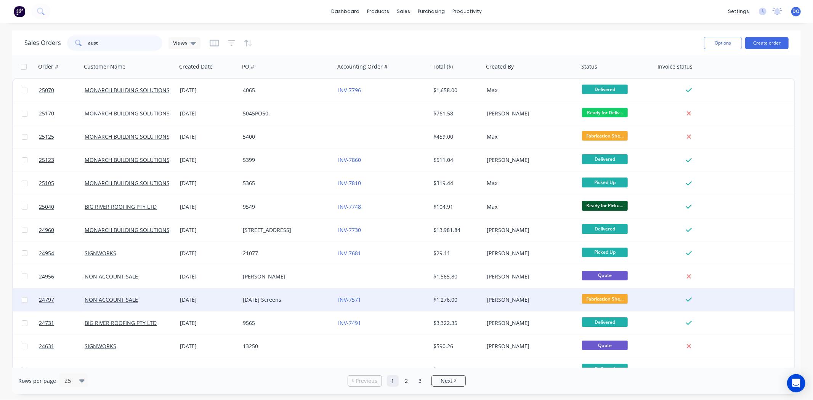
type input "aust"
click at [272, 307] on div "Field Day Screens" at bounding box center [287, 299] width 95 height 23
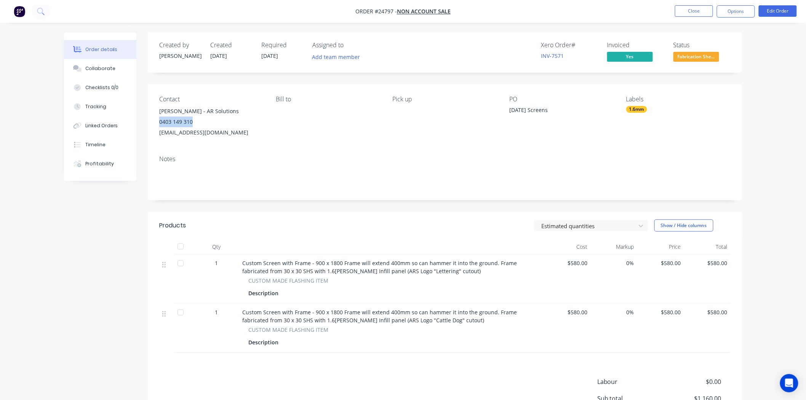
drag, startPoint x: 195, startPoint y: 123, endPoint x: 159, endPoint y: 124, distance: 35.8
click at [159, 124] on div "0403 149 310" at bounding box center [211, 122] width 104 height 11
click at [559, 56] on link "INV-7571" at bounding box center [552, 55] width 23 height 7
click at [700, 13] on button "Close" at bounding box center [694, 10] width 38 height 11
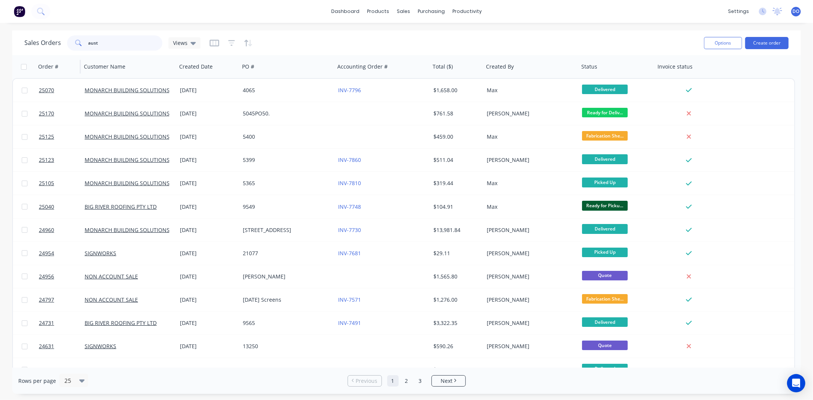
drag, startPoint x: 108, startPoint y: 45, endPoint x: 69, endPoint y: 58, distance: 41.1
click at [69, 58] on div "Sales Orders aust Views Options Create order Order # Customer Name Created Date…" at bounding box center [406, 211] width 788 height 363
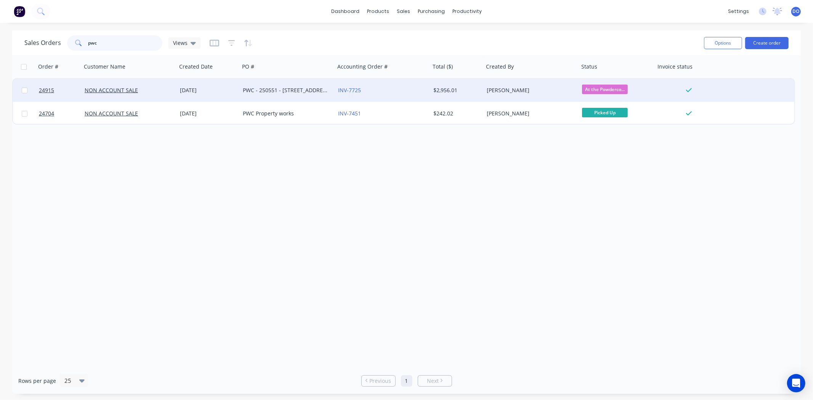
type input "pwc"
click at [159, 86] on div "NON ACCOUNT SALE" at bounding box center [127, 90] width 85 height 8
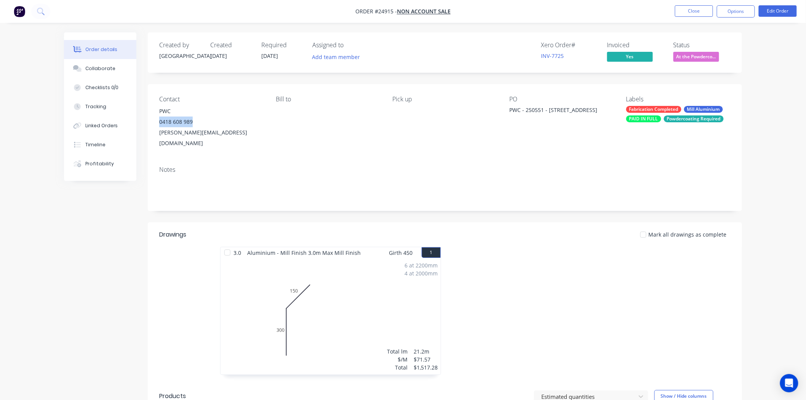
drag, startPoint x: 157, startPoint y: 123, endPoint x: 194, endPoint y: 125, distance: 37.0
click at [194, 125] on div "Contact PWC 0418 608 989 Paul@pwcproperty.com.au Bill to Pick up PO PWC - 25055…" at bounding box center [445, 122] width 594 height 76
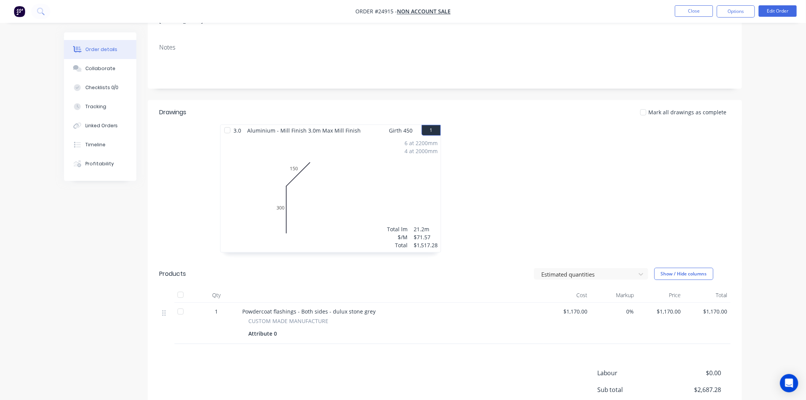
scroll to position [22, 0]
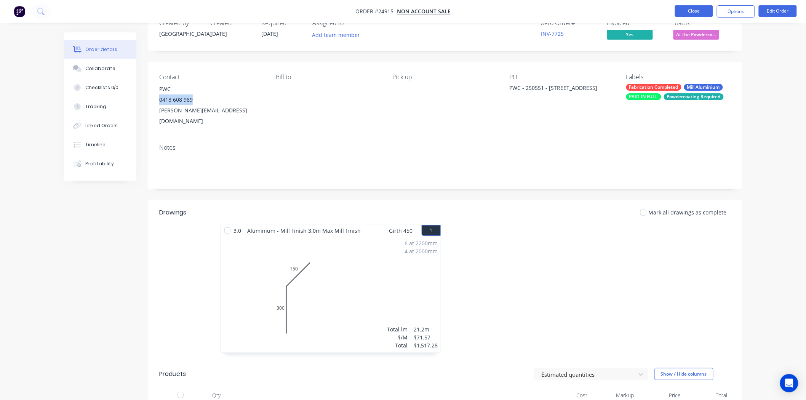
click at [684, 13] on button "Close" at bounding box center [694, 10] width 38 height 11
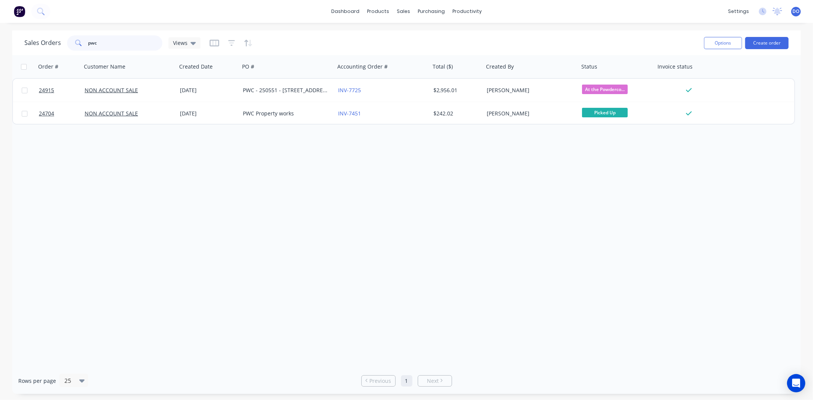
drag, startPoint x: 101, startPoint y: 43, endPoint x: 56, endPoint y: 41, distance: 44.6
click at [56, 41] on div "Sales Orders pwc Views" at bounding box center [112, 42] width 176 height 15
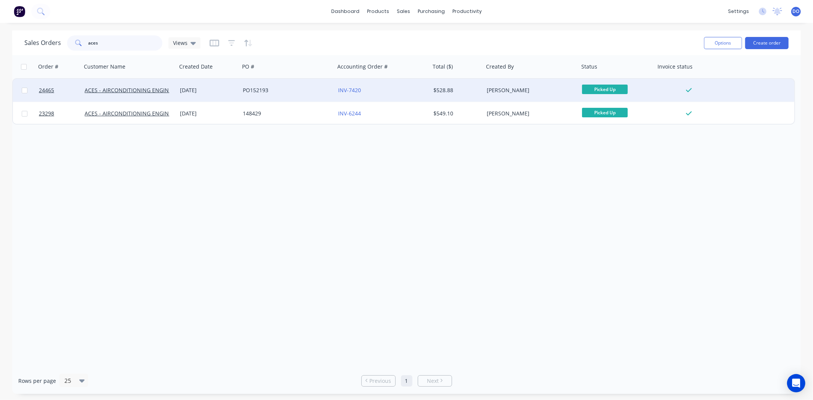
type input "aces"
click at [287, 92] on div "PO152193" at bounding box center [285, 90] width 85 height 8
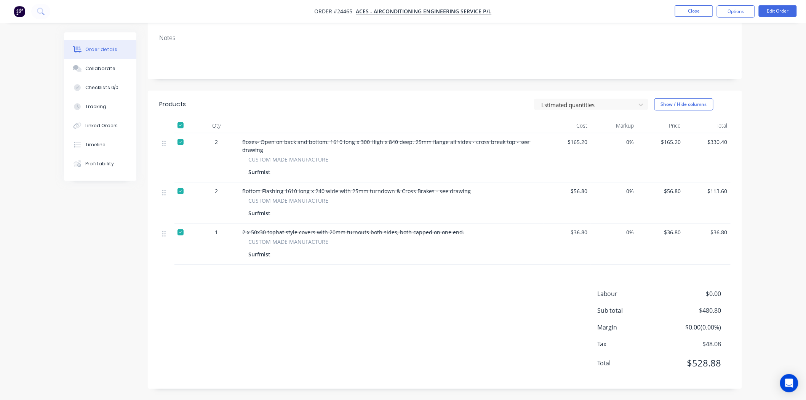
scroll to position [122, 0]
click at [688, 5] on button "Close" at bounding box center [694, 10] width 38 height 11
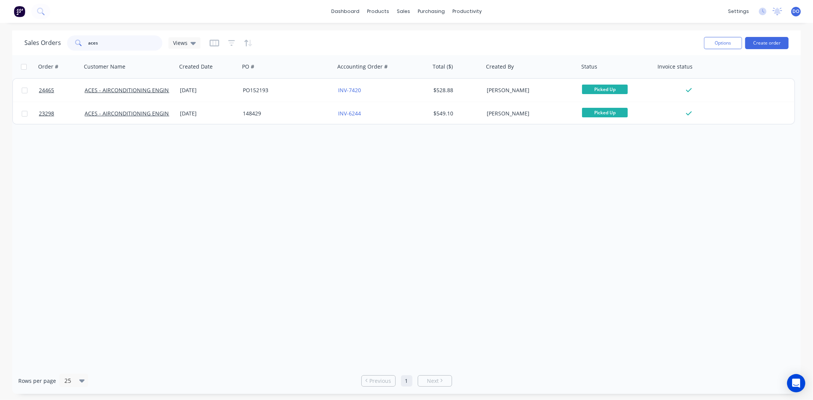
drag, startPoint x: 133, startPoint y: 41, endPoint x: 54, endPoint y: 37, distance: 78.2
click at [54, 37] on div "Sales Orders aces Views" at bounding box center [112, 42] width 176 height 15
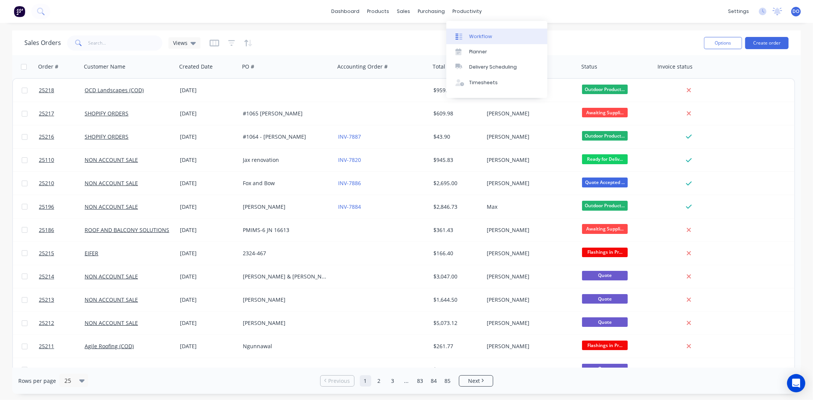
click at [477, 33] on div "Workflow" at bounding box center [480, 36] width 23 height 7
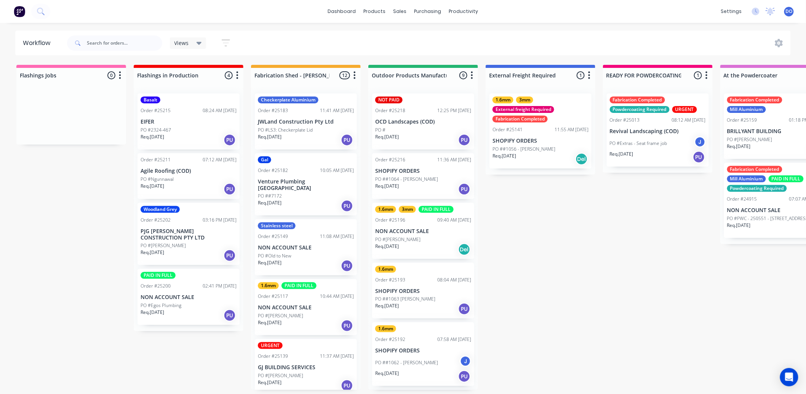
click at [181, 305] on div "PO #Egos Plumbing" at bounding box center [189, 305] width 96 height 7
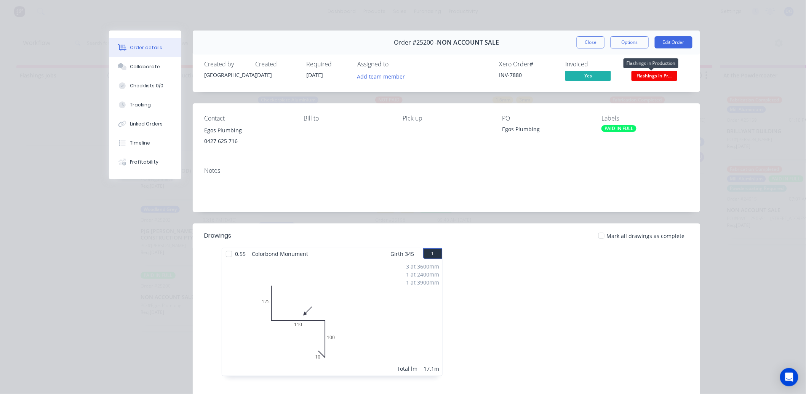
click at [665, 74] on span "Flashings in Pr..." at bounding box center [655, 76] width 46 height 10
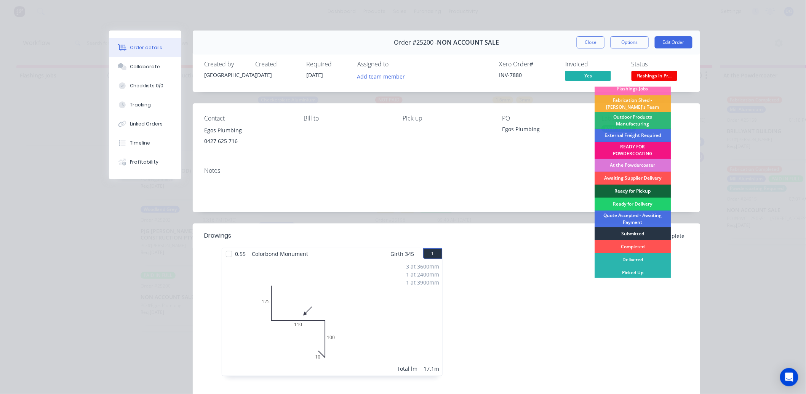
scroll to position [6, 0]
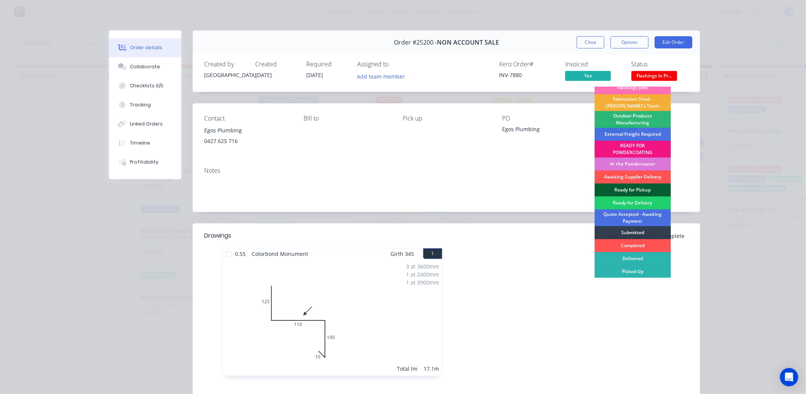
click at [649, 185] on div "Ready for Pickup" at bounding box center [633, 189] width 76 height 13
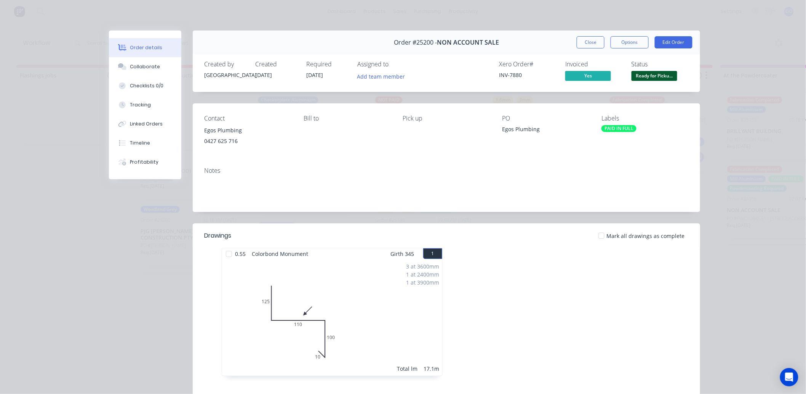
drag, startPoint x: 591, startPoint y: 44, endPoint x: 593, endPoint y: 17, distance: 27.2
click at [582, 41] on button "Close" at bounding box center [591, 42] width 28 height 12
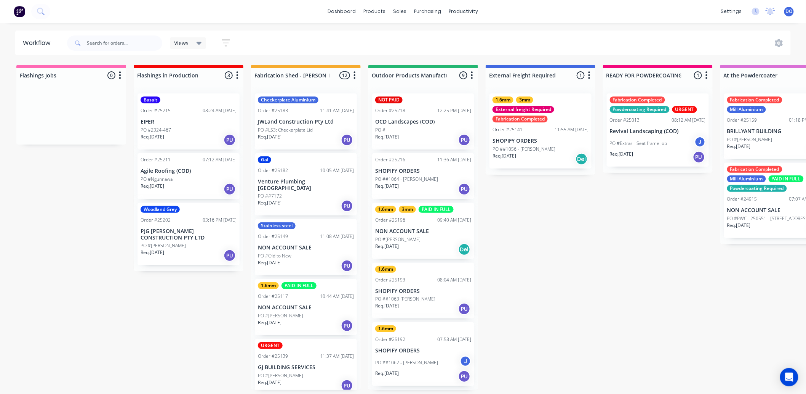
click at [204, 242] on div "PO #[PERSON_NAME]" at bounding box center [189, 245] width 96 height 7
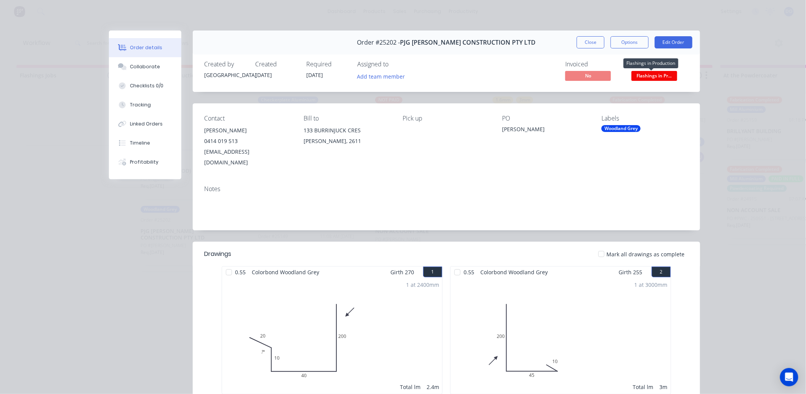
click at [655, 78] on span "Flashings in Pr..." at bounding box center [655, 76] width 46 height 10
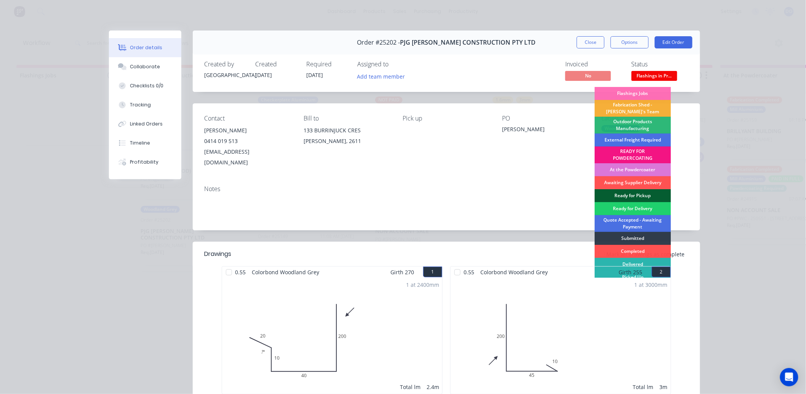
click at [629, 193] on div "Ready for Pickup" at bounding box center [633, 195] width 76 height 13
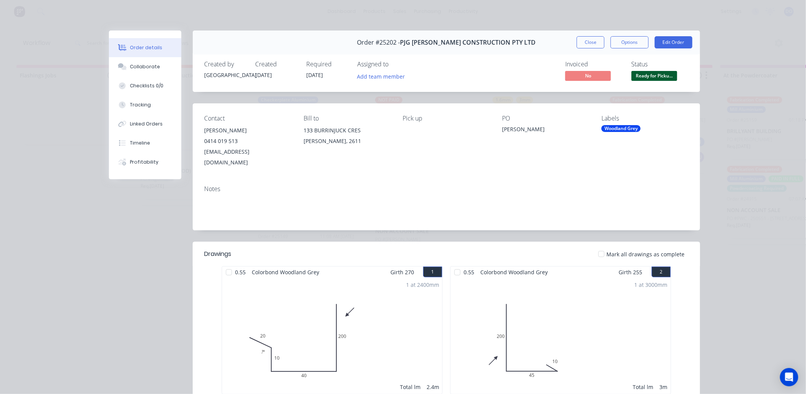
drag, startPoint x: 589, startPoint y: 37, endPoint x: 562, endPoint y: 50, distance: 29.7
click at [589, 38] on button "Close" at bounding box center [591, 42] width 28 height 12
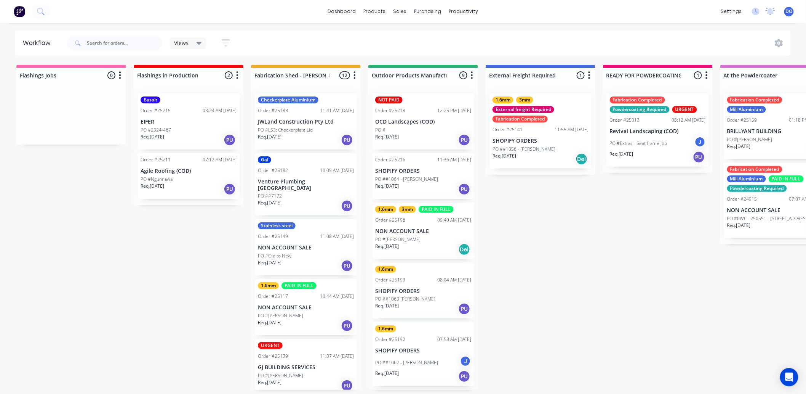
click at [562, 50] on div "Views Save new view None (Default) edit Show/Hide statuses Show line item cards…" at bounding box center [429, 43] width 726 height 23
click at [151, 170] on p "Agile Roofing (COD)" at bounding box center [189, 171] width 96 height 6
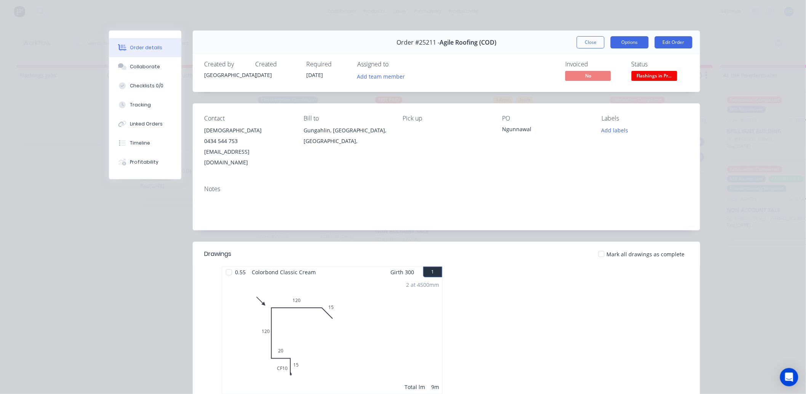
click at [639, 40] on button "Options" at bounding box center [630, 42] width 38 height 12
click at [615, 81] on div "Work Order" at bounding box center [609, 77] width 66 height 11
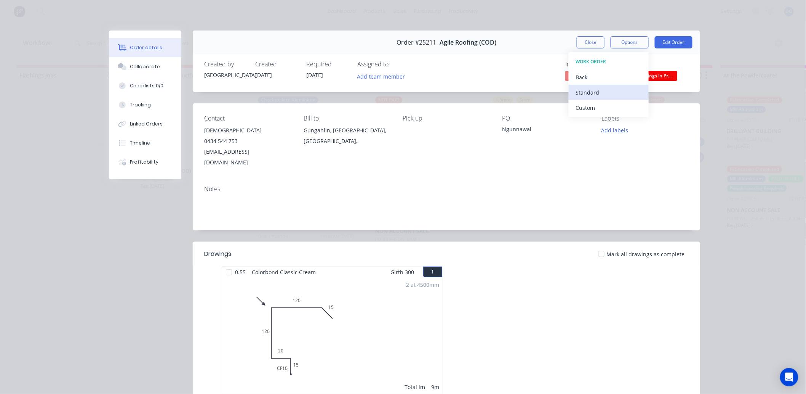
click at [603, 94] on div "Standard" at bounding box center [609, 92] width 66 height 11
click at [597, 37] on button "Close" at bounding box center [591, 42] width 28 height 12
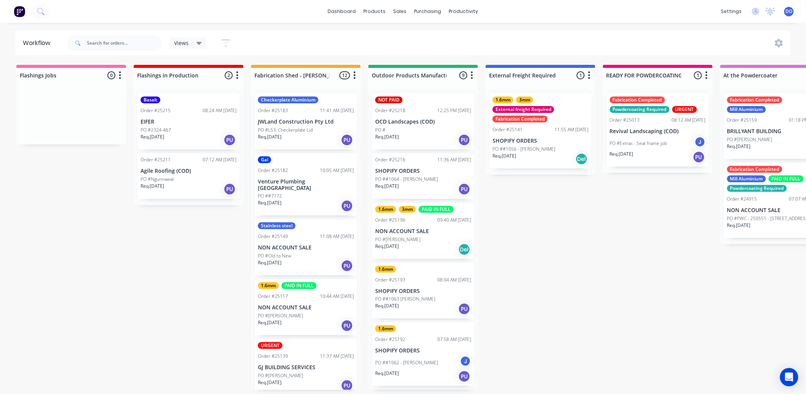
click at [197, 122] on p "EIFER" at bounding box center [189, 121] width 96 height 6
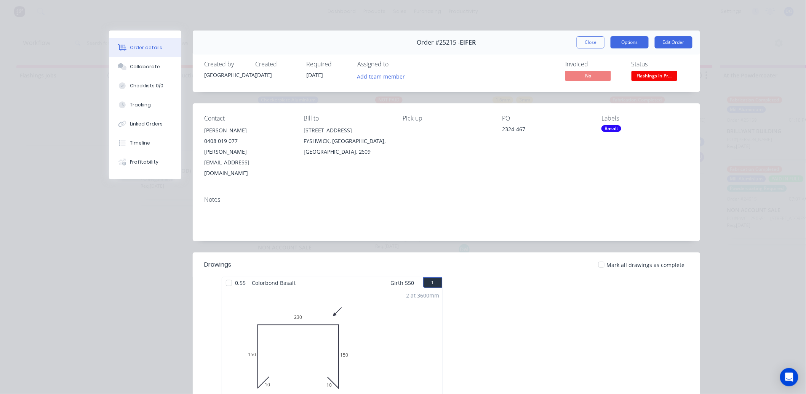
click at [640, 48] on button "Options" at bounding box center [630, 42] width 38 height 12
click at [624, 74] on div "Work Order" at bounding box center [609, 77] width 66 height 11
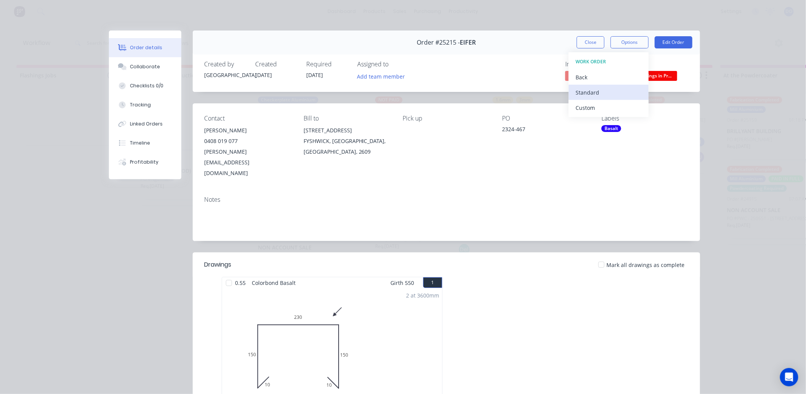
click at [590, 89] on div "Standard" at bounding box center [609, 92] width 66 height 11
click at [577, 46] on button "Close" at bounding box center [591, 42] width 28 height 12
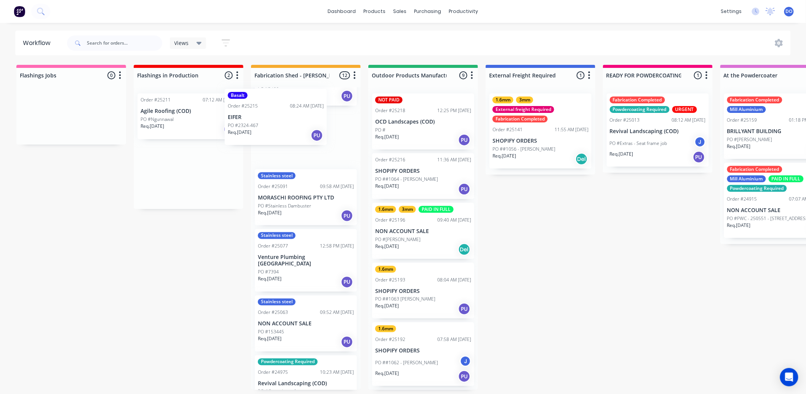
scroll to position [266, 0]
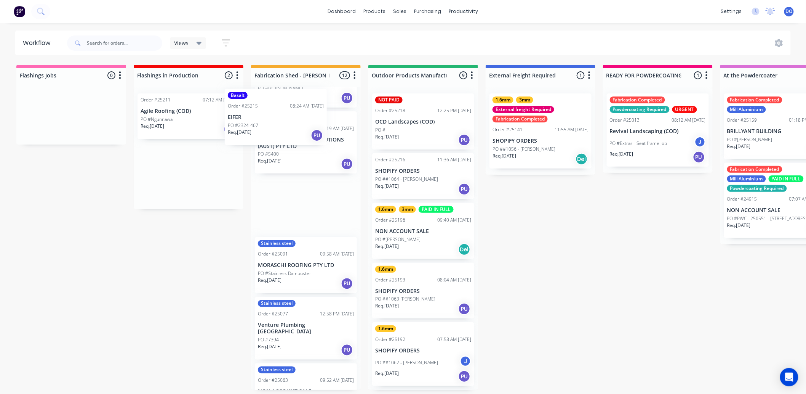
drag, startPoint x: 196, startPoint y: 107, endPoint x: 286, endPoint y: 101, distance: 90.5
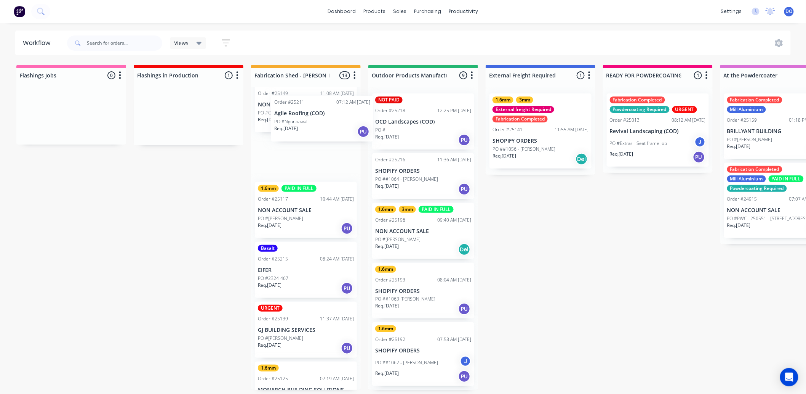
drag, startPoint x: 361, startPoint y: 113, endPoint x: 307, endPoint y: 125, distance: 54.9
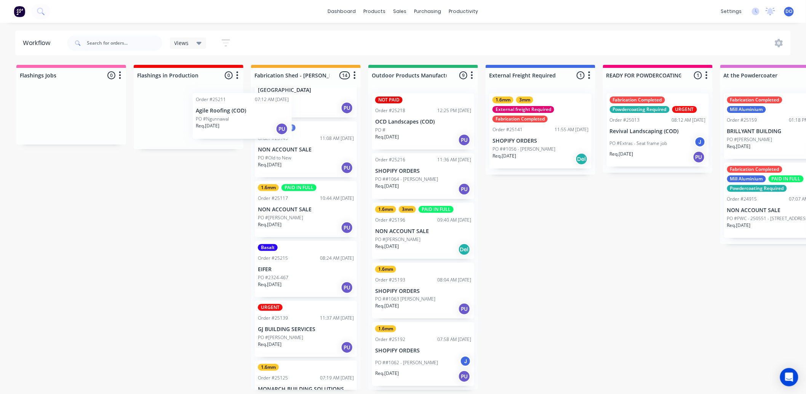
scroll to position [97, 0]
drag, startPoint x: 265, startPoint y: 119, endPoint x: 180, endPoint y: 115, distance: 84.7
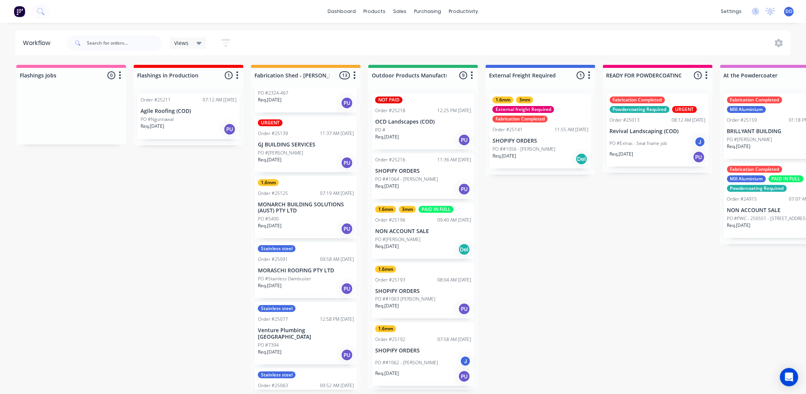
scroll to position [296, 0]
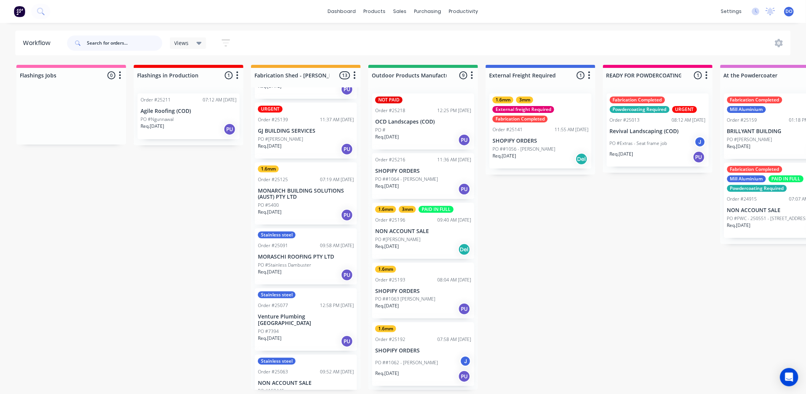
click at [98, 47] on input "text" at bounding box center [124, 42] width 75 height 15
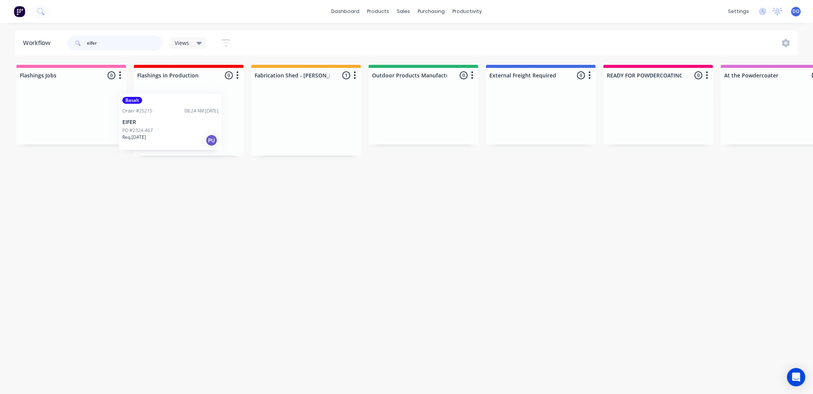
drag, startPoint x: 313, startPoint y: 124, endPoint x: 184, endPoint y: 126, distance: 129.6
type input "eifer"
click at [200, 247] on div "Workflow eifer Views Save new view None (Default) edit Show/Hide statuses Show …" at bounding box center [406, 204] width 813 height 348
drag, startPoint x: 134, startPoint y: 47, endPoint x: 65, endPoint y: 35, distance: 70.8
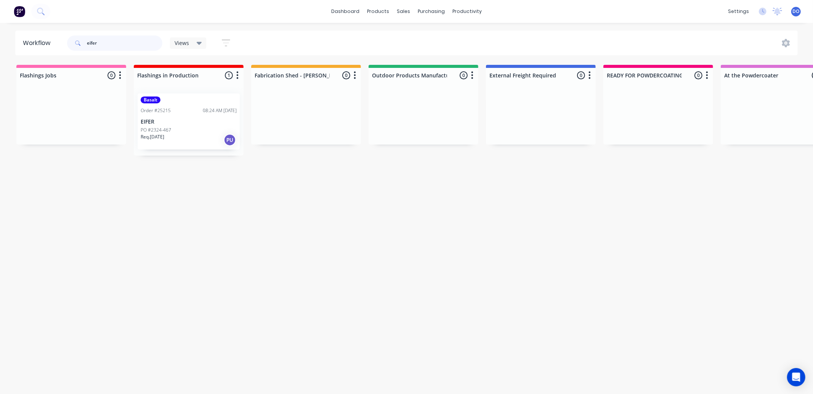
click at [65, 35] on header "Workflow eifer Views Save new view None (Default) edit Show/Hide statuses Show …" at bounding box center [406, 42] width 783 height 25
type input "r"
type input "b"
type input "g"
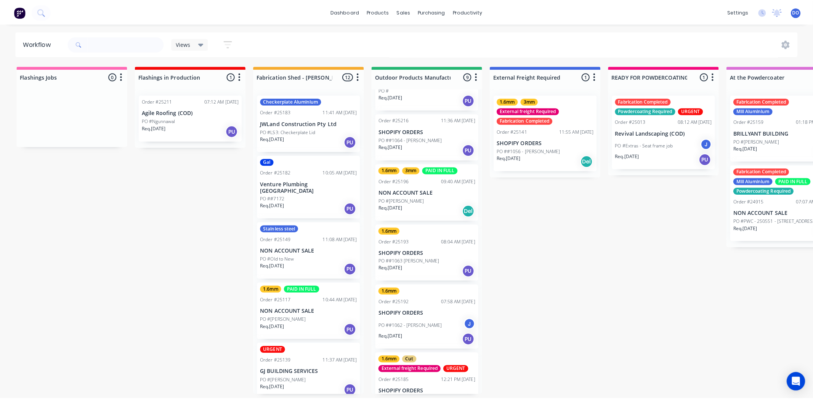
scroll to position [42, 0]
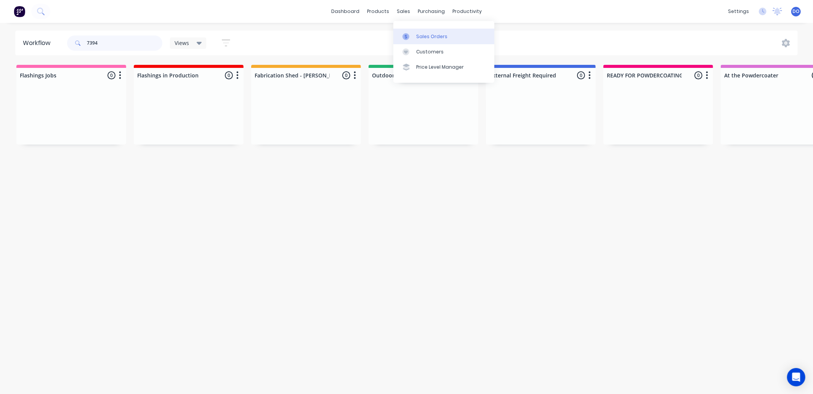
type input "7394"
click at [409, 36] on icon at bounding box center [405, 36] width 7 height 7
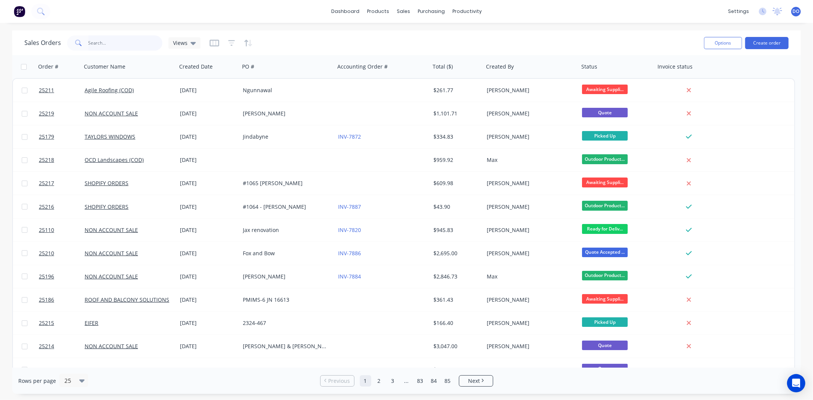
click at [134, 42] on input "text" at bounding box center [125, 42] width 74 height 15
paste input "7394"
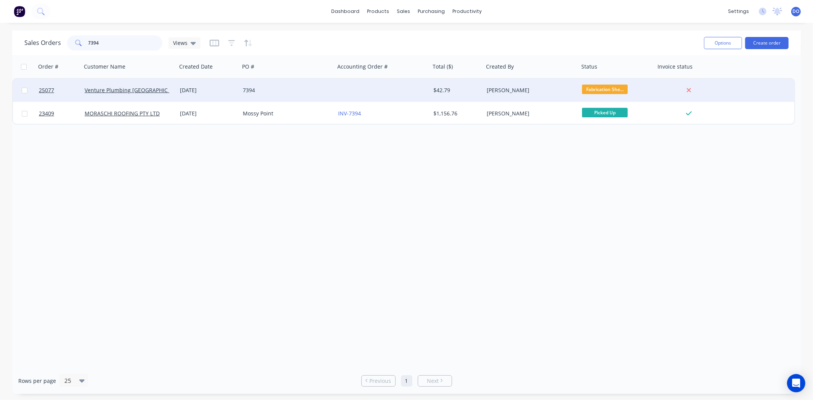
type input "7394"
click at [212, 93] on div "[DATE]" at bounding box center [208, 90] width 57 height 8
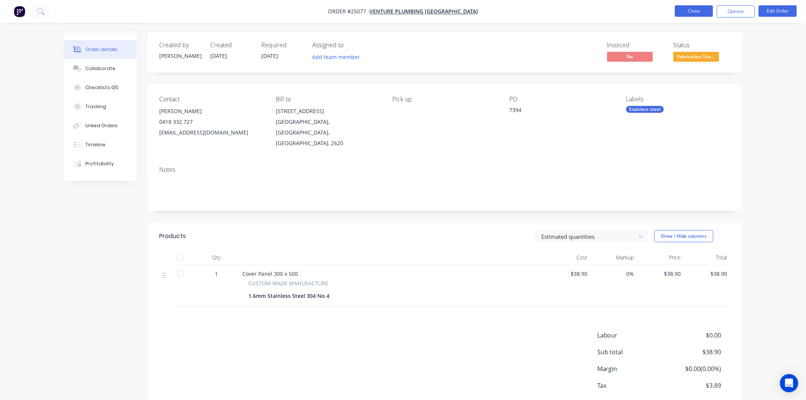
click at [695, 8] on button "Close" at bounding box center [694, 10] width 38 height 11
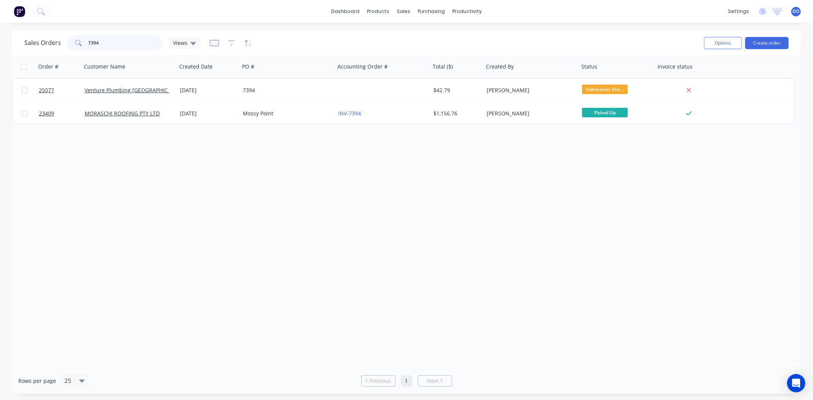
drag, startPoint x: 105, startPoint y: 40, endPoint x: 43, endPoint y: 42, distance: 62.1
click at [43, 42] on div "Sales Orders 7394 Views" at bounding box center [112, 42] width 176 height 15
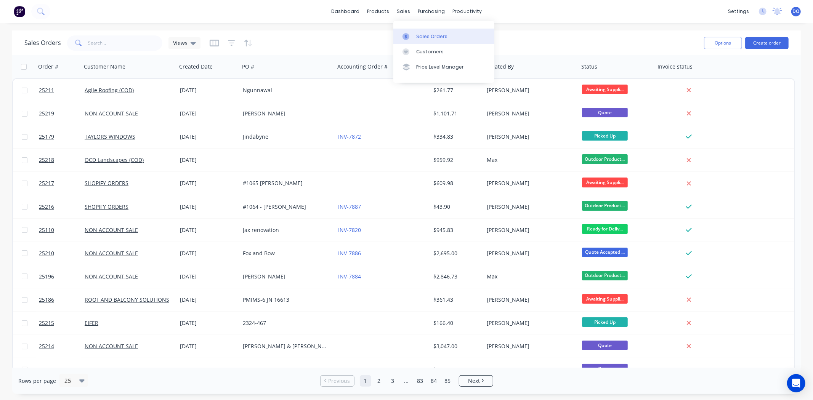
click at [407, 40] on icon at bounding box center [405, 36] width 7 height 7
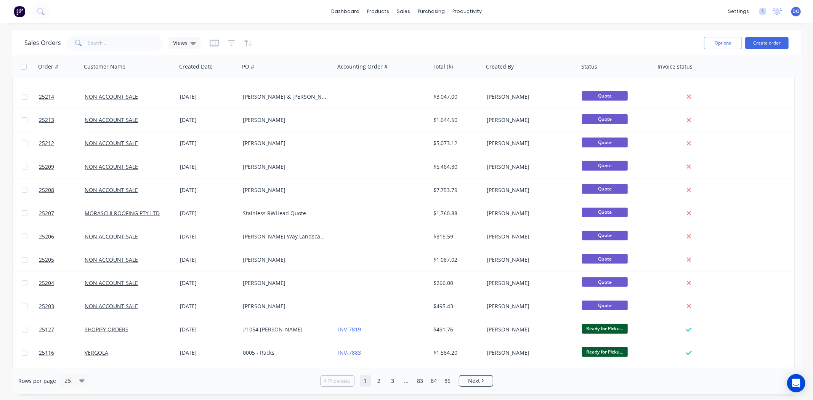
scroll to position [292, 0]
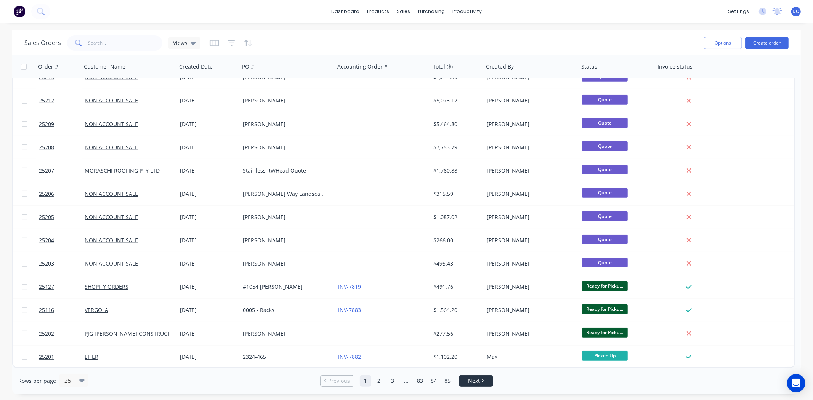
click at [466, 378] on link "Next" at bounding box center [476, 381] width 34 height 8
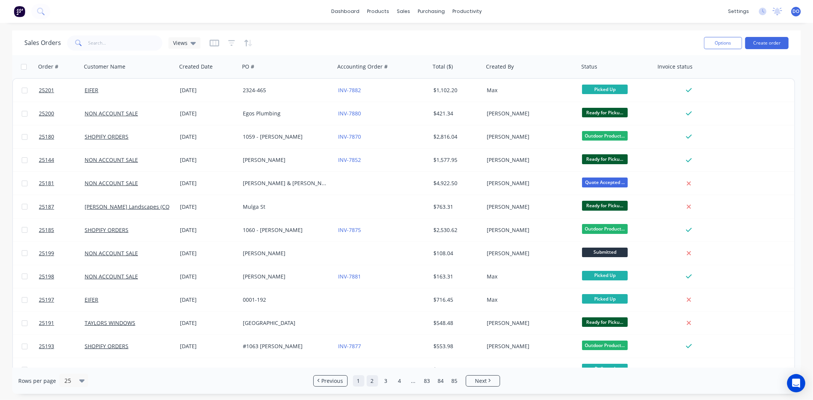
click at [360, 382] on link "1" at bounding box center [358, 380] width 11 height 11
